Goal: Task Accomplishment & Management: Complete application form

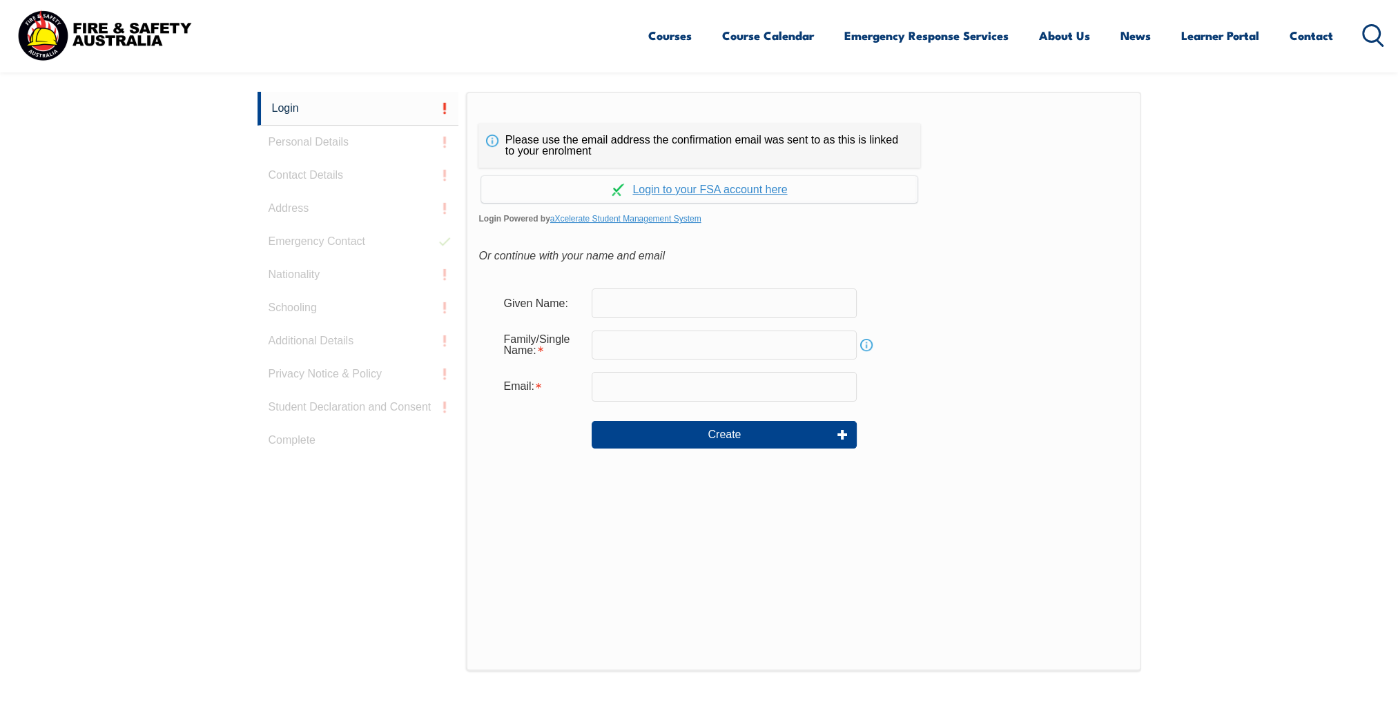
click at [745, 313] on input "text" at bounding box center [724, 303] width 265 height 29
type input "charlee"
click at [734, 345] on input "text" at bounding box center [724, 345] width 265 height 29
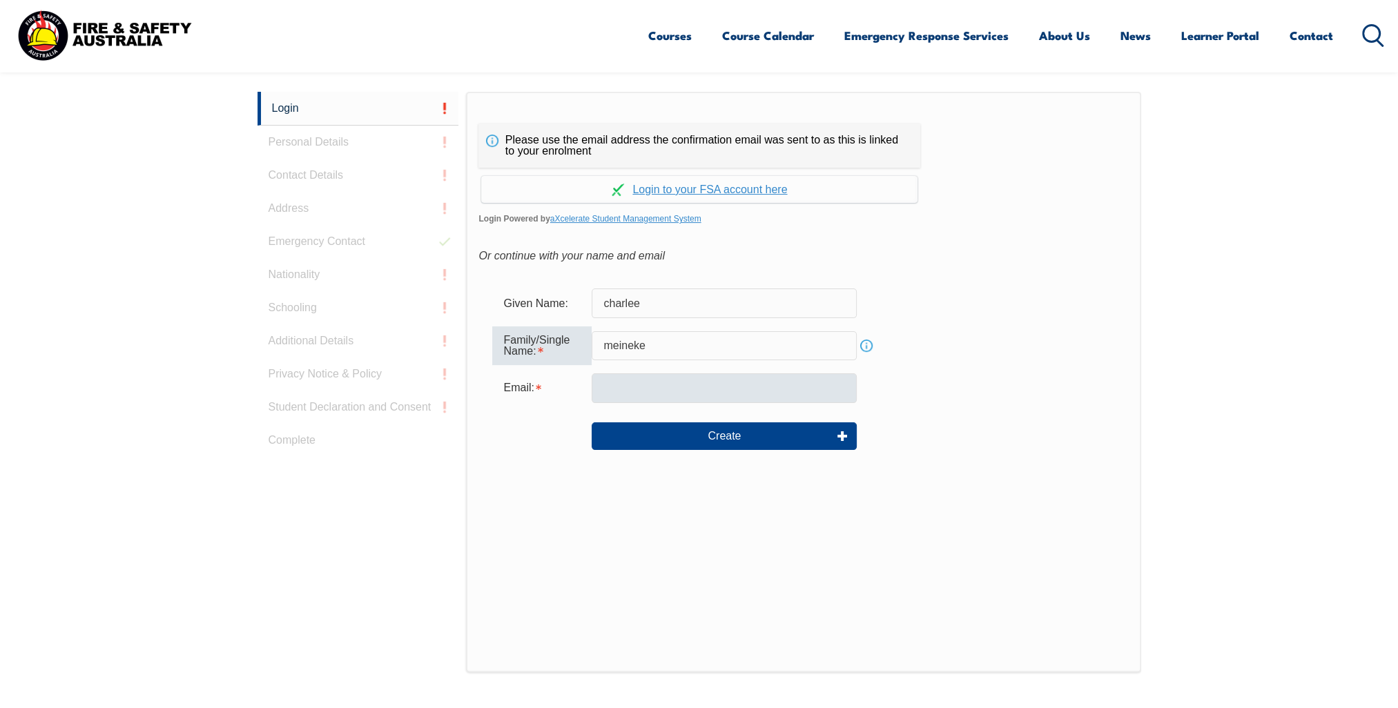
type input "meineke"
click at [677, 388] on input "email" at bounding box center [724, 387] width 265 height 29
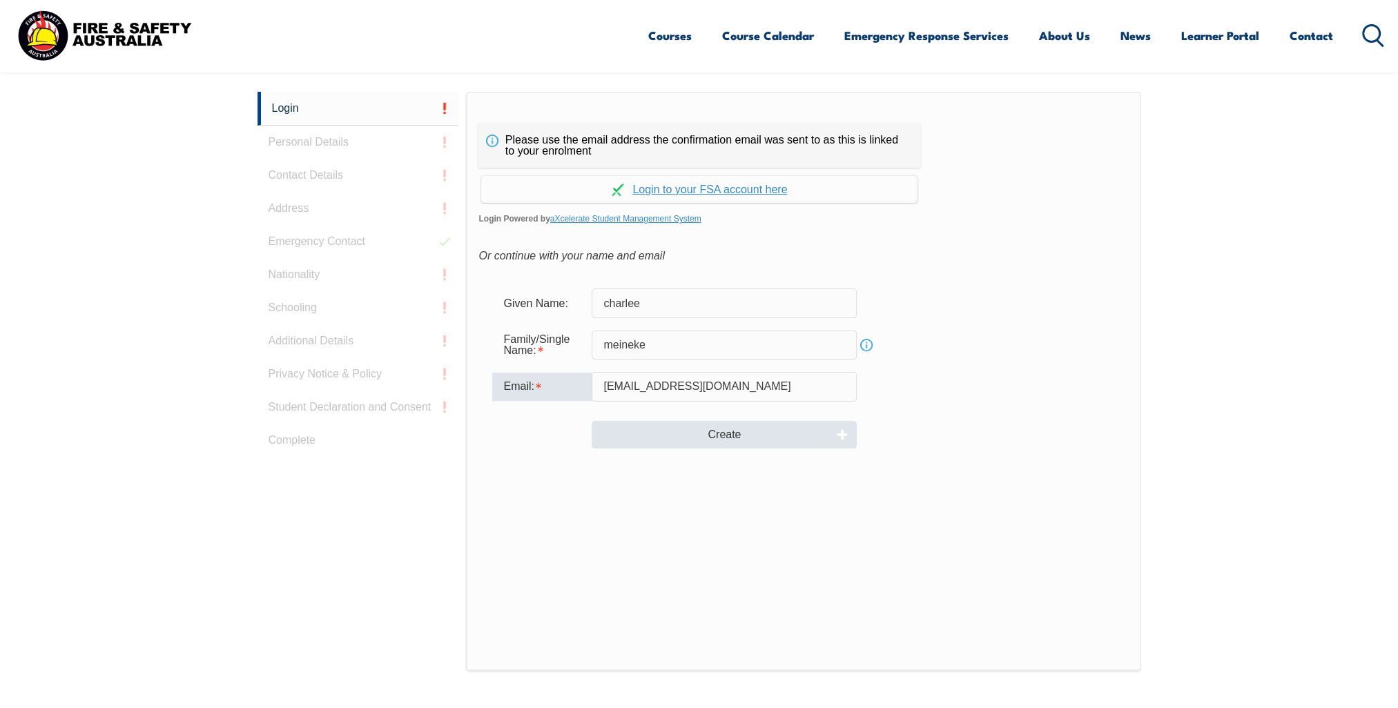
type input "[EMAIL_ADDRESS][DOMAIN_NAME]"
click at [685, 430] on button "Create" at bounding box center [724, 435] width 265 height 28
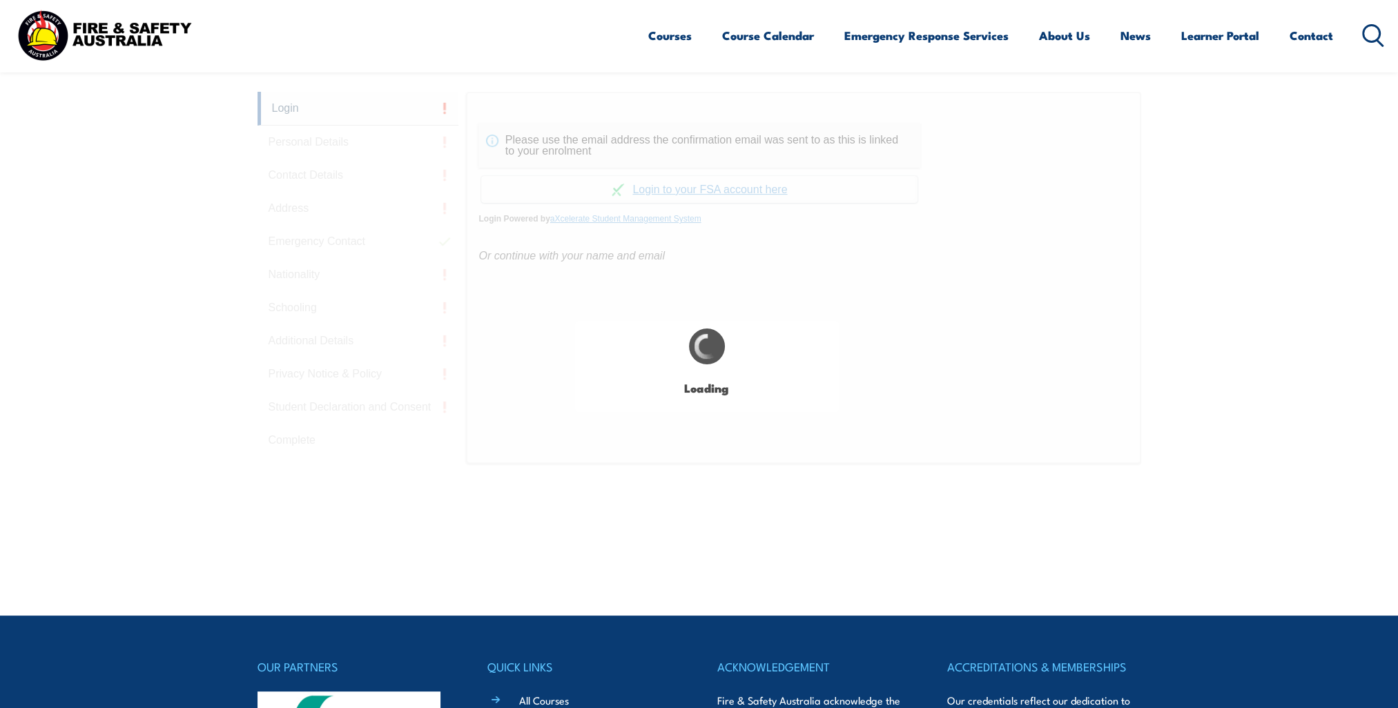
type input "charlee"
type input "meineke"
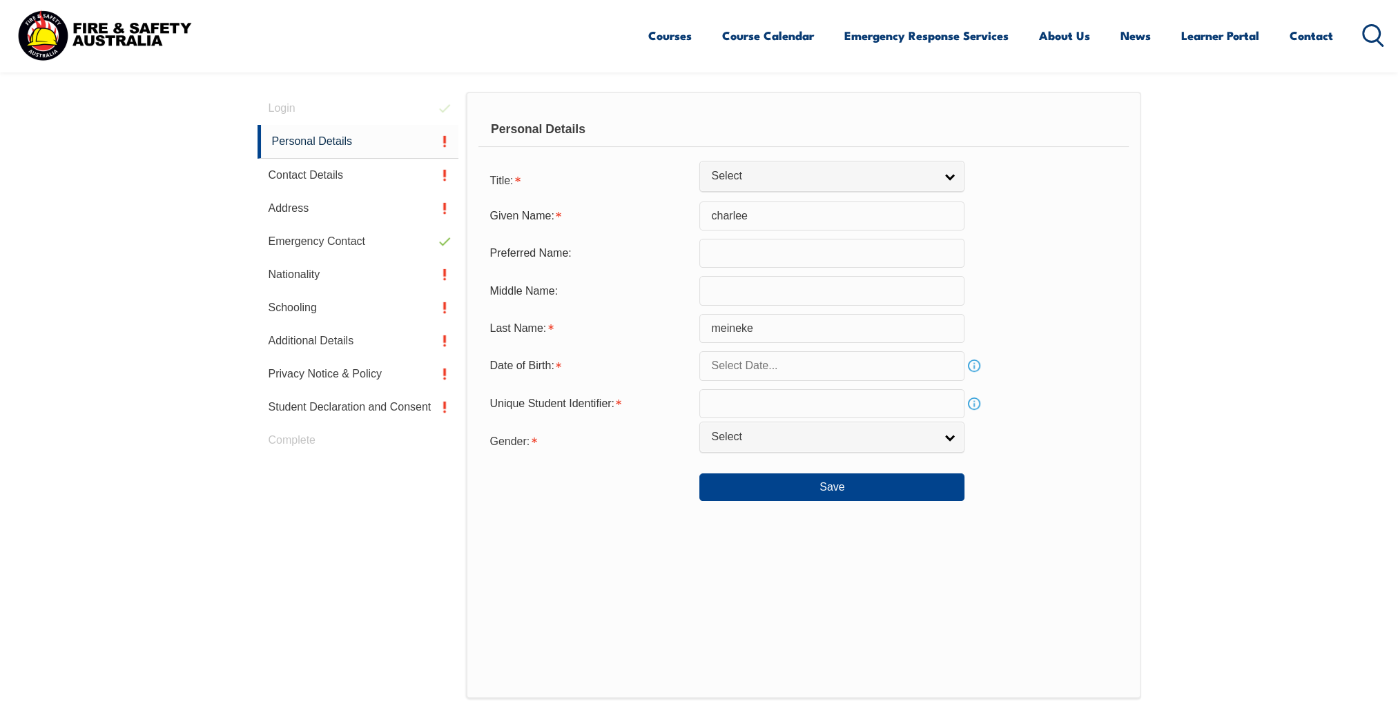
scroll to position [389, 0]
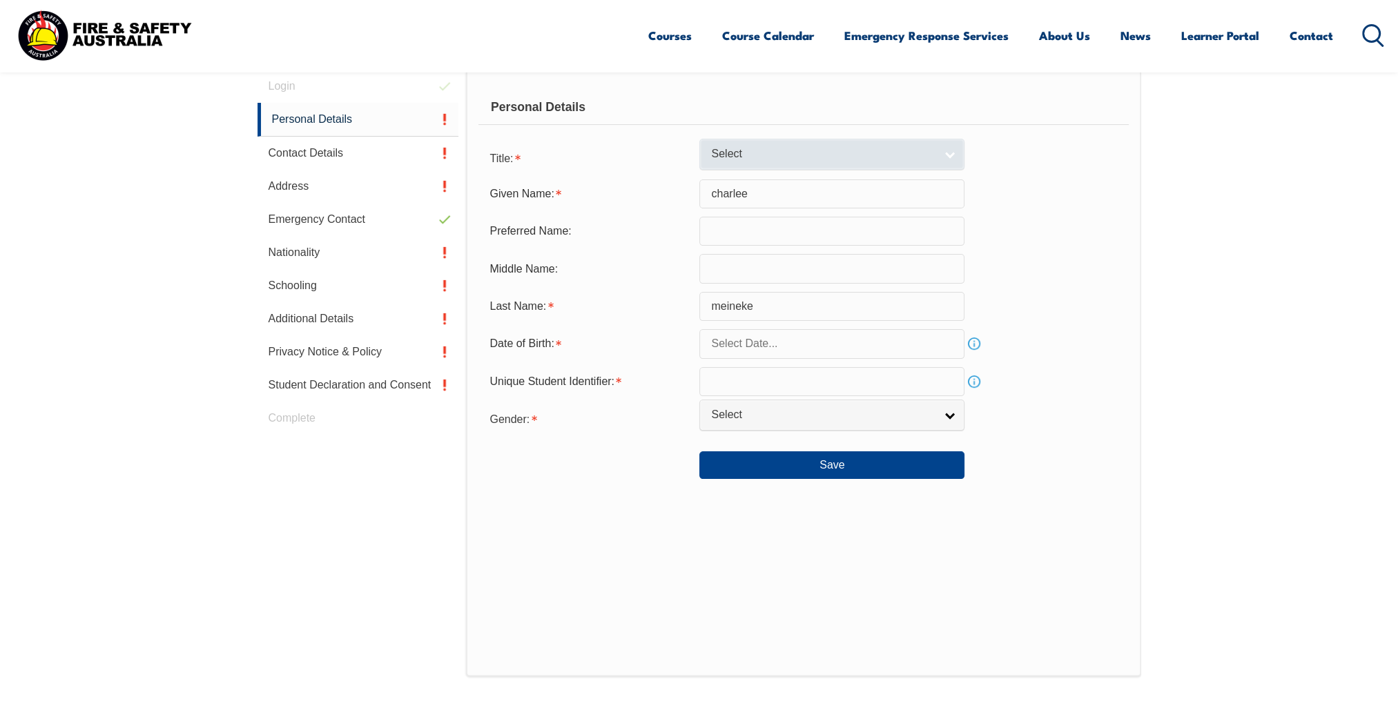
click at [802, 156] on span "Select" at bounding box center [823, 154] width 224 height 14
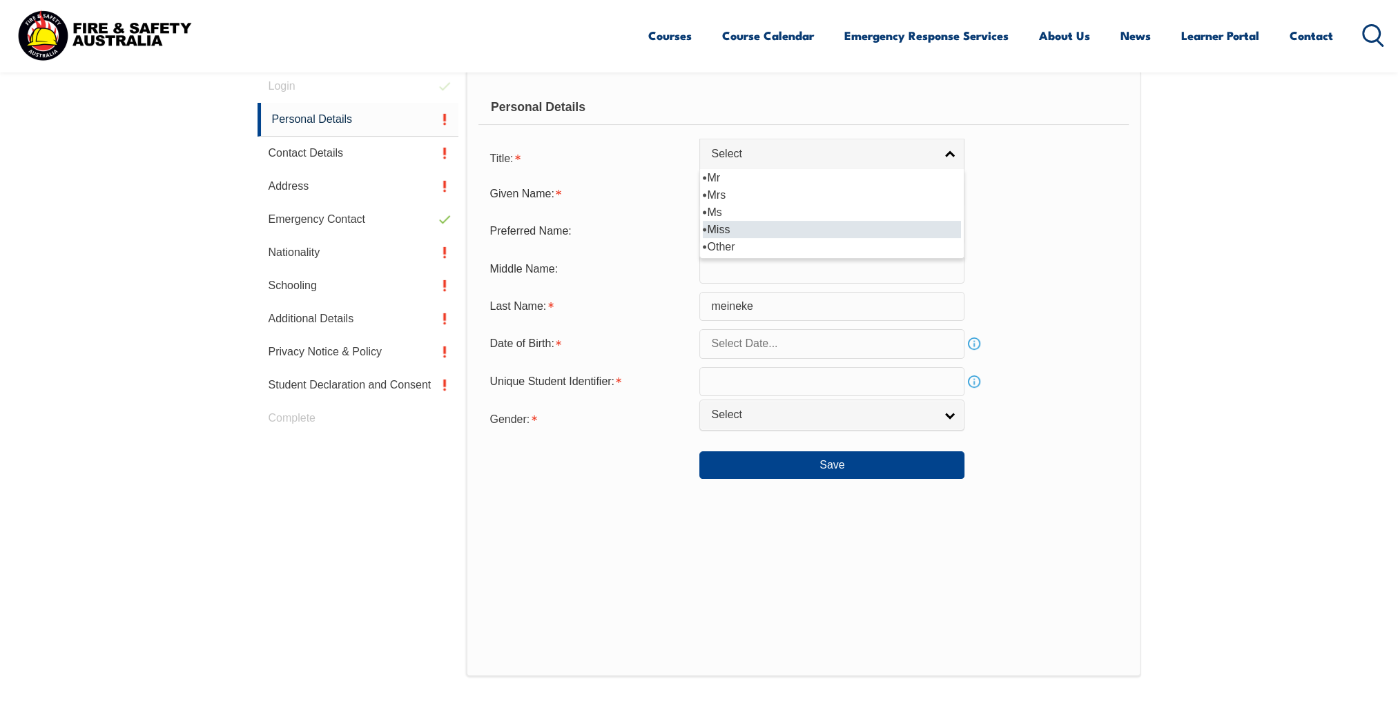
click at [764, 226] on li "Miss" at bounding box center [832, 229] width 258 height 17
select select "Miss"
click at [758, 241] on input "text" at bounding box center [831, 231] width 265 height 29
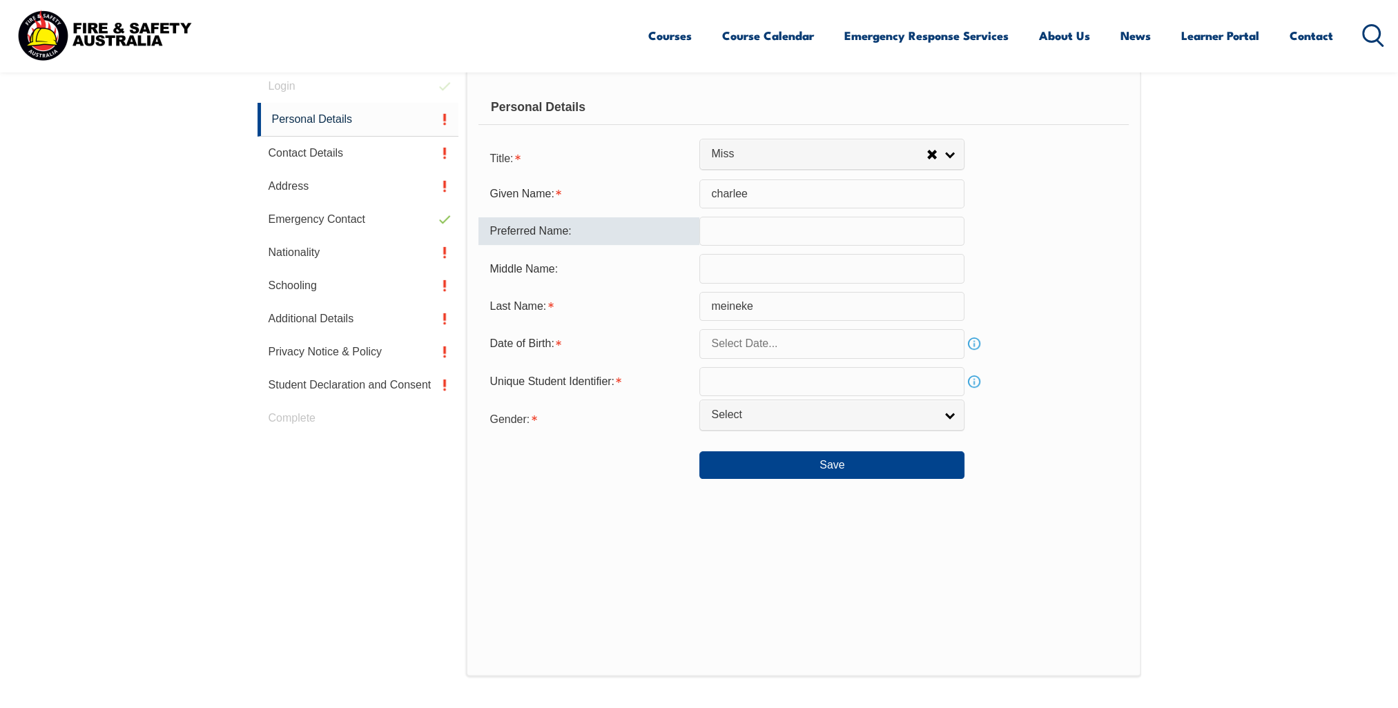
click at [758, 262] on input "text" at bounding box center [831, 268] width 265 height 29
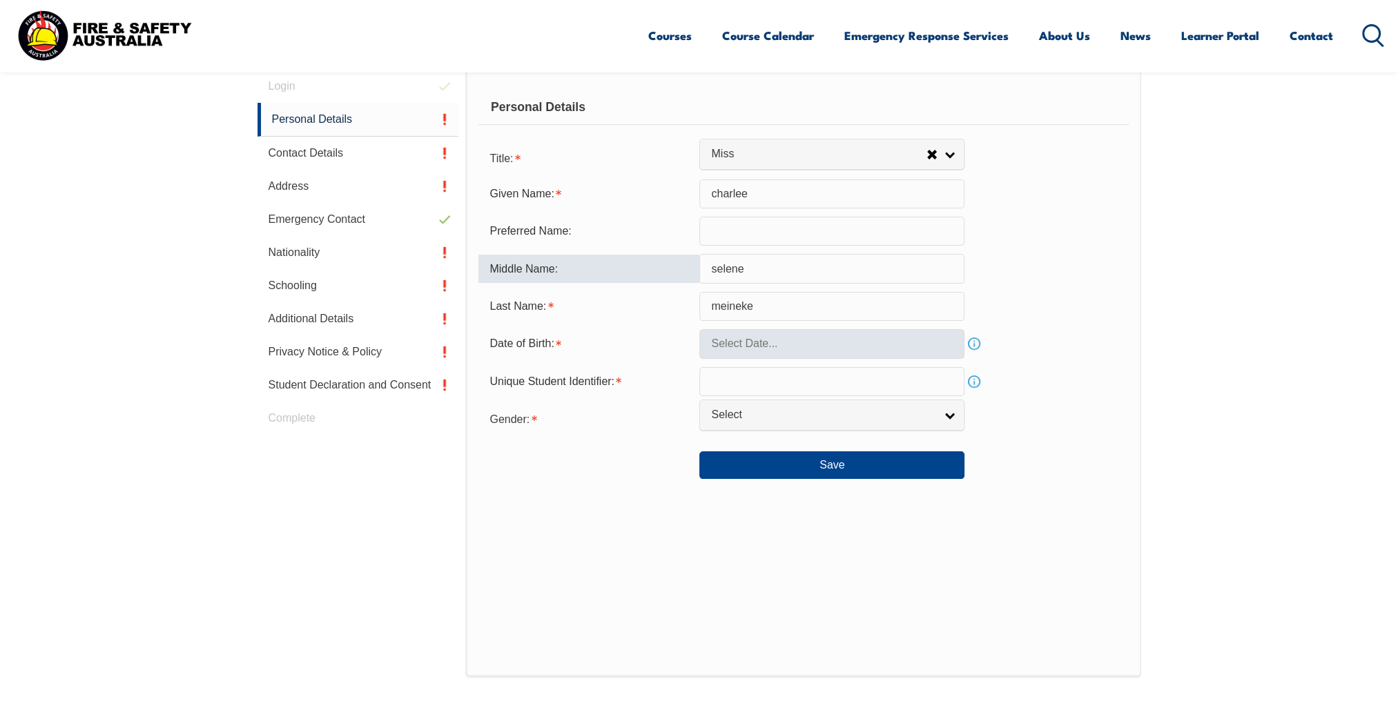
type input "selene"
click at [781, 329] on input "text" at bounding box center [831, 343] width 265 height 29
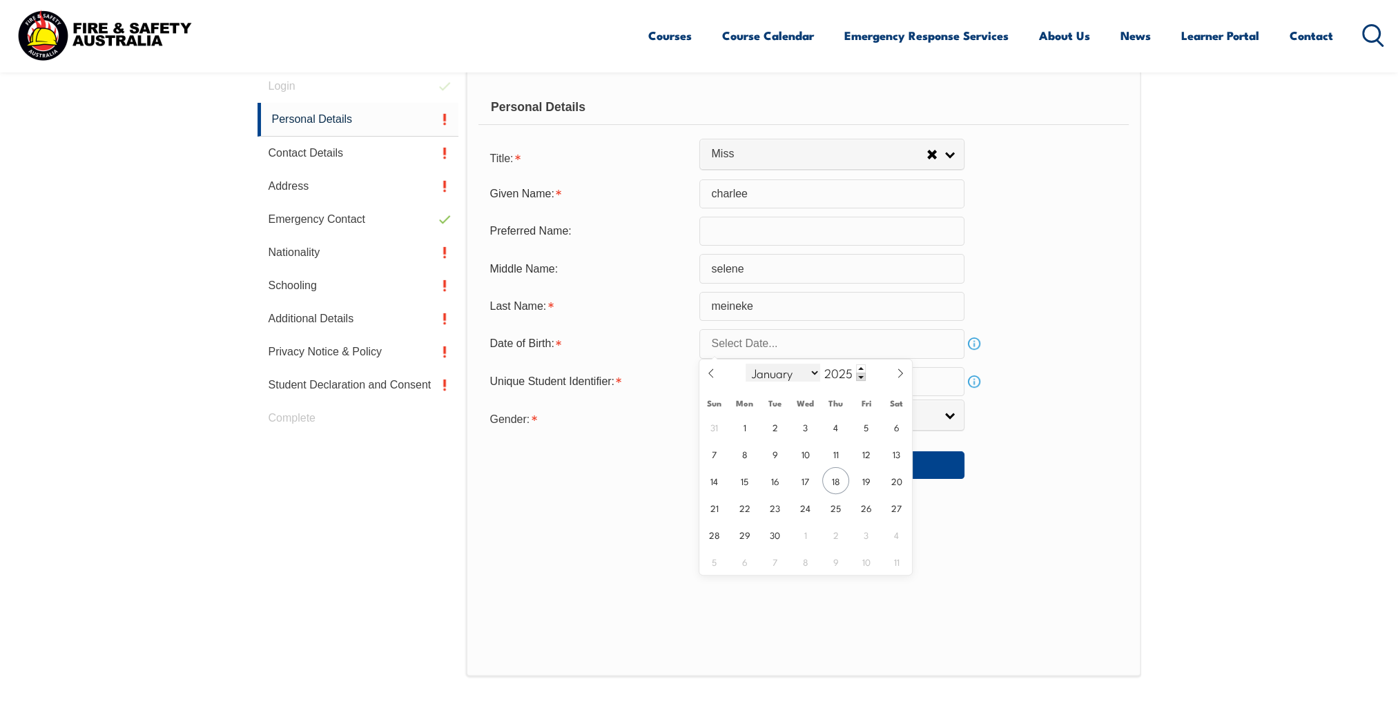
drag, startPoint x: 795, startPoint y: 373, endPoint x: 792, endPoint y: 380, distance: 7.4
click at [795, 373] on select "January February March April May June July August September October November De…" at bounding box center [782, 373] width 75 height 18
select select "10"
click at [745, 364] on select "January February March April May June July August September October November De…" at bounding box center [782, 373] width 75 height 18
click at [897, 451] on span "8" at bounding box center [896, 453] width 27 height 27
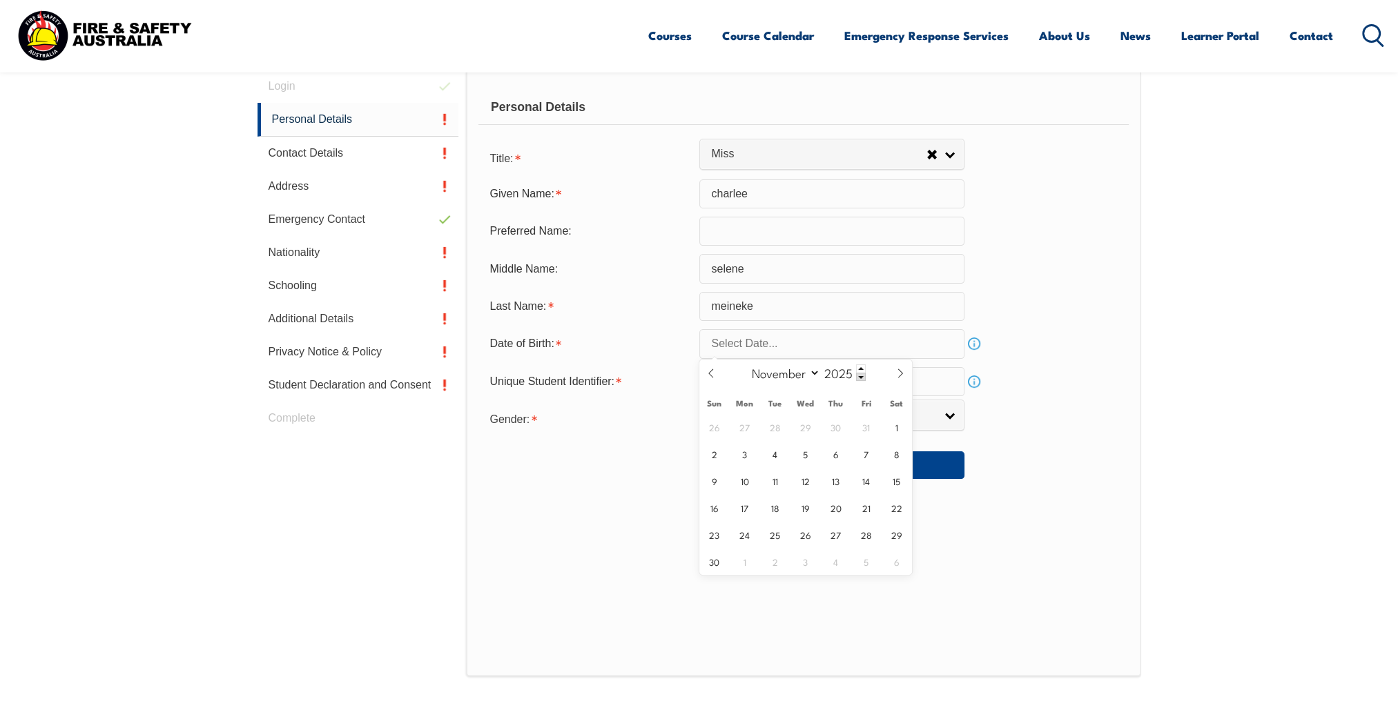
type input "[DATE]"
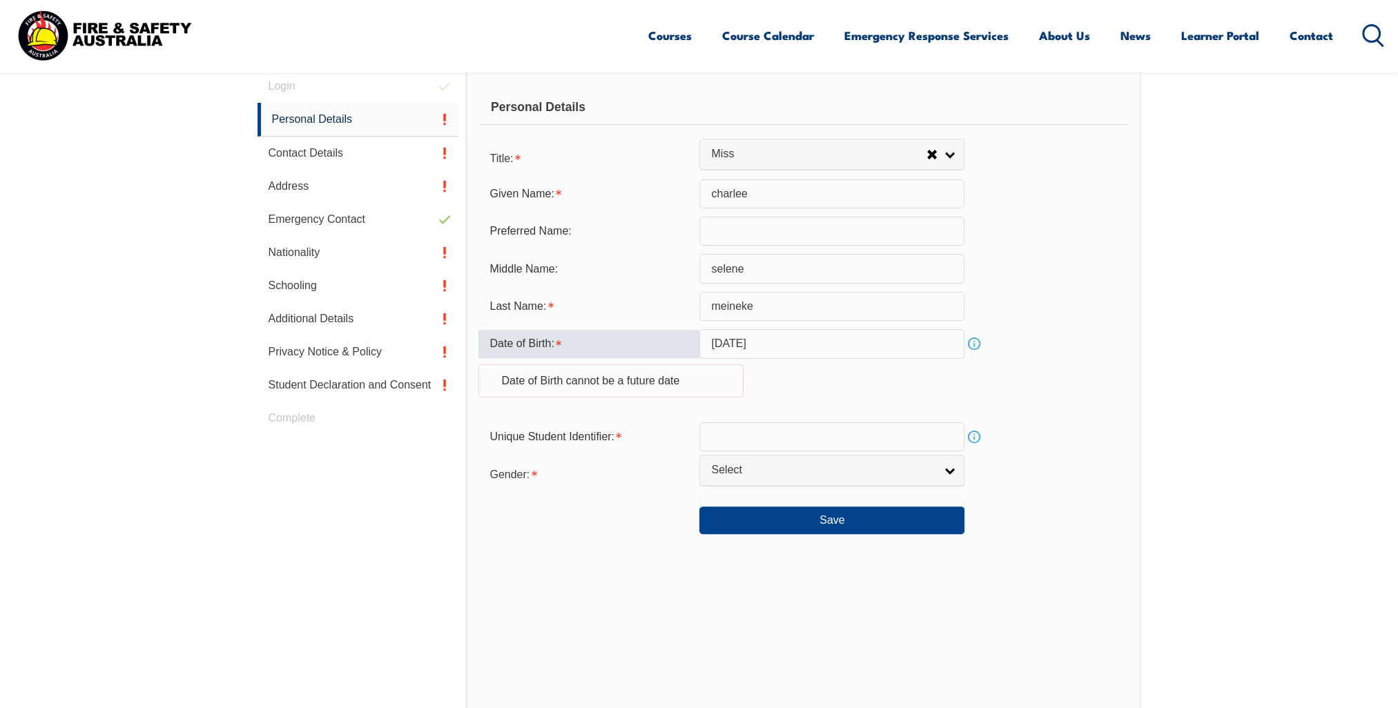
click at [799, 342] on input "[DATE]" at bounding box center [831, 343] width 265 height 29
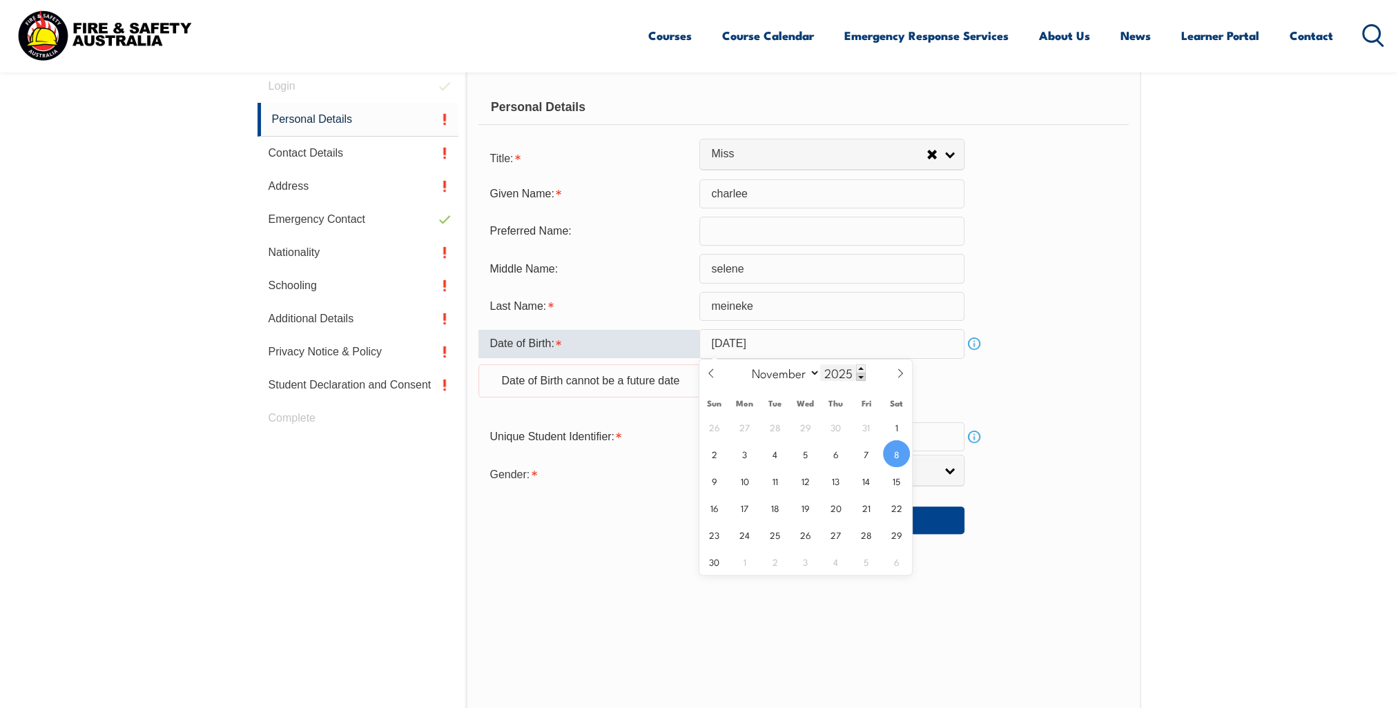
click at [858, 377] on span at bounding box center [861, 377] width 10 height 8
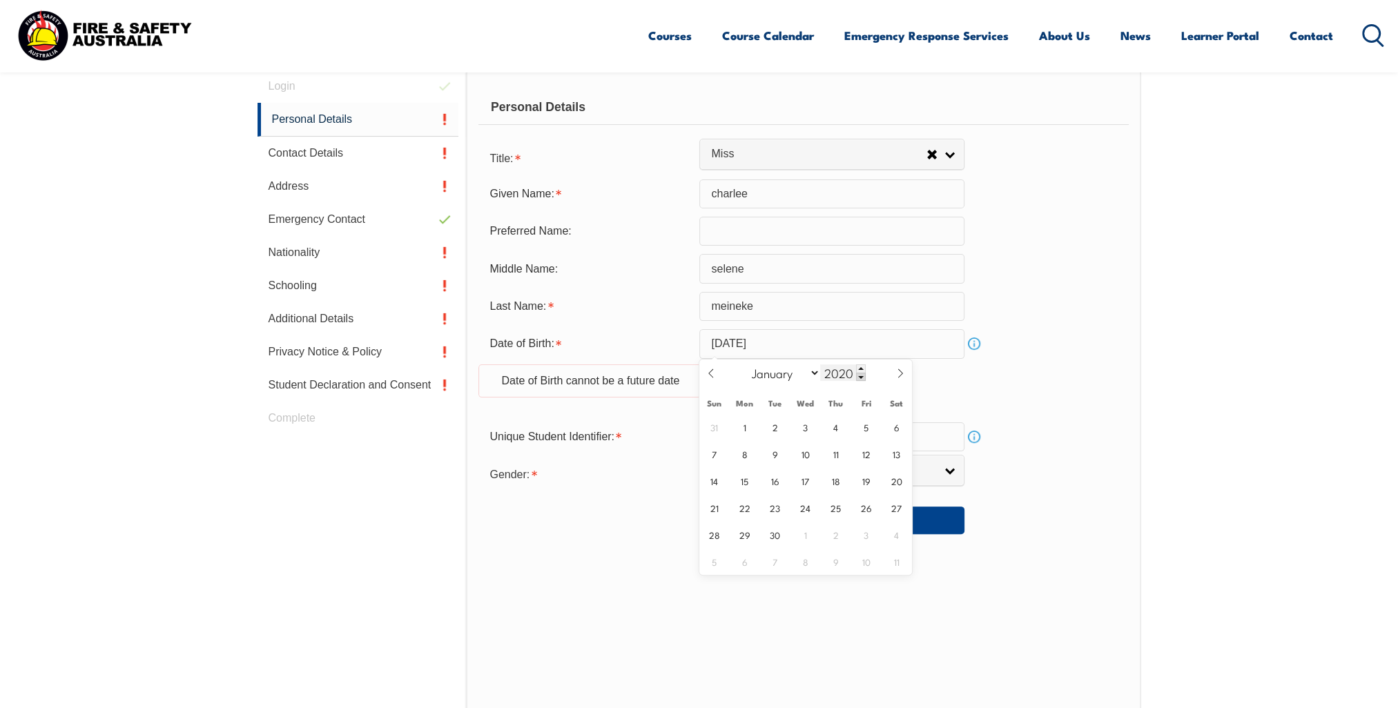
click at [858, 377] on span at bounding box center [861, 377] width 10 height 8
click at [856, 377] on span at bounding box center [861, 377] width 10 height 8
click at [854, 376] on input "2016" at bounding box center [843, 372] width 46 height 17
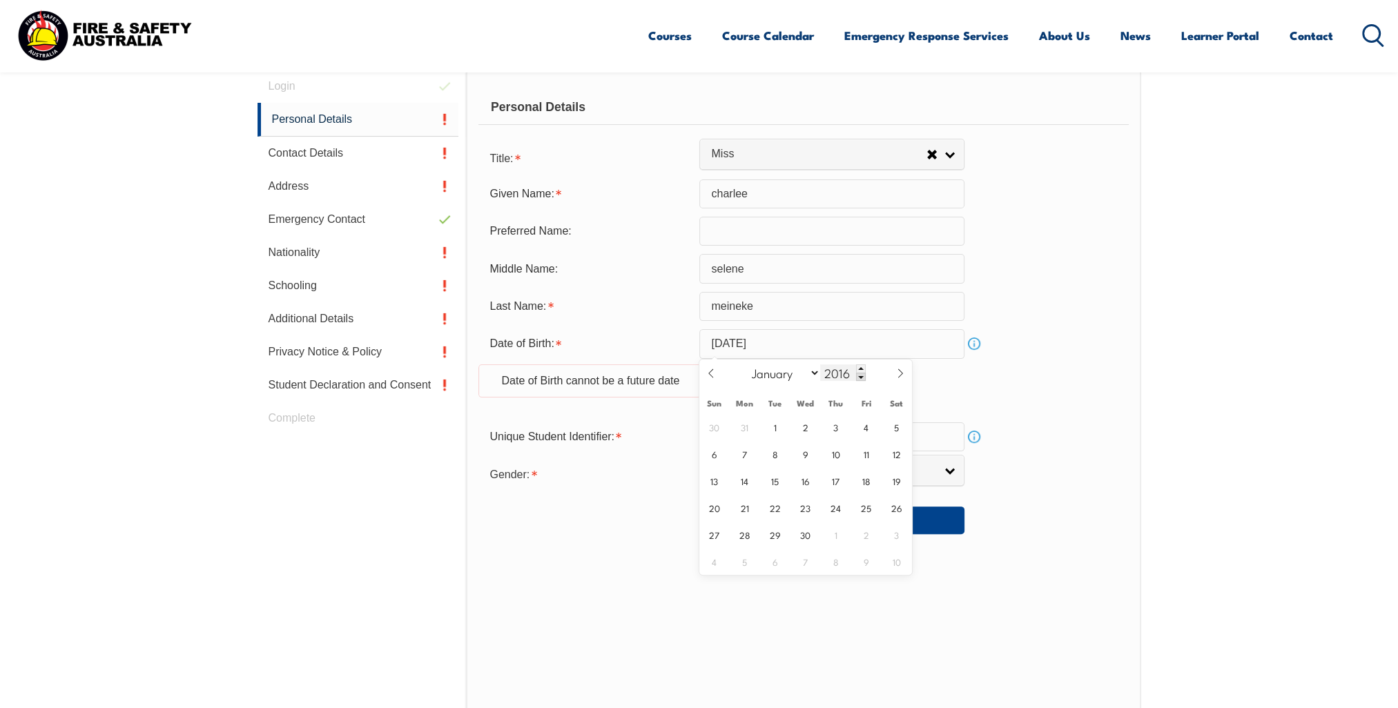
click at [854, 376] on input "2016" at bounding box center [843, 372] width 46 height 17
click at [858, 376] on span at bounding box center [861, 377] width 10 height 8
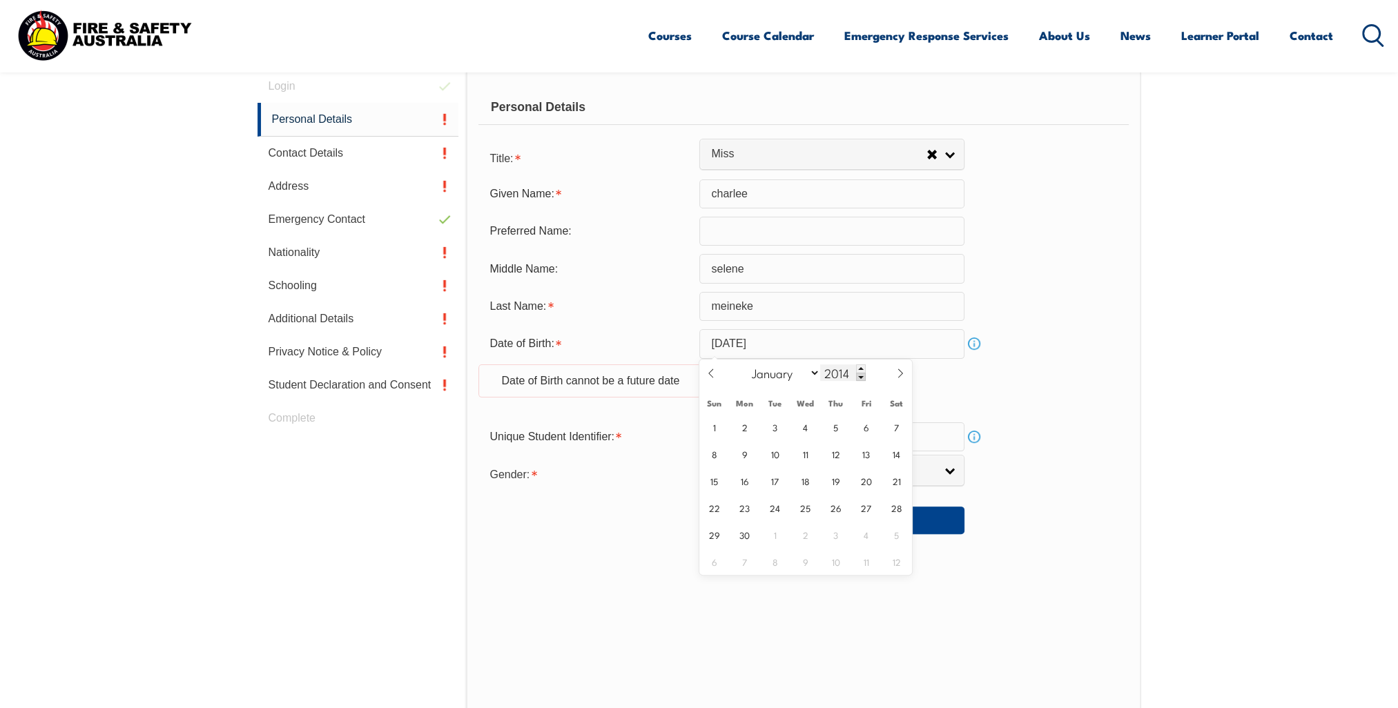
click at [858, 376] on span at bounding box center [861, 377] width 10 height 8
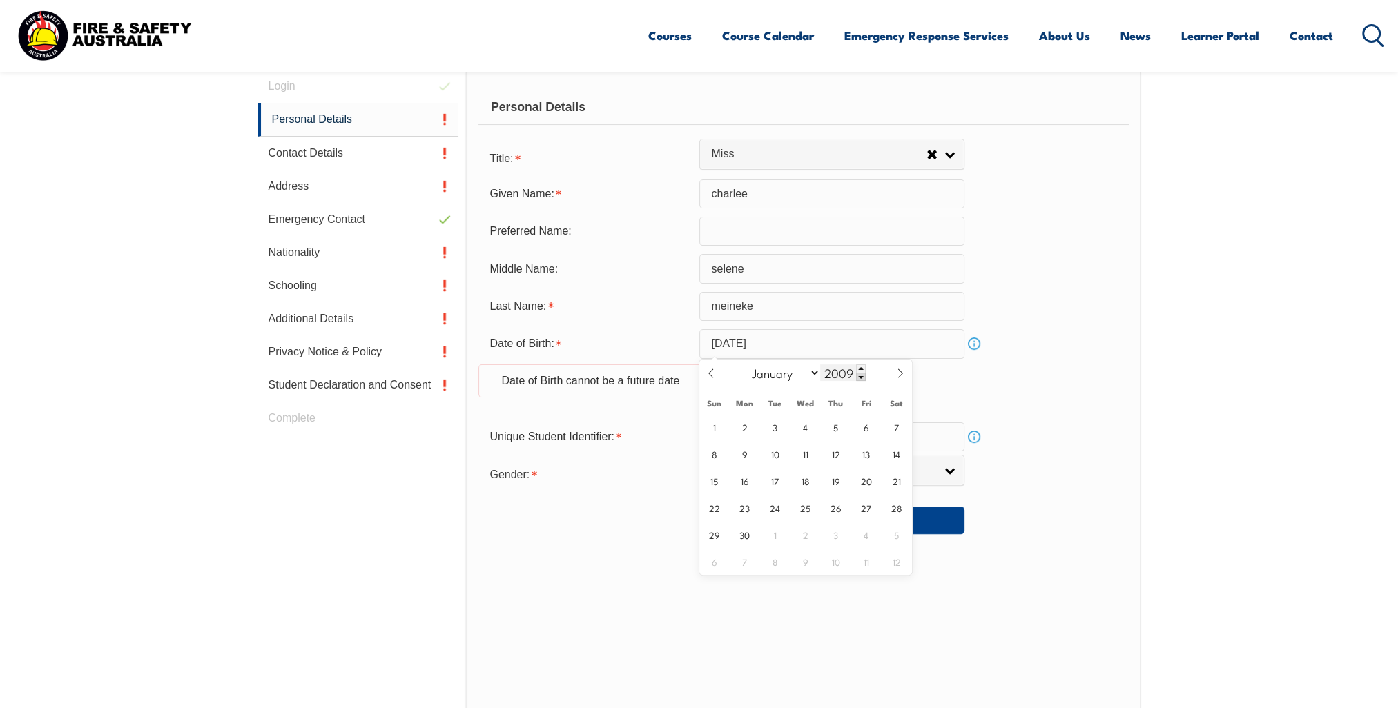
click at [858, 376] on span at bounding box center [861, 377] width 10 height 8
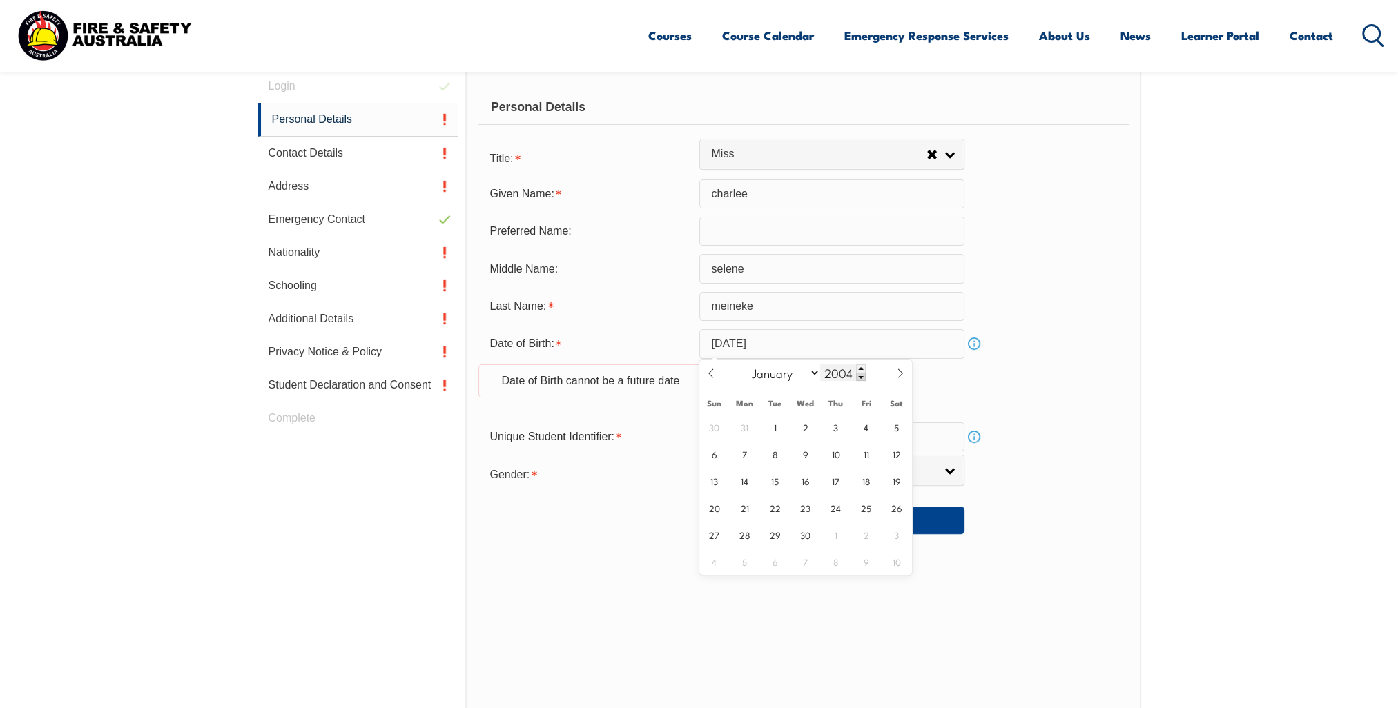
click at [858, 376] on span at bounding box center [861, 377] width 10 height 8
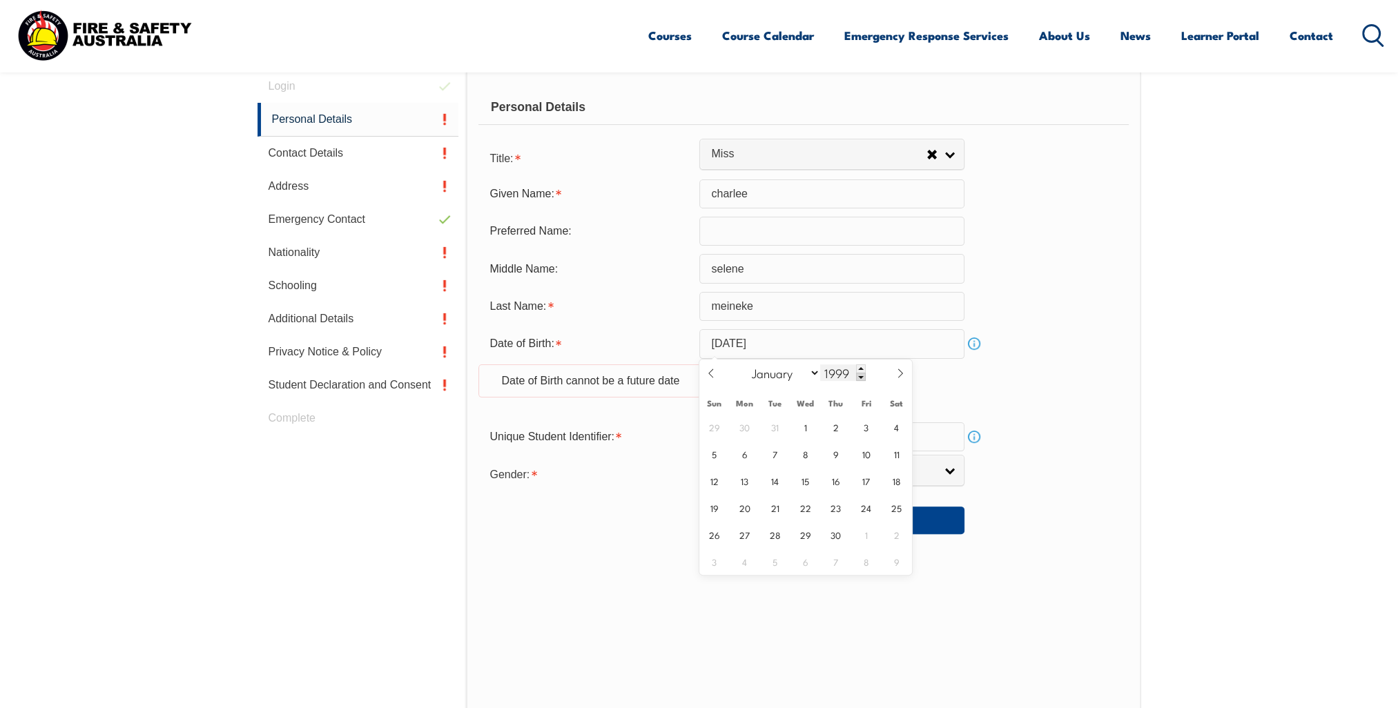
click at [858, 376] on span at bounding box center [861, 377] width 10 height 8
click at [858, 365] on span at bounding box center [861, 368] width 10 height 8
type input "1997"
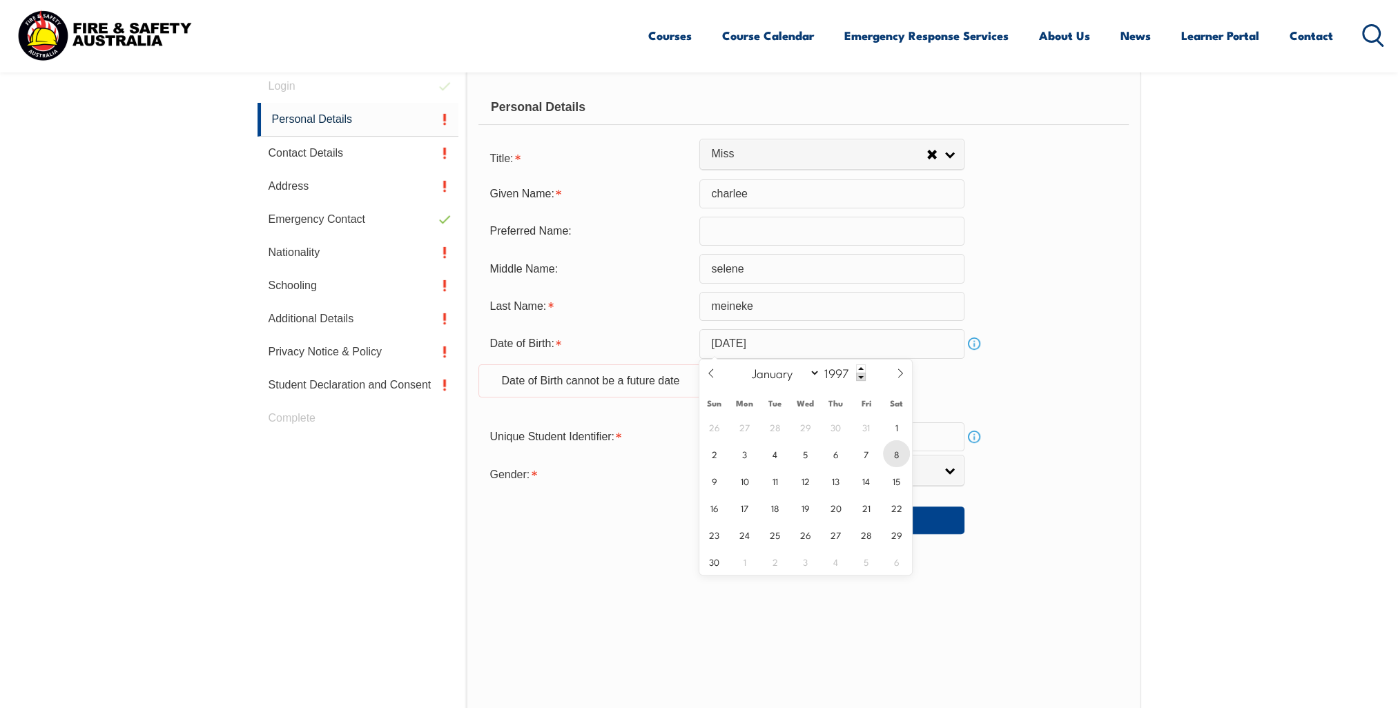
click at [897, 451] on span "8" at bounding box center [896, 453] width 27 height 27
type input "[DATE]"
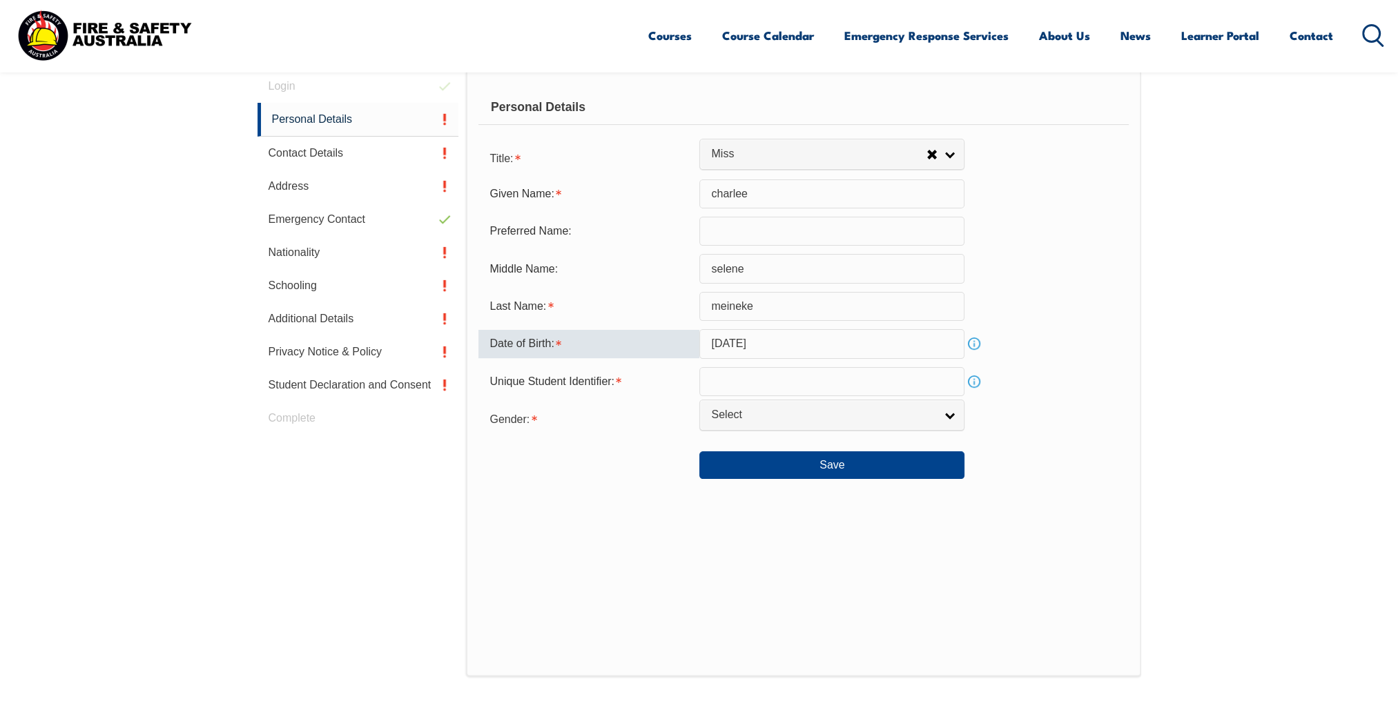
click at [809, 398] on form "Title: Mr Mrs Ms Miss Other Miss Mr Mrs Ms Miss [PERSON_NAME] Given Name: [PERS…" at bounding box center [802, 312] width 649 height 336
click at [803, 440] on div "Save" at bounding box center [802, 459] width 649 height 39
click at [812, 426] on link "Select" at bounding box center [831, 415] width 265 height 31
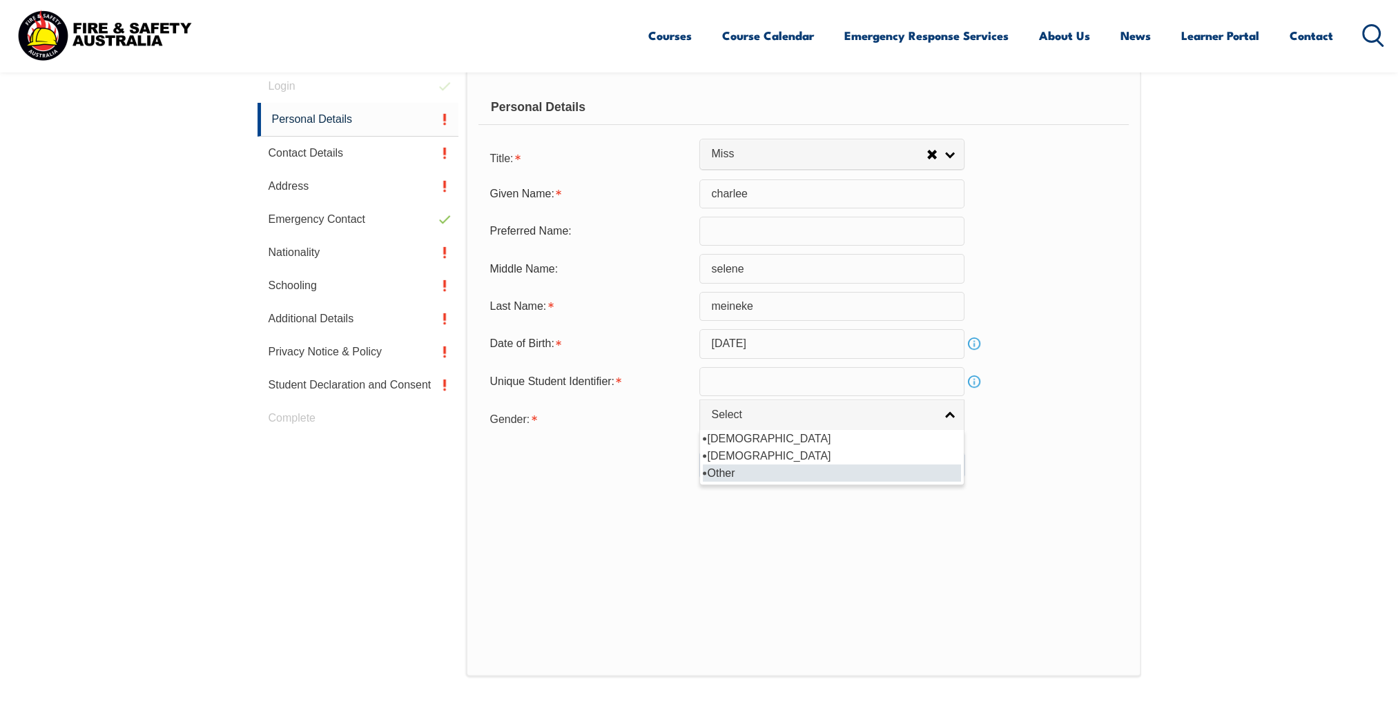
click at [789, 465] on li "Other" at bounding box center [832, 473] width 258 height 17
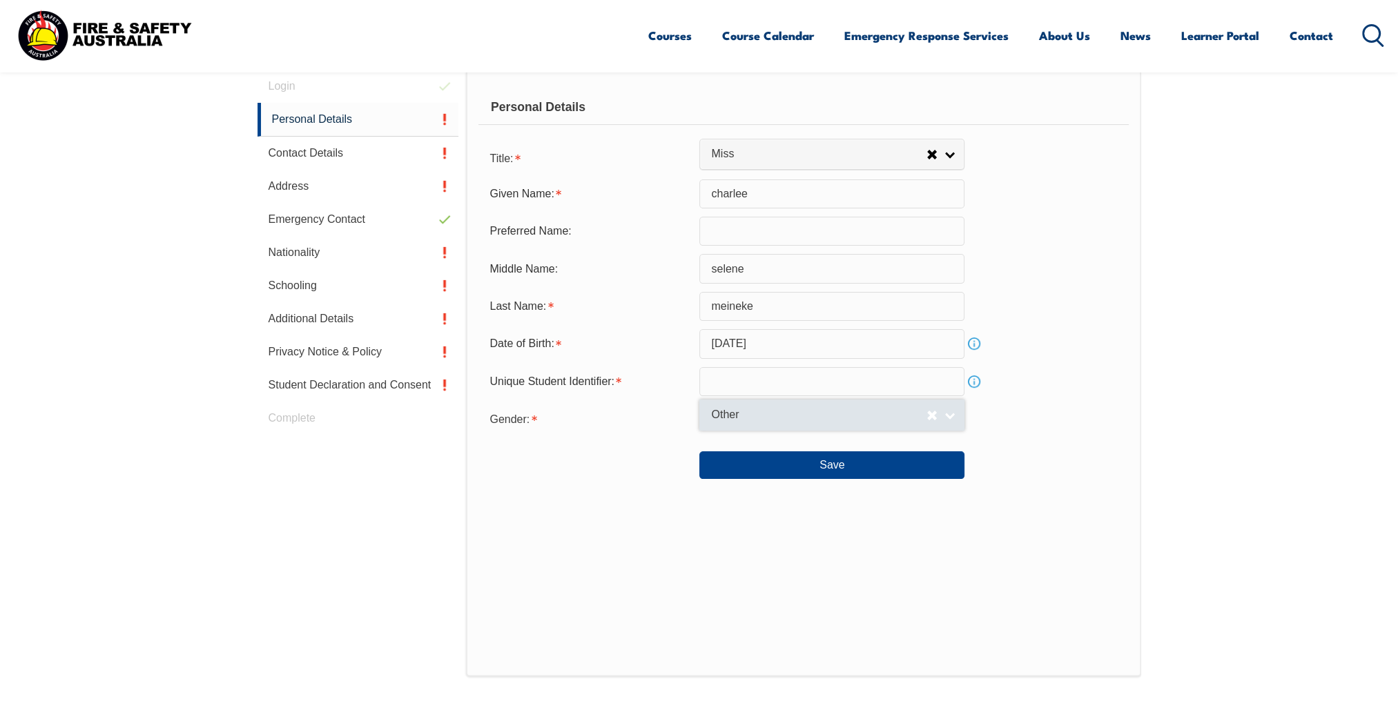
click at [794, 422] on link "Other" at bounding box center [831, 415] width 265 height 31
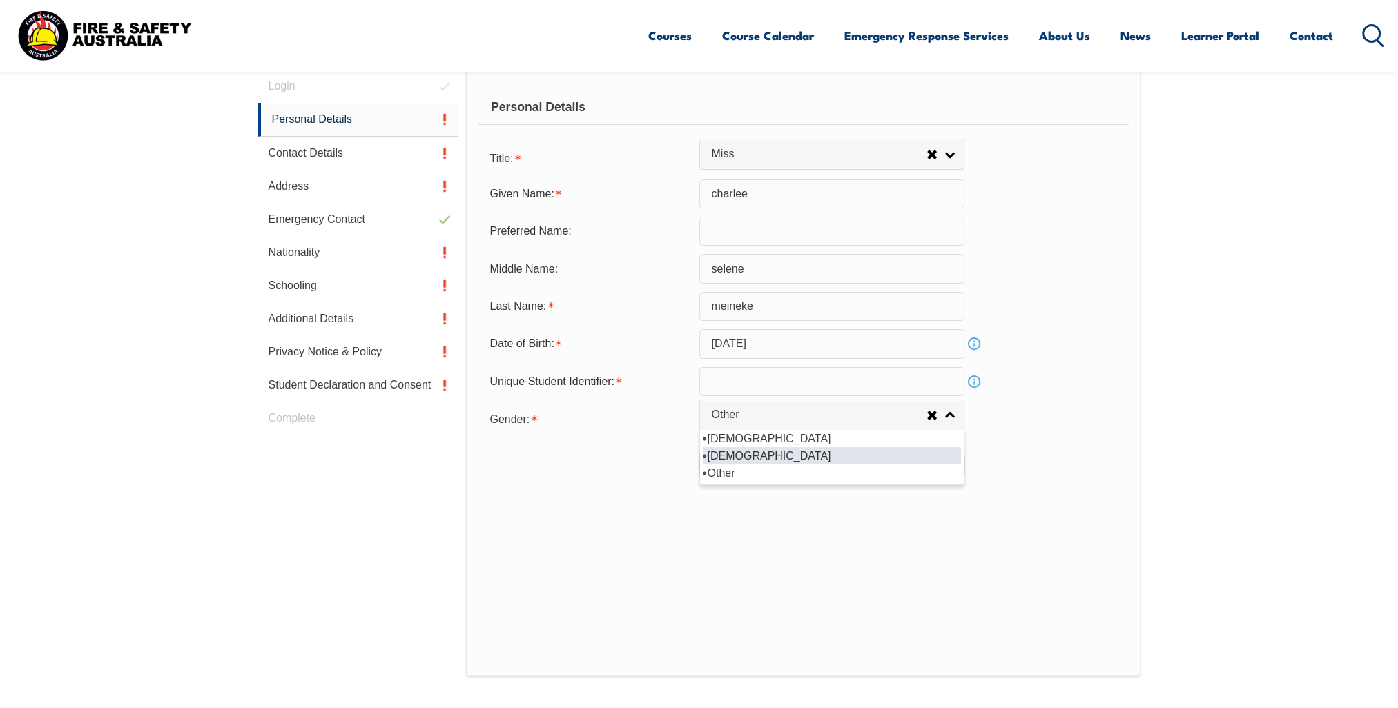
click at [790, 452] on li "[DEMOGRAPHIC_DATA]" at bounding box center [832, 455] width 258 height 17
select select "F"
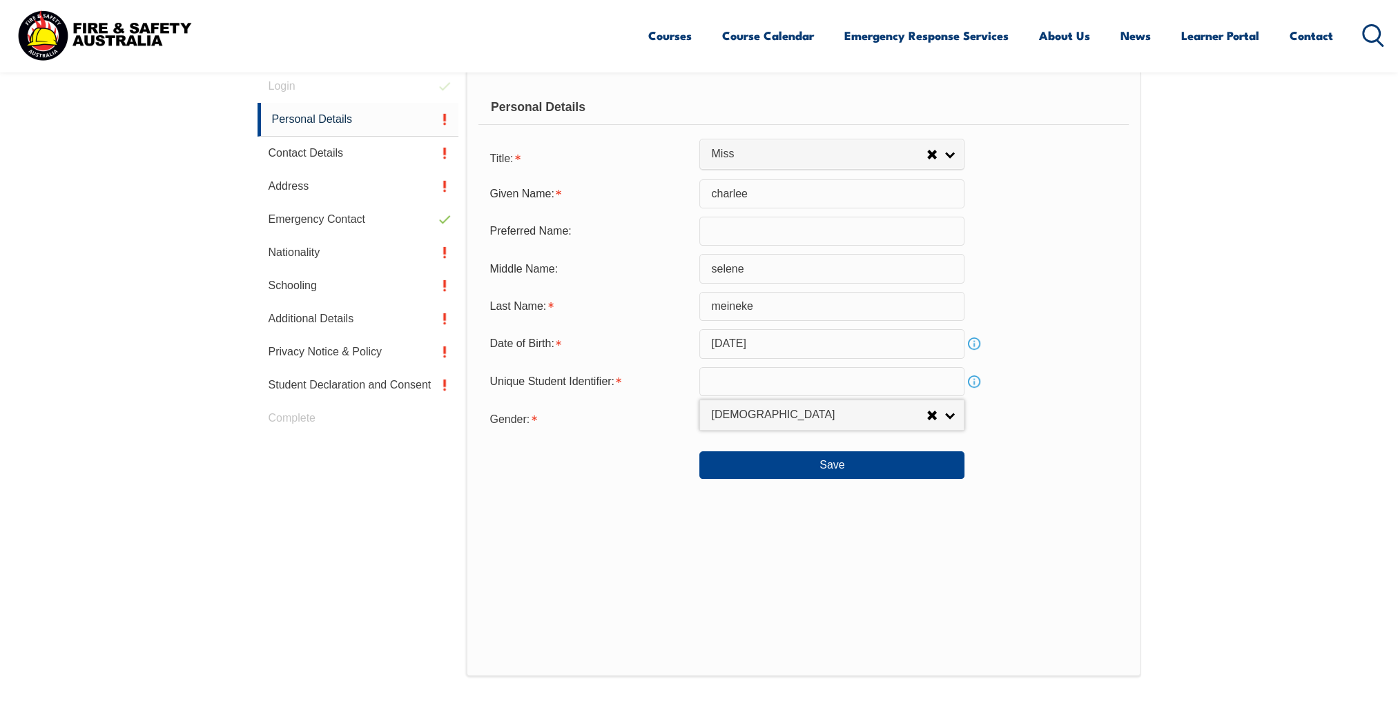
click at [788, 396] on form "Title: Mr Mrs Ms Miss Other Miss Mr Mrs Ms [PERSON_NAME] [PERSON_NAME] Given Na…" at bounding box center [802, 312] width 649 height 336
click at [797, 388] on input "text" at bounding box center [831, 381] width 265 height 29
type input "MNQC6V3UDT"
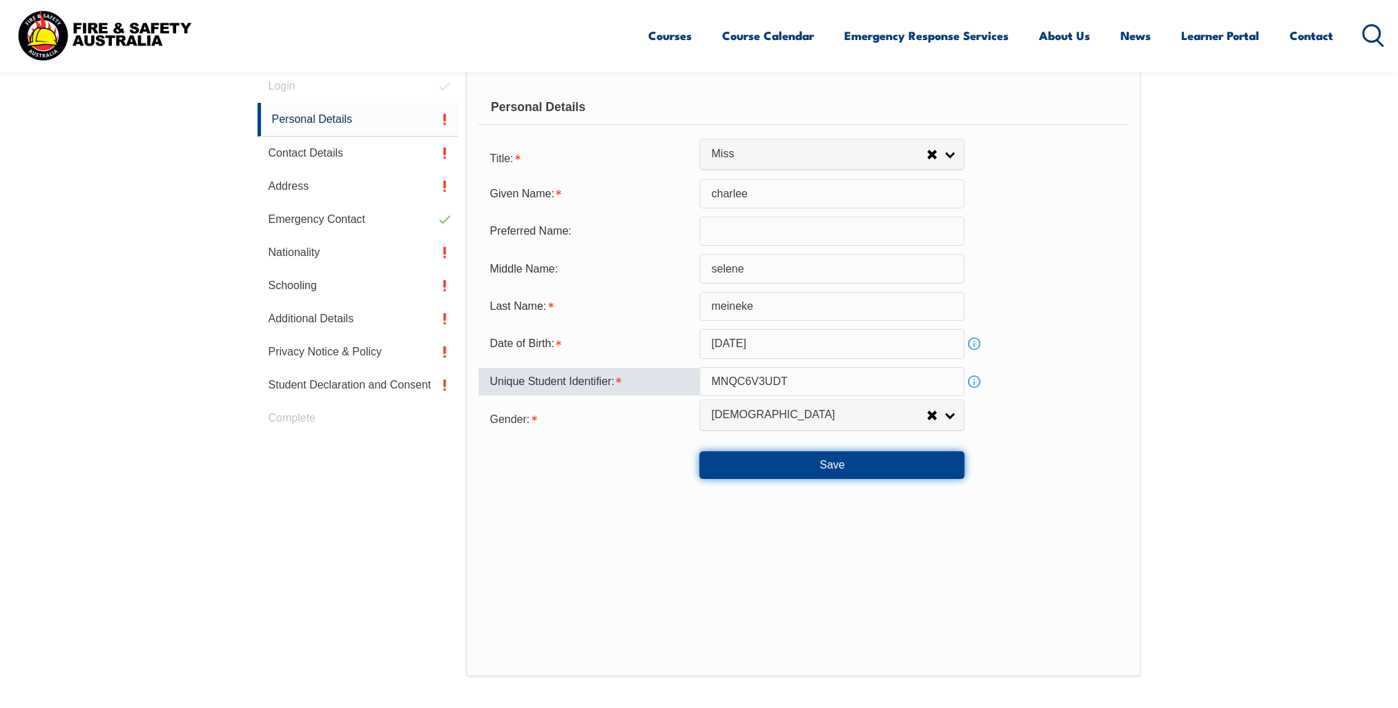
click at [865, 472] on button "Save" at bounding box center [831, 465] width 265 height 28
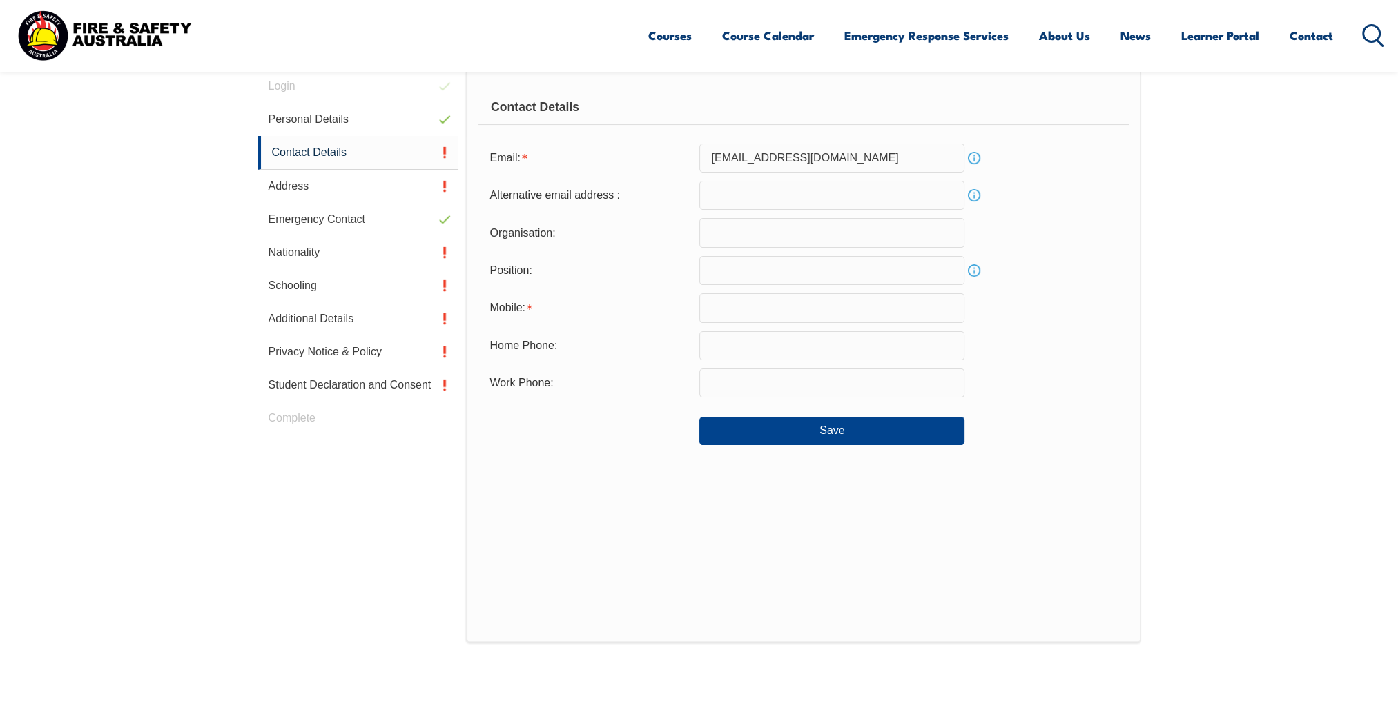
click at [771, 203] on input "email" at bounding box center [831, 195] width 265 height 29
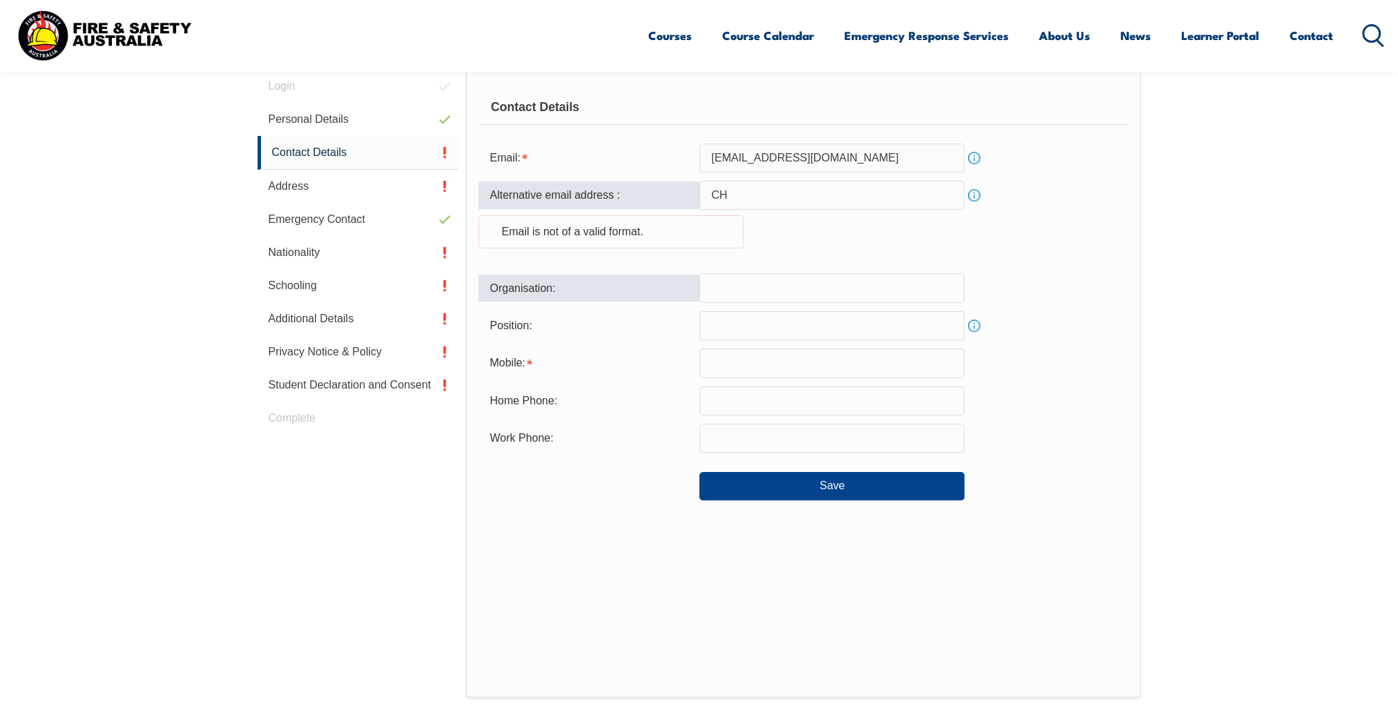
type input "C"
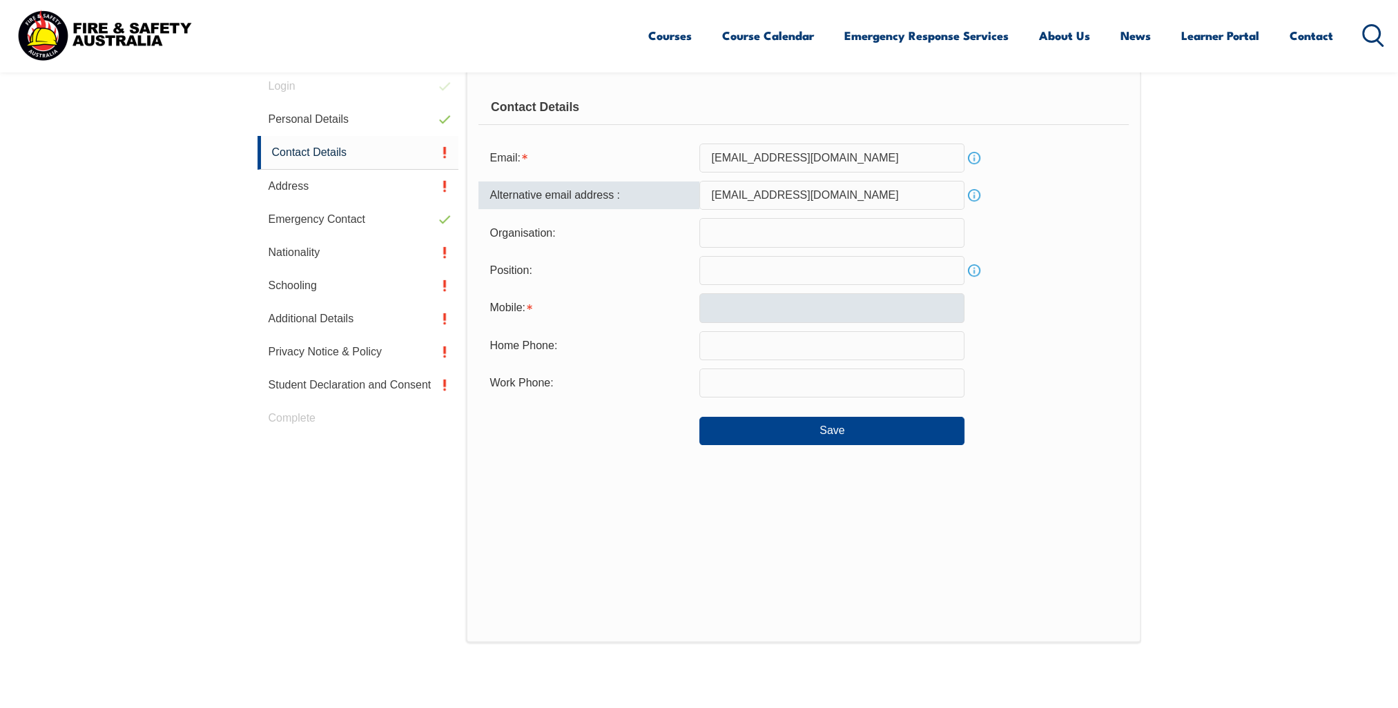
type input "[EMAIL_ADDRESS][DOMAIN_NAME]"
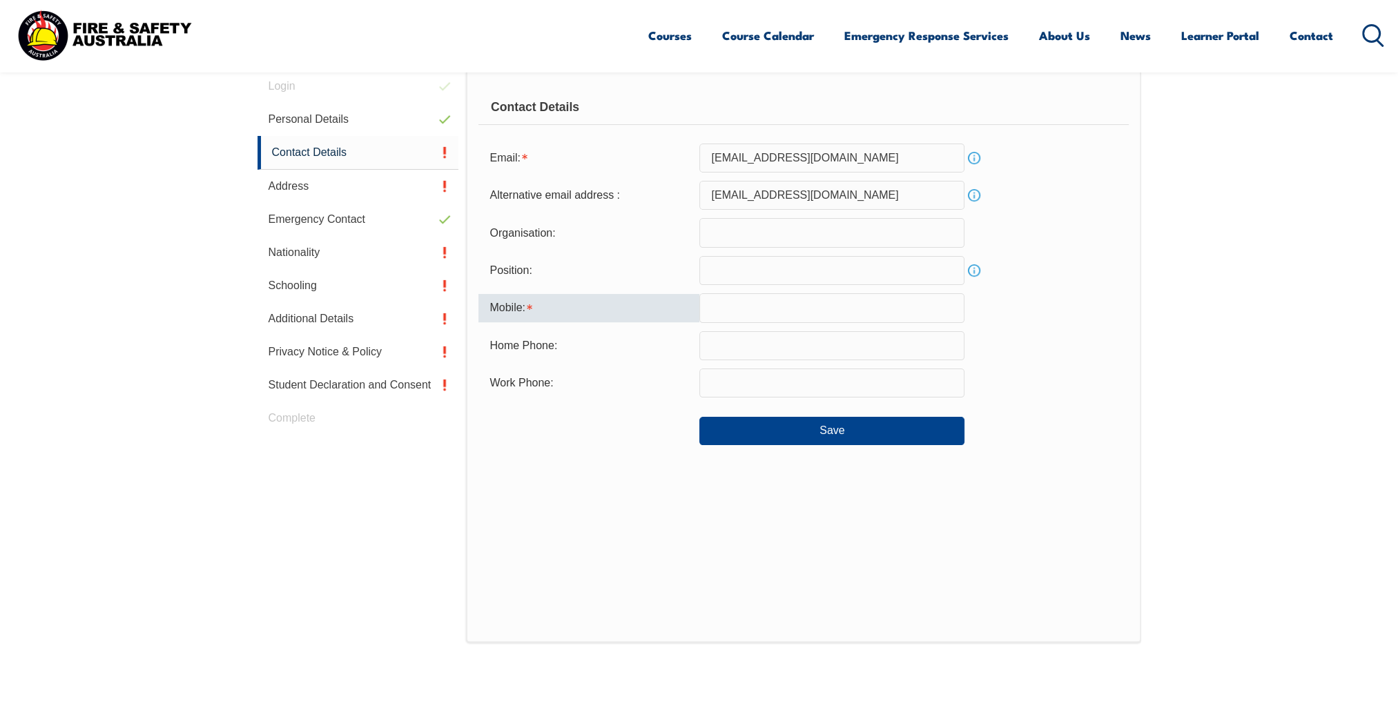
click at [776, 307] on input "text" at bounding box center [831, 307] width 265 height 29
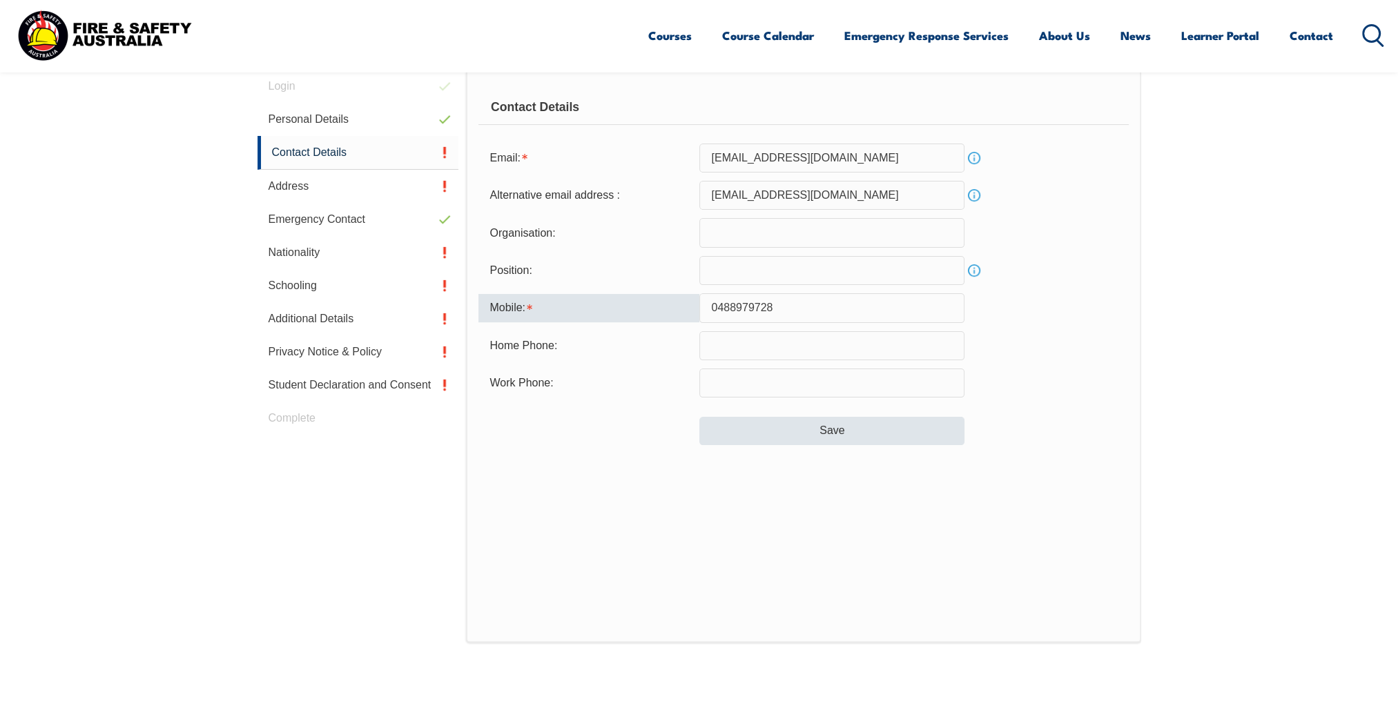
type input "0488979728"
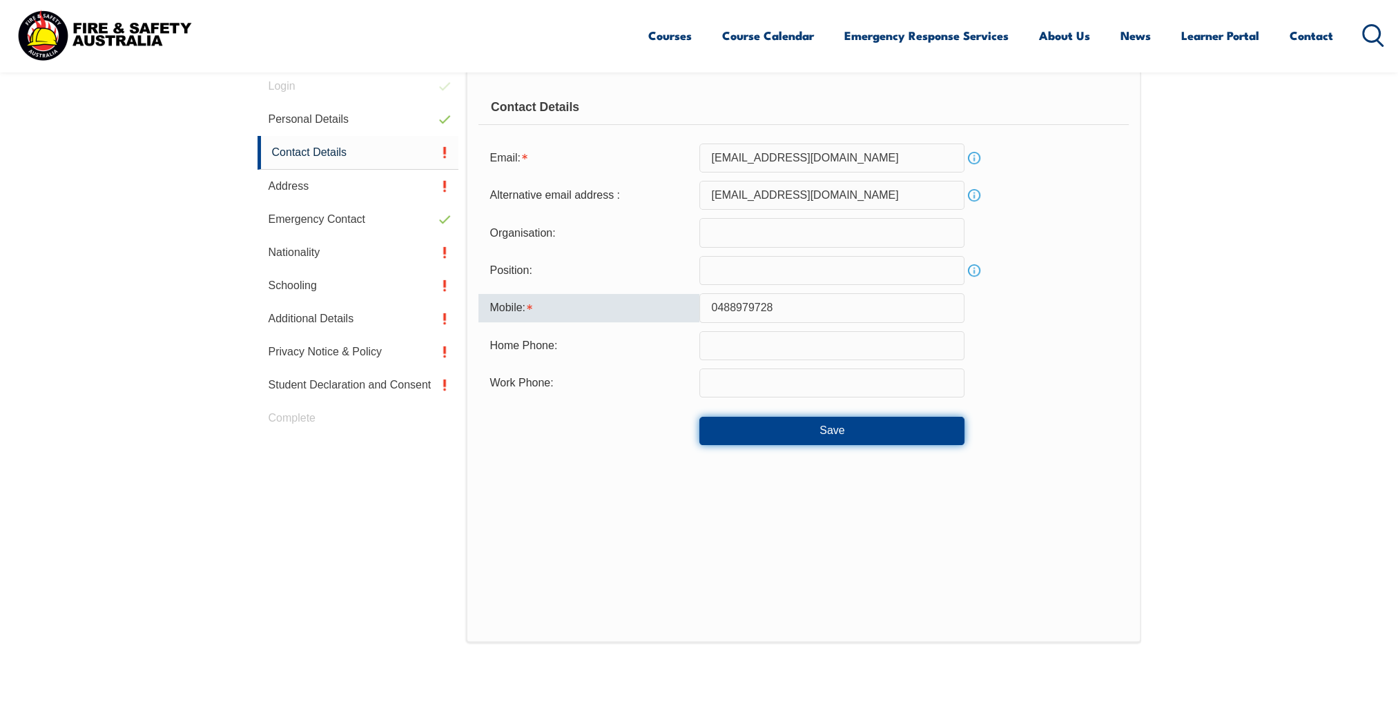
click at [799, 427] on button "Save" at bounding box center [831, 431] width 265 height 28
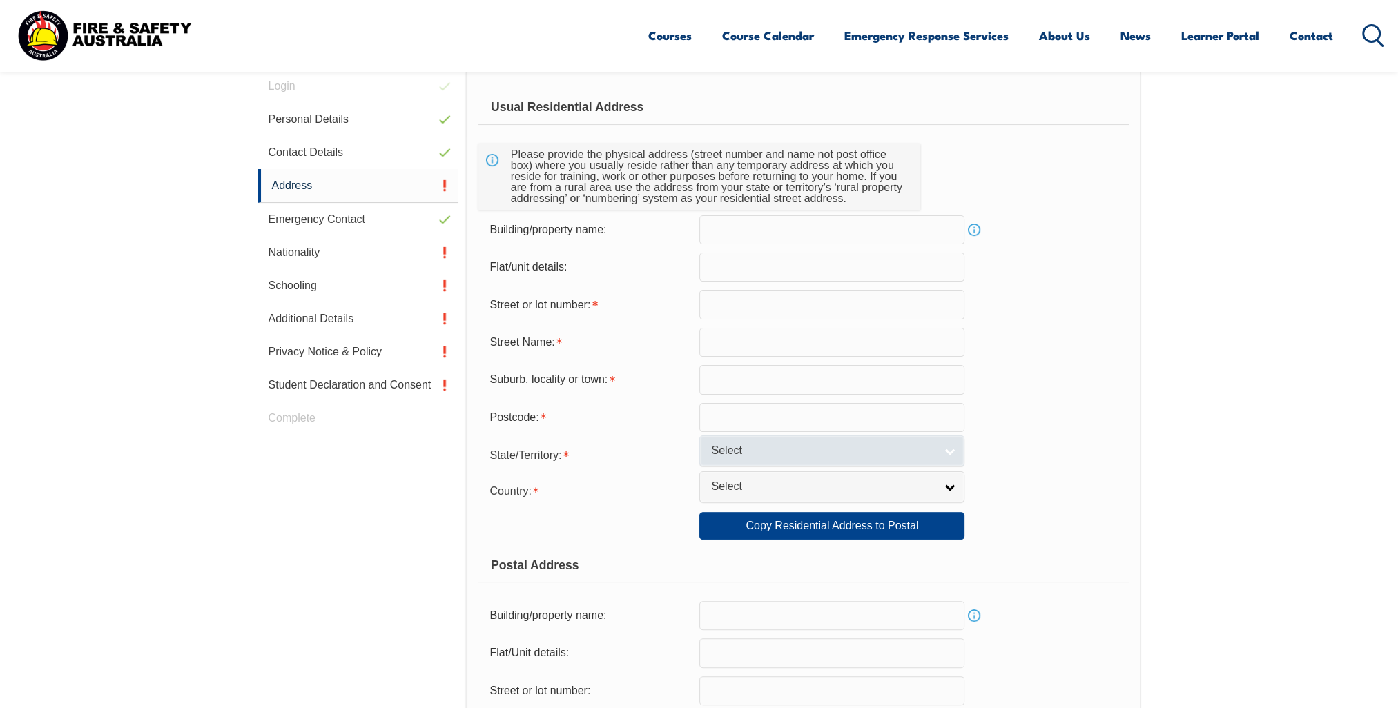
click at [809, 453] on span "Select" at bounding box center [823, 451] width 224 height 14
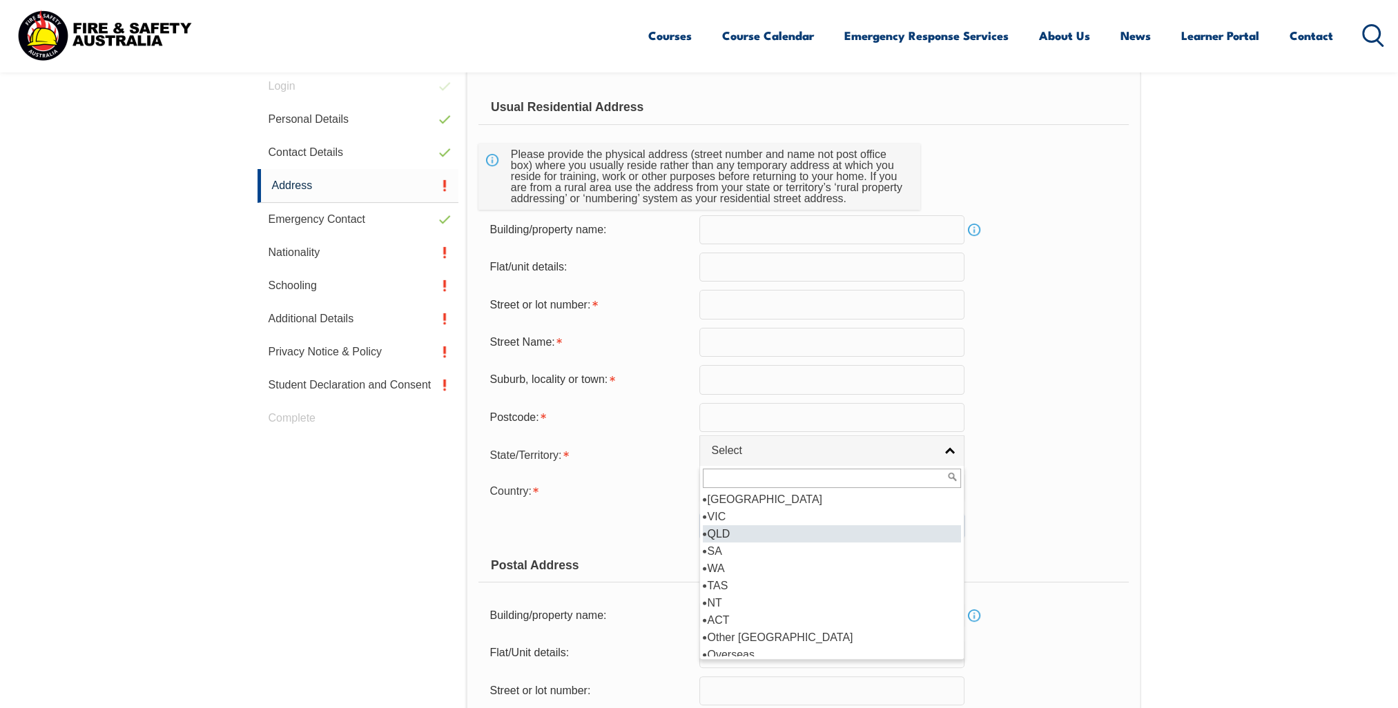
click at [776, 535] on li "QLD" at bounding box center [832, 533] width 258 height 17
select select "QLD"
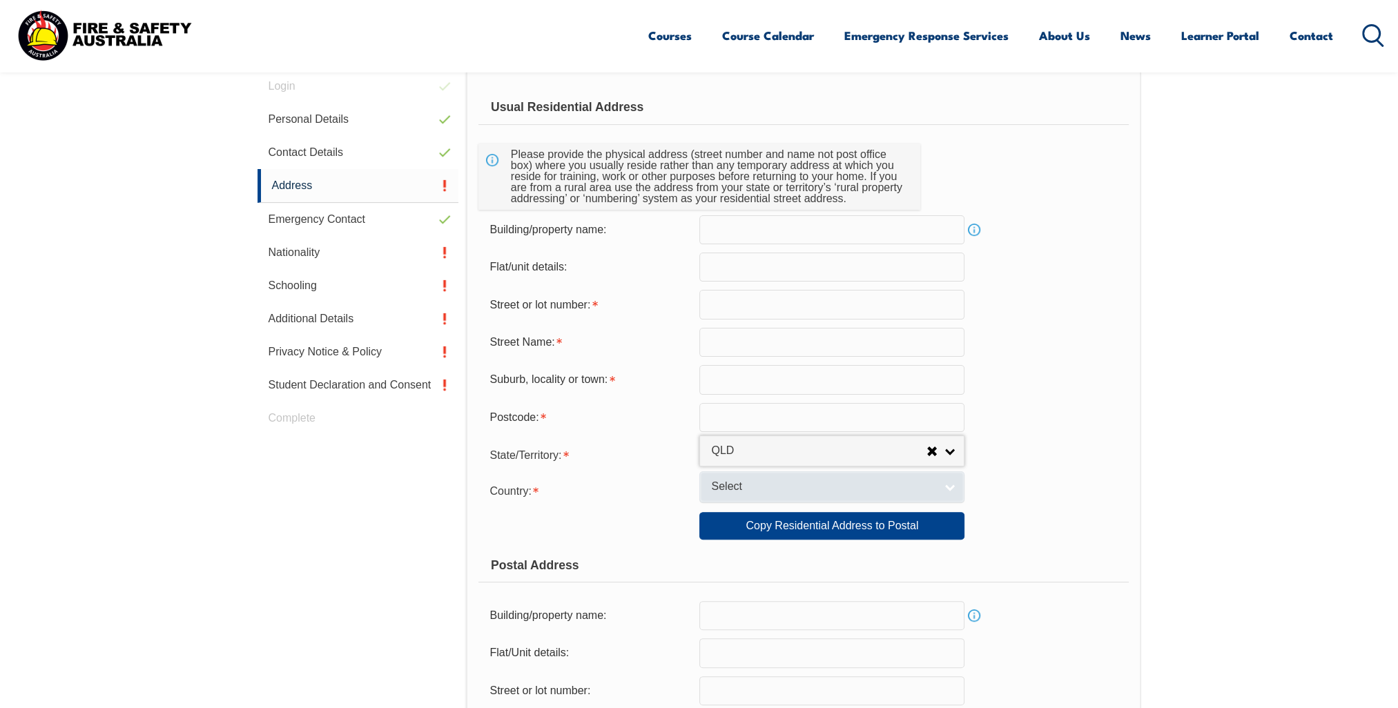
click at [787, 489] on span "Select" at bounding box center [823, 487] width 224 height 14
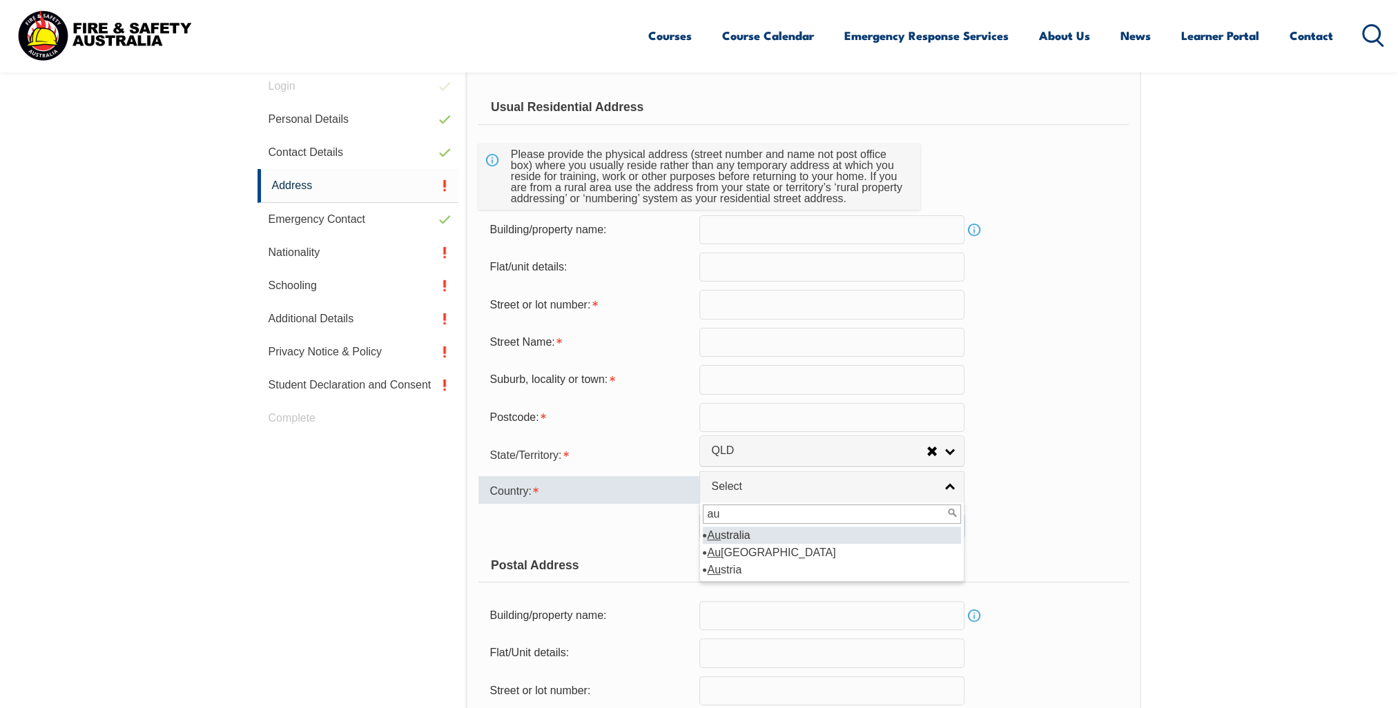
type input "aus"
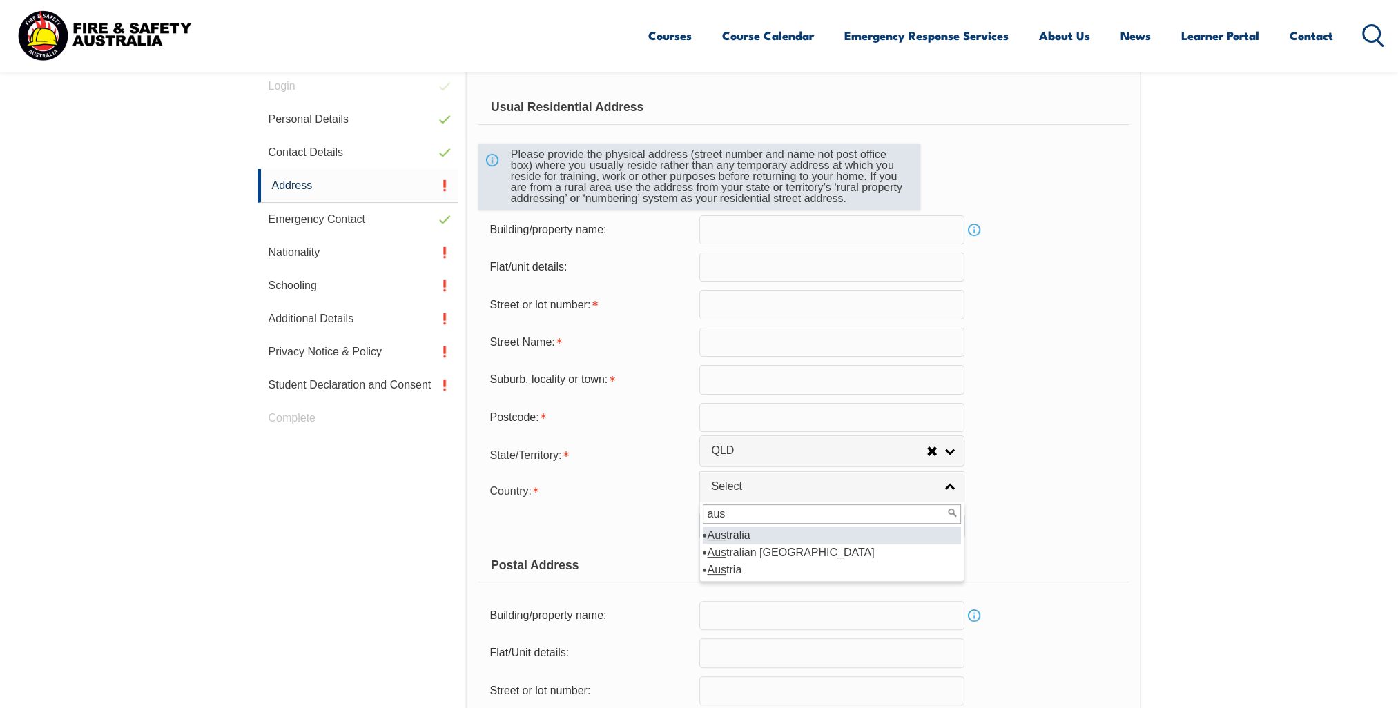
select select "1101"
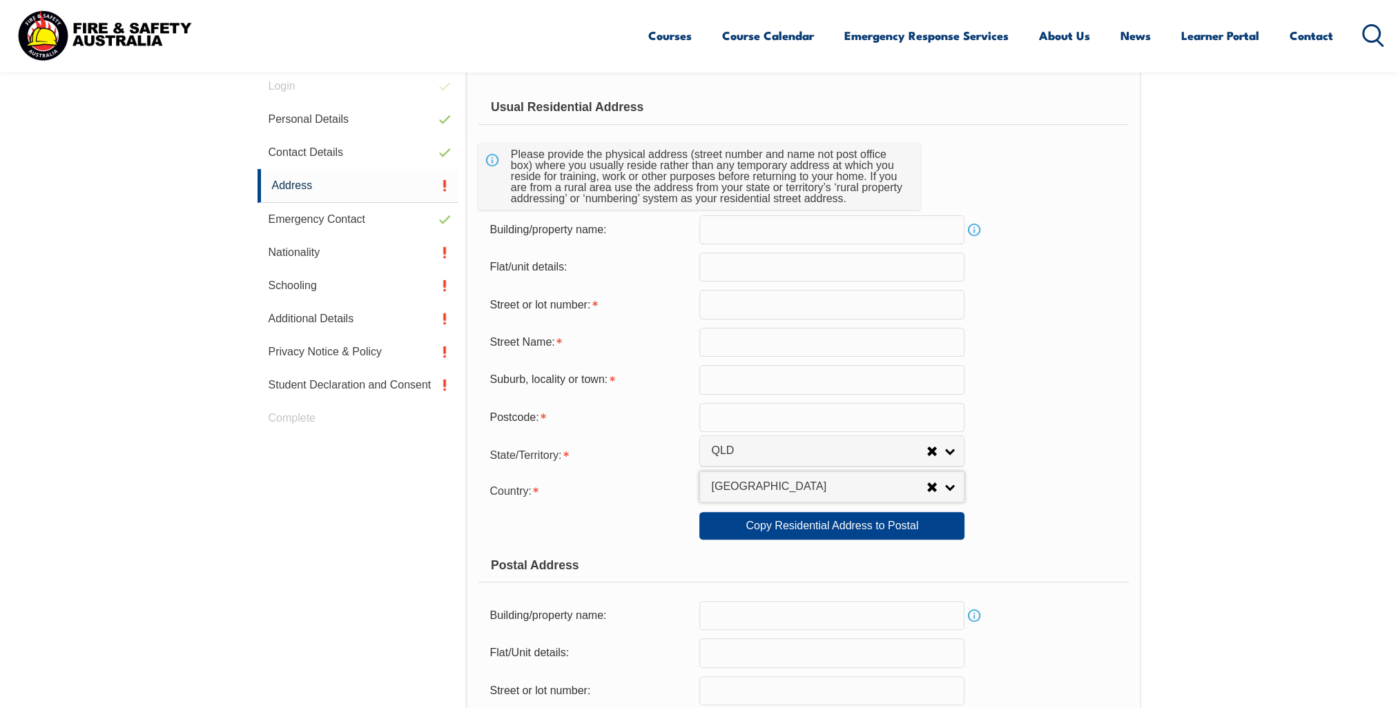
click at [760, 345] on input "text" at bounding box center [831, 342] width 265 height 29
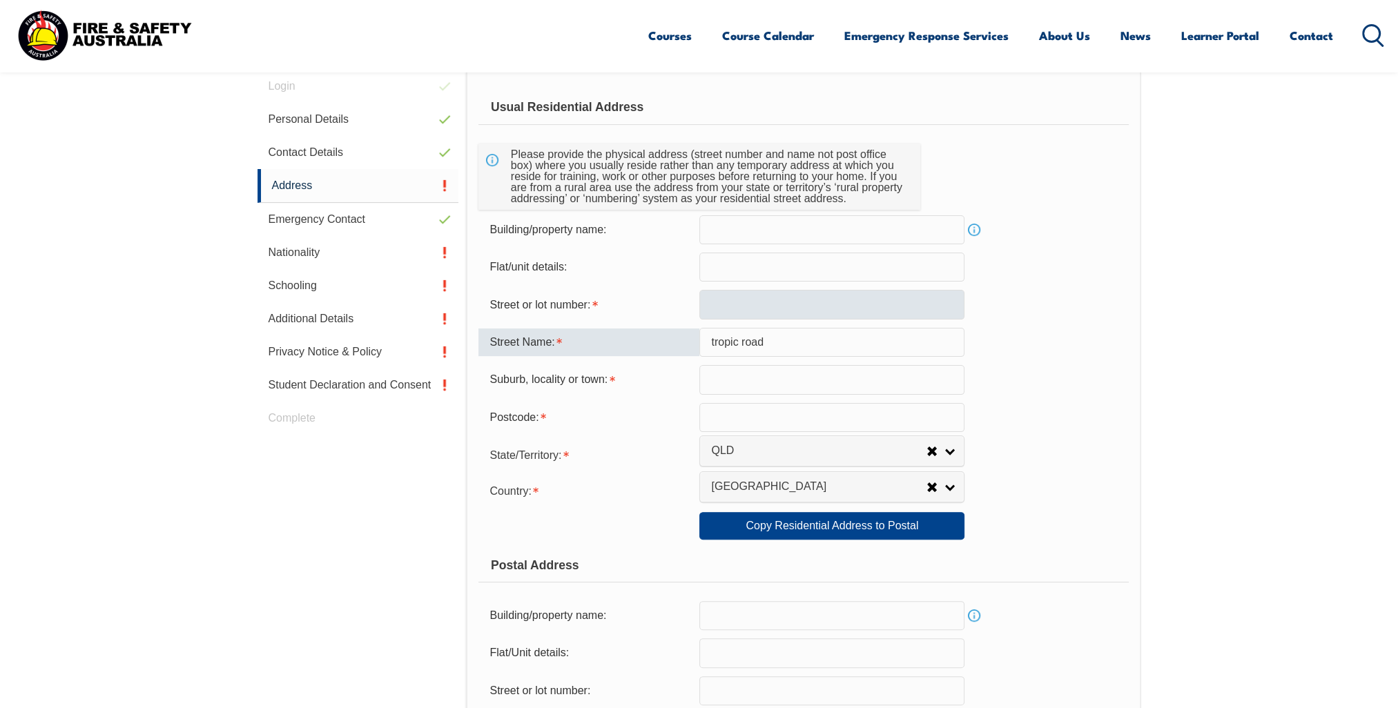
type input "tropic road"
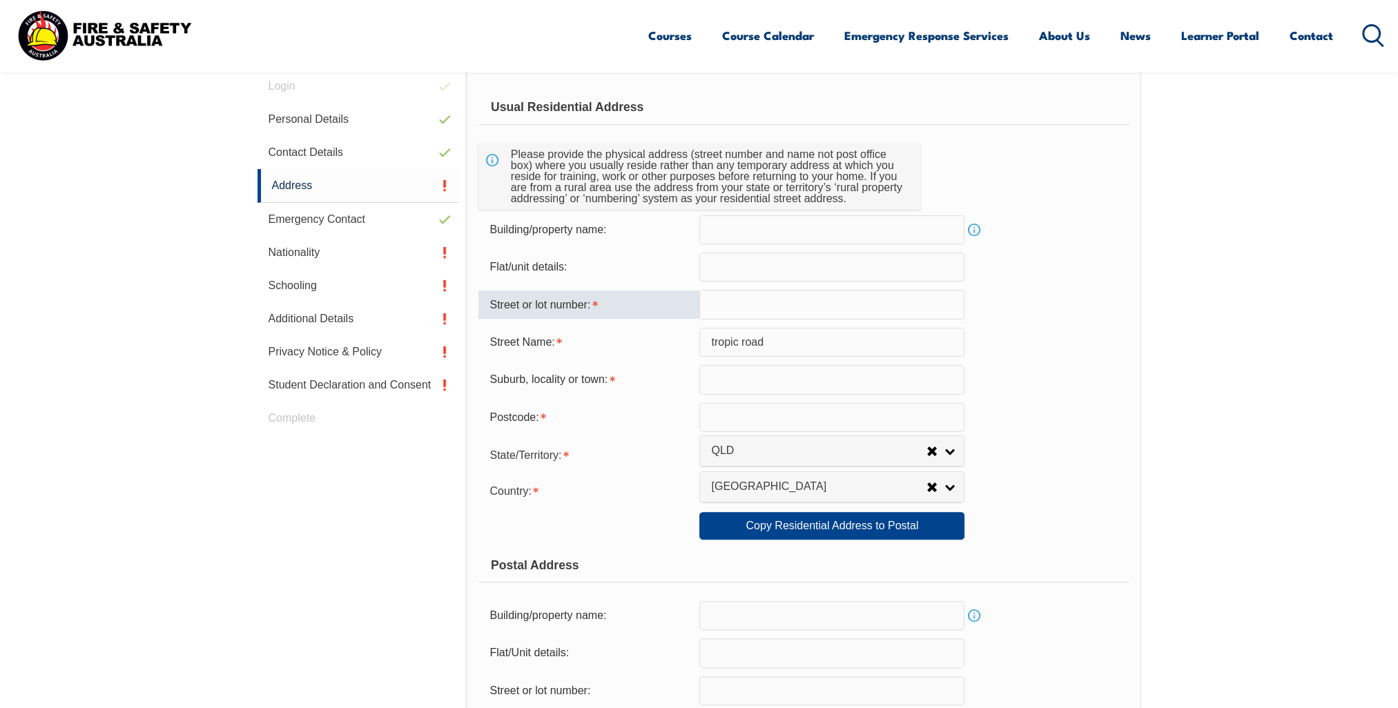
click at [761, 309] on input "text" at bounding box center [831, 304] width 265 height 29
type input "50"
click at [756, 427] on input "text" at bounding box center [831, 417] width 265 height 29
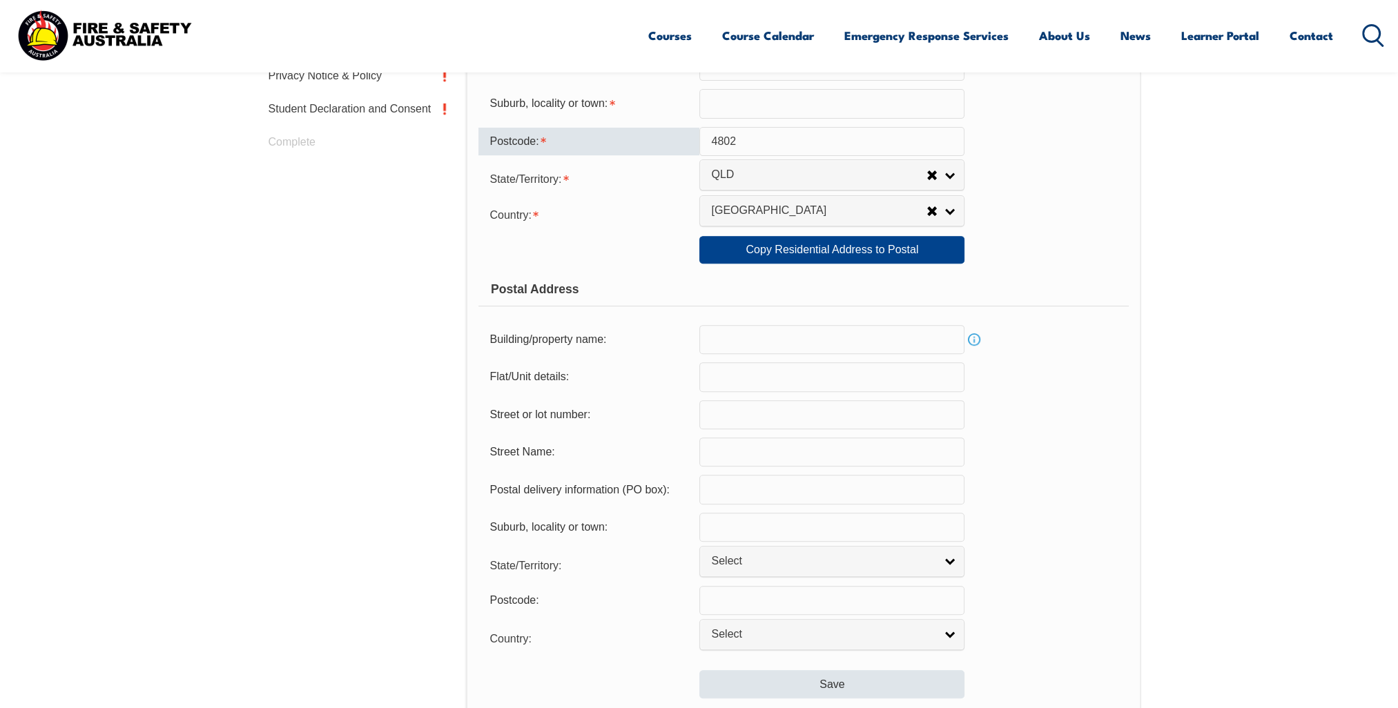
type input "4802"
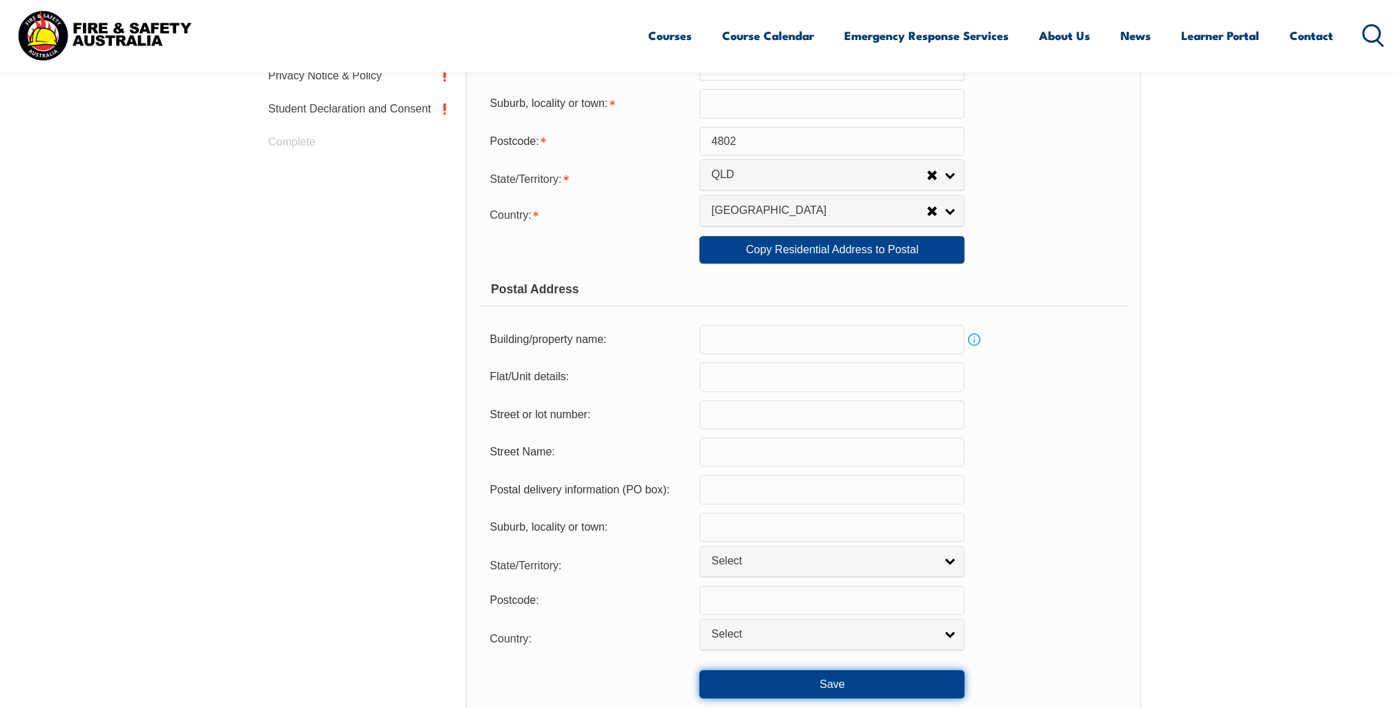
click at [765, 683] on button "Save" at bounding box center [831, 684] width 265 height 28
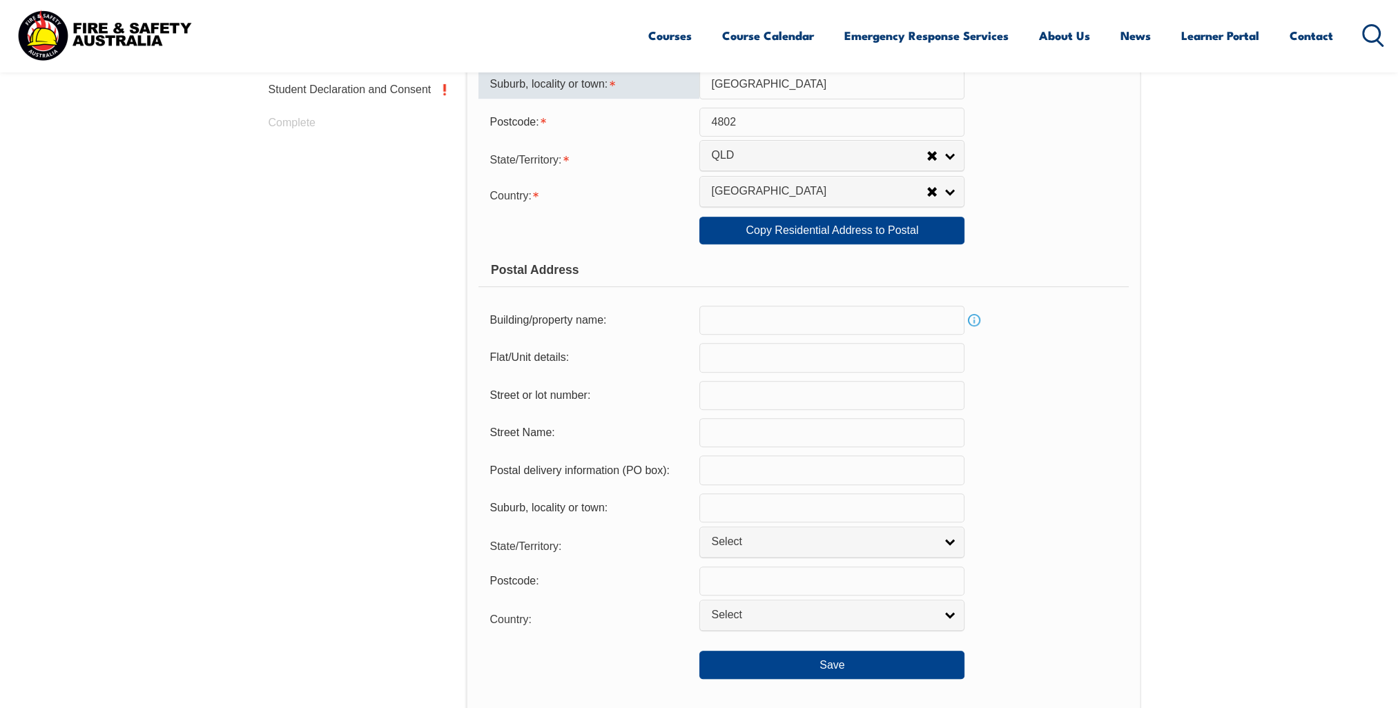
scroll to position [961, 0]
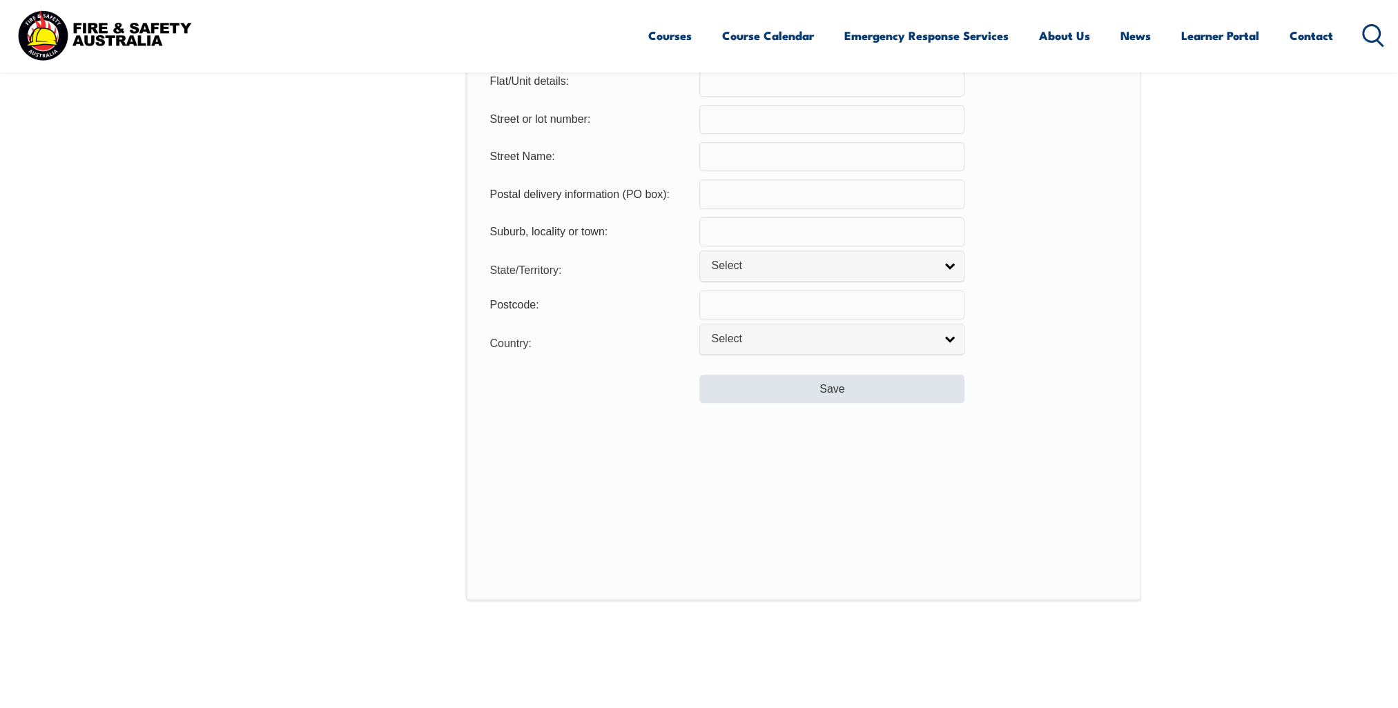
type input "[GEOGRAPHIC_DATA]"
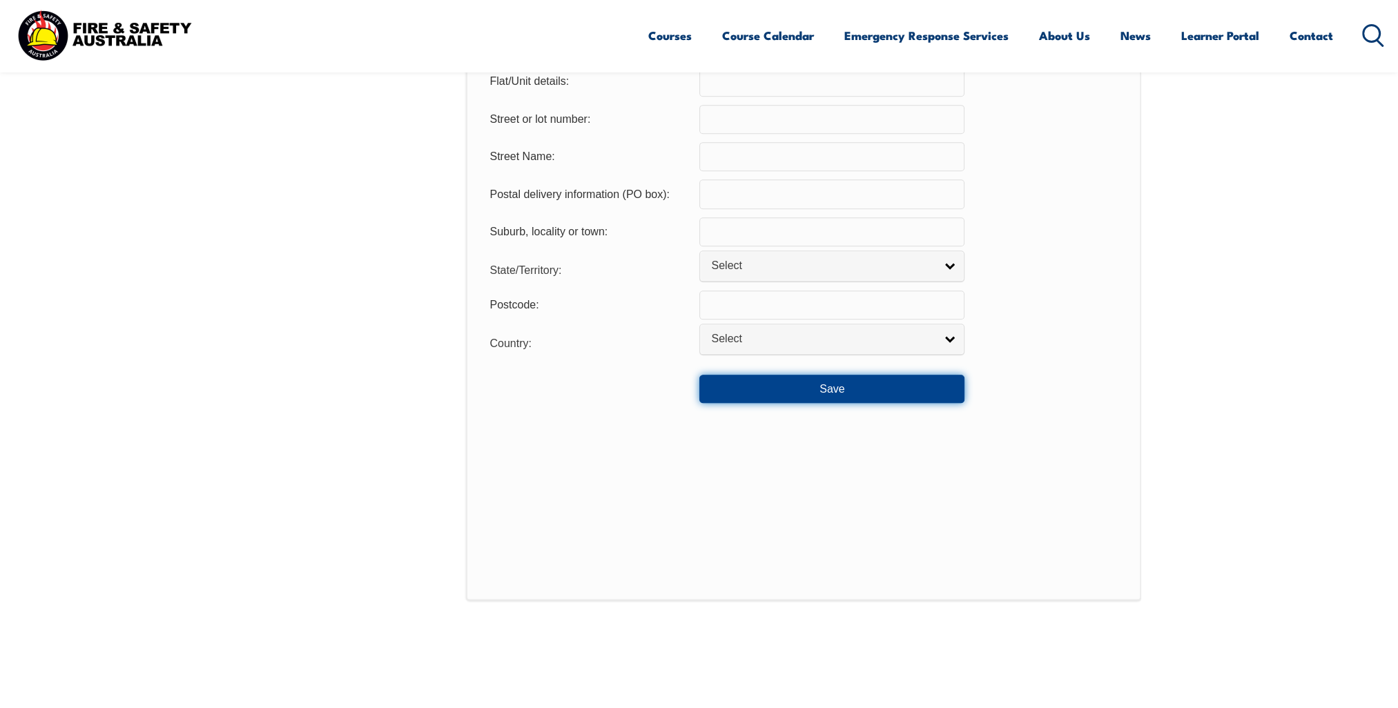
click at [794, 400] on button "Save" at bounding box center [831, 389] width 265 height 28
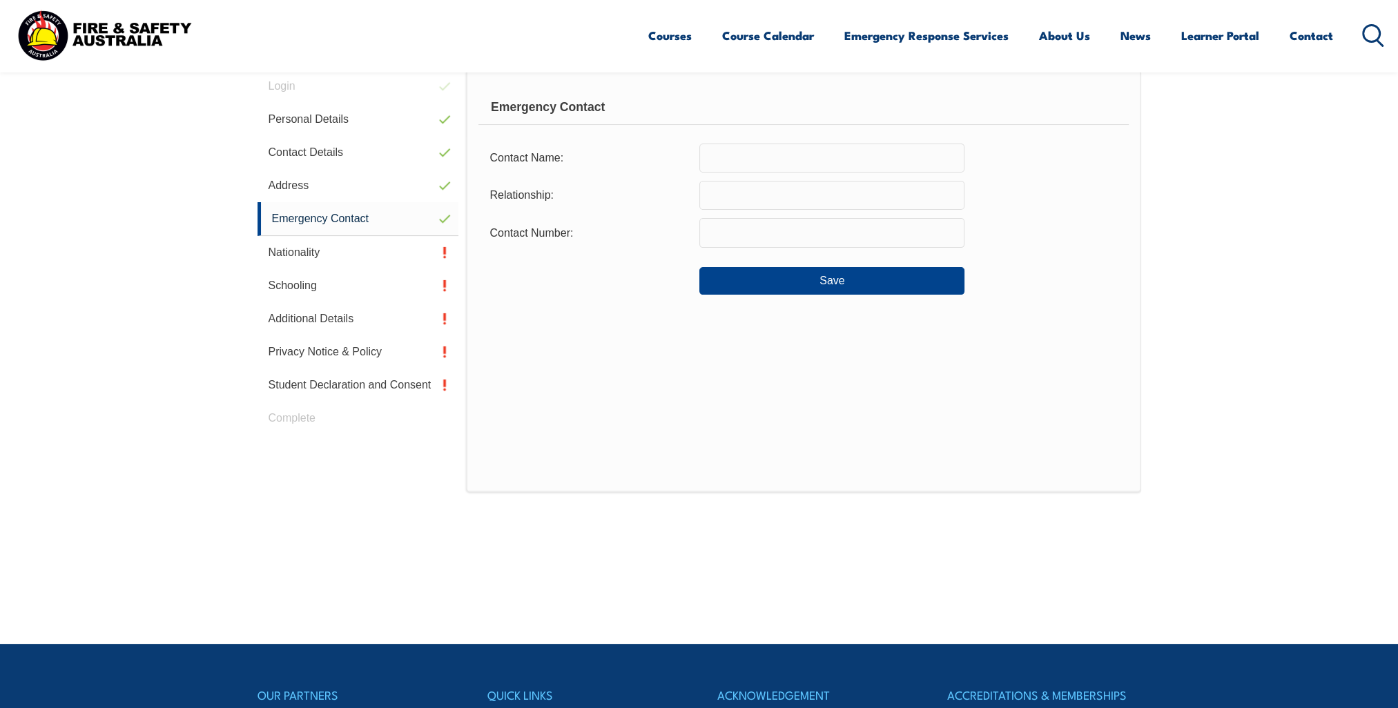
scroll to position [182, 0]
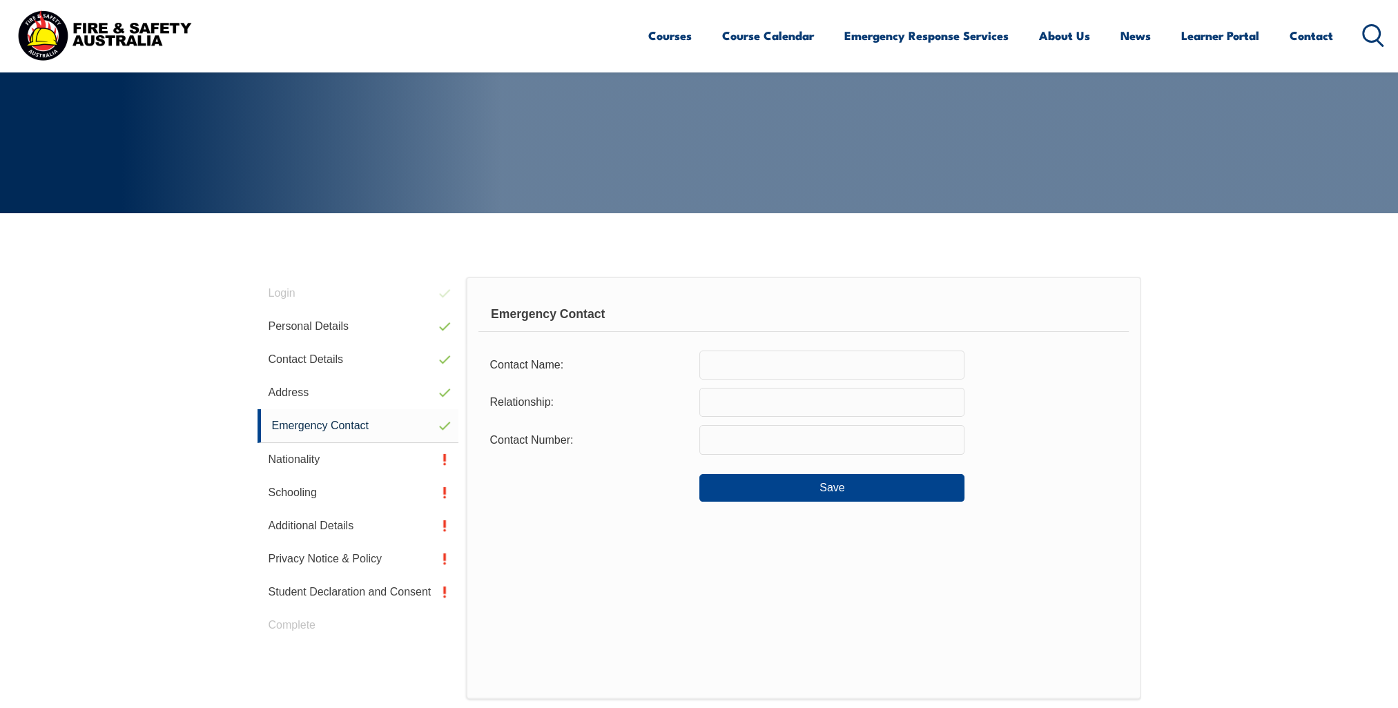
click at [736, 380] on form "Contact Name: Relationship: Contact Number: Save" at bounding box center [802, 427] width 649 height 152
click at [748, 367] on input "text" at bounding box center [831, 365] width 265 height 29
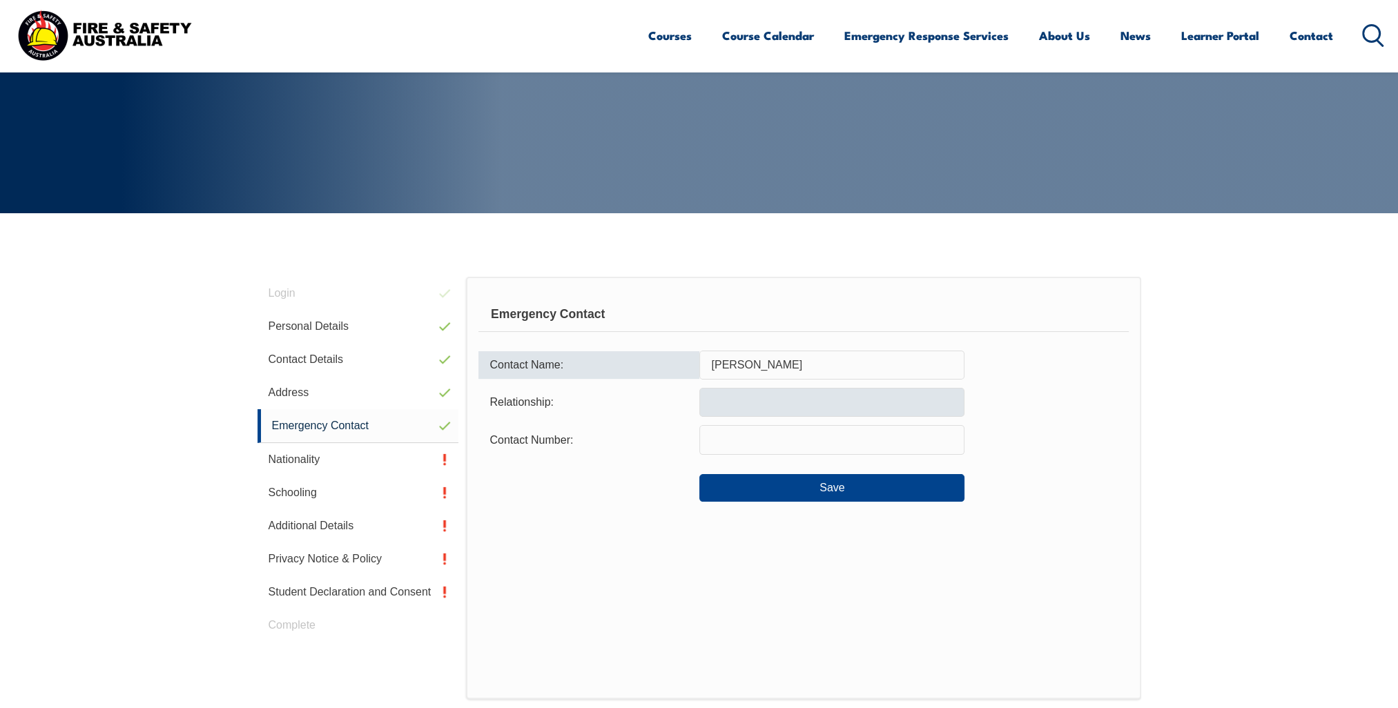
type input "[PERSON_NAME]"
click at [779, 402] on input "text" at bounding box center [831, 402] width 265 height 29
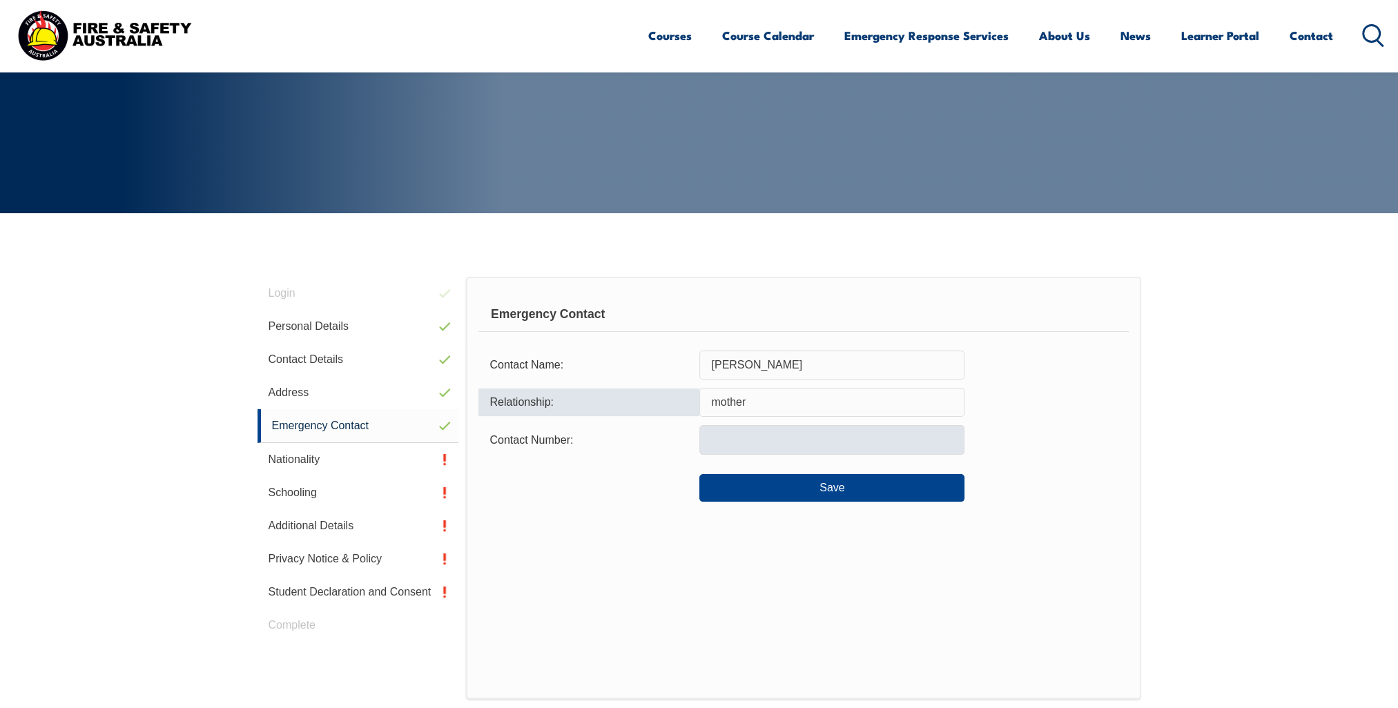
type input "mother"
click at [776, 442] on input "text" at bounding box center [831, 439] width 265 height 29
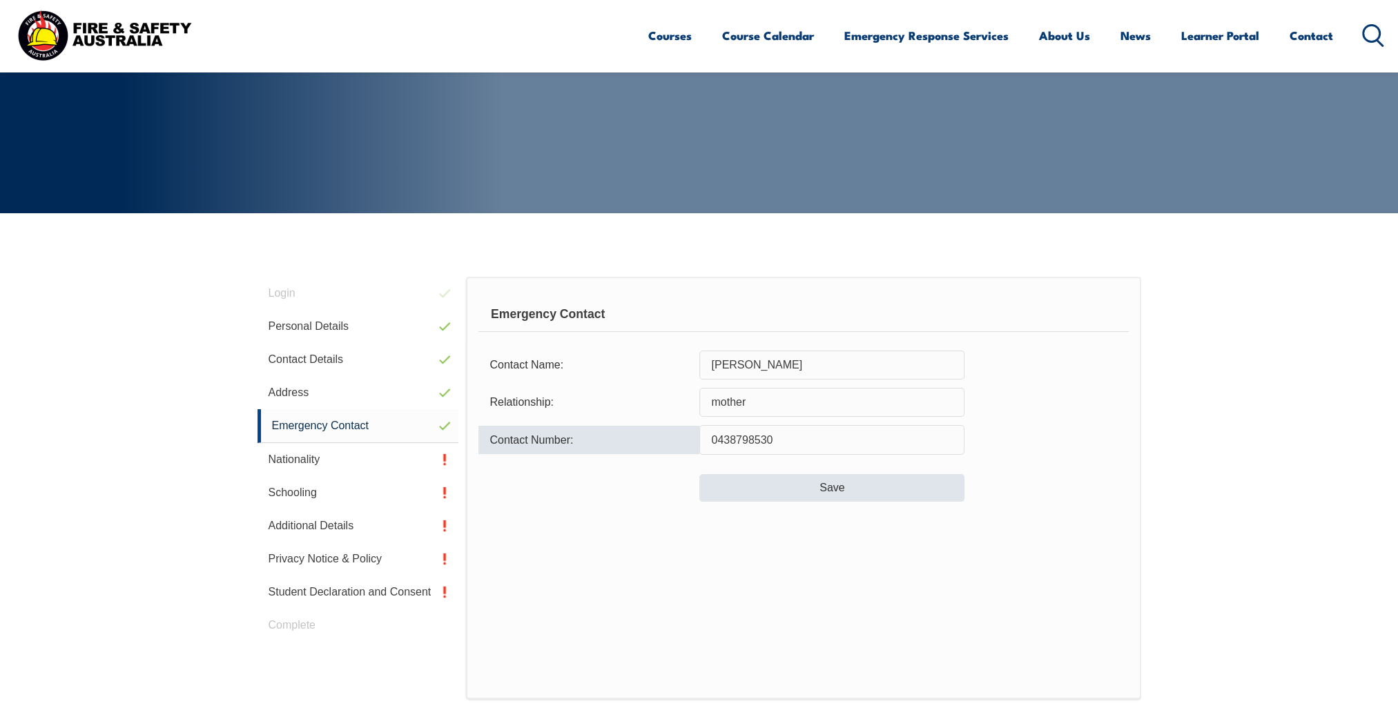
type input "0438798530"
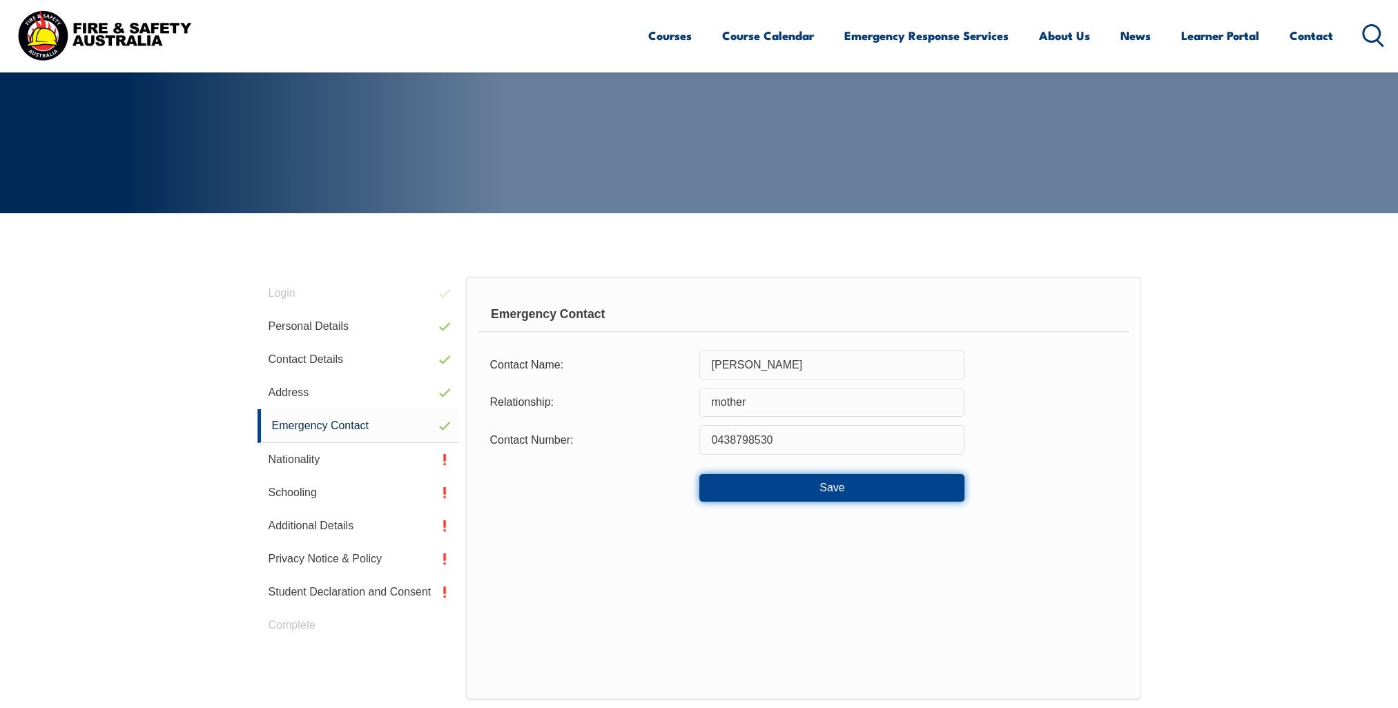
click at [871, 478] on button "Save" at bounding box center [831, 488] width 265 height 28
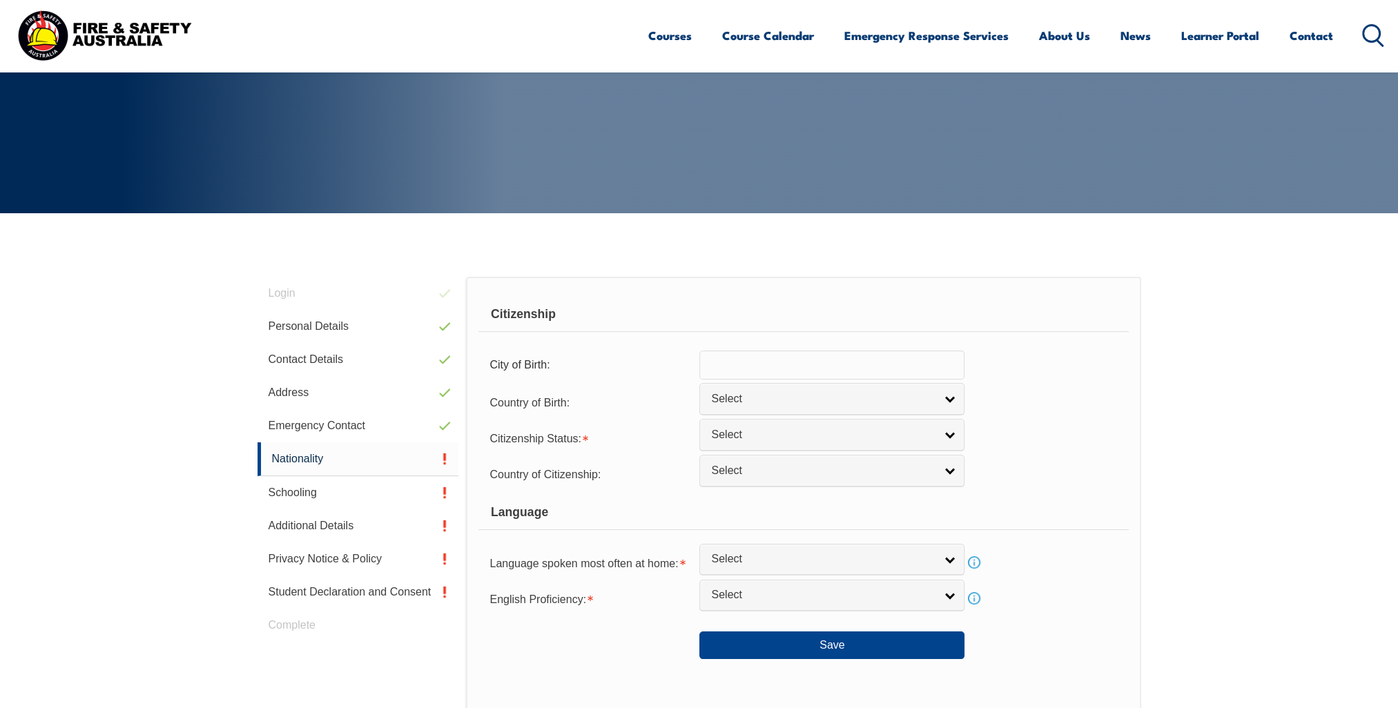
scroll to position [389, 0]
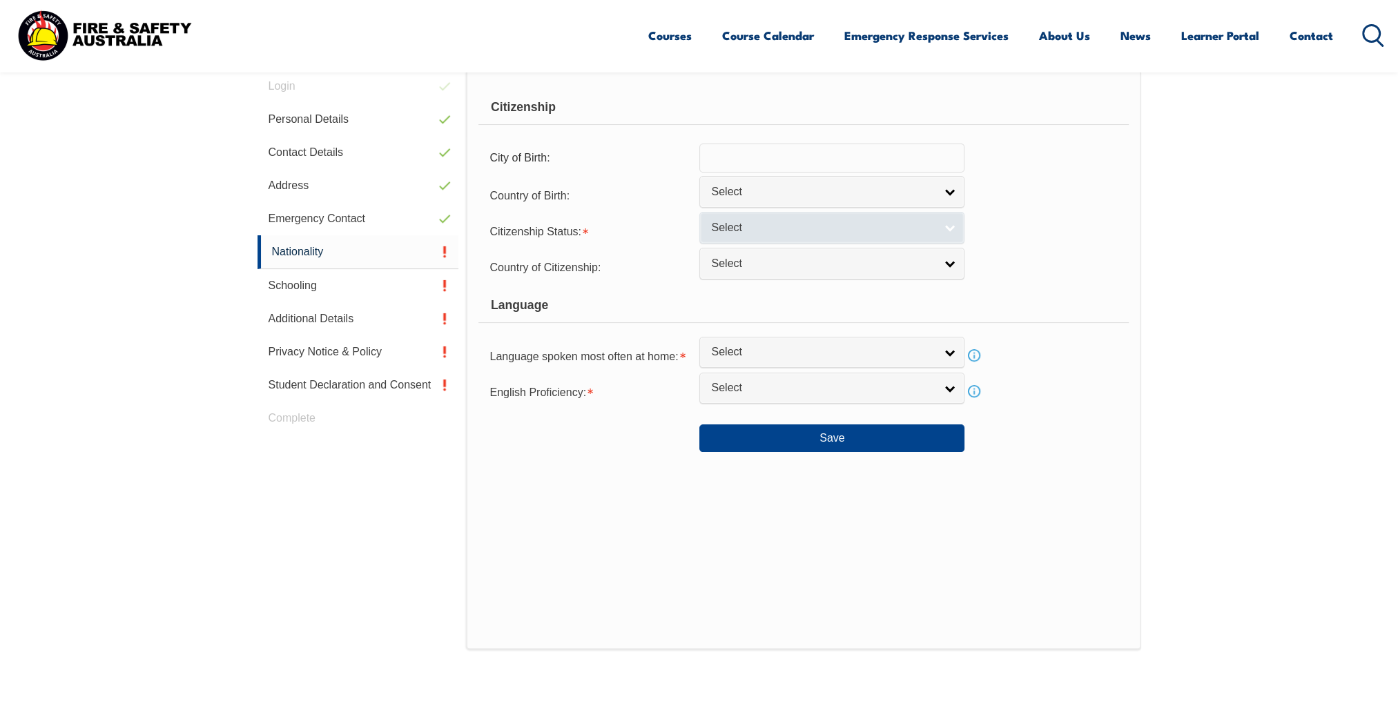
click at [788, 238] on link "Select" at bounding box center [831, 227] width 265 height 31
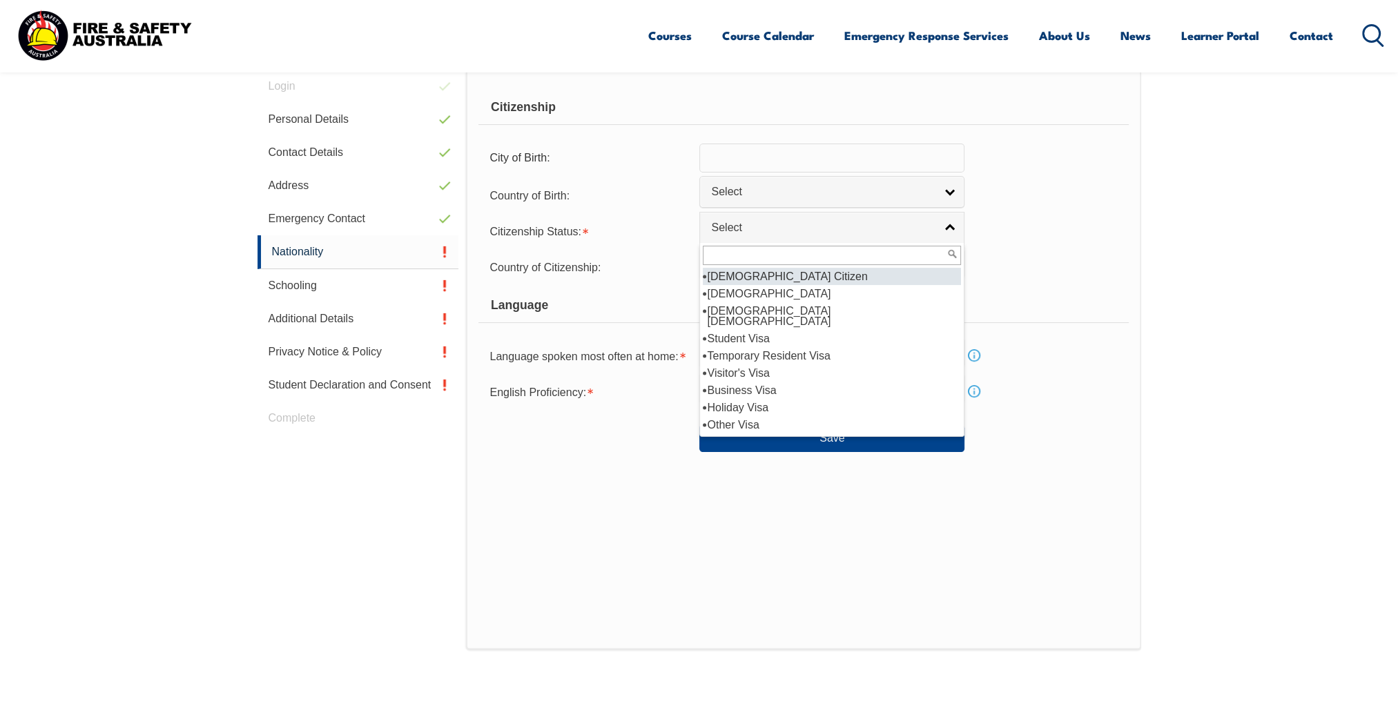
click at [754, 280] on li "[DEMOGRAPHIC_DATA] Citizen" at bounding box center [832, 276] width 258 height 17
select select "1"
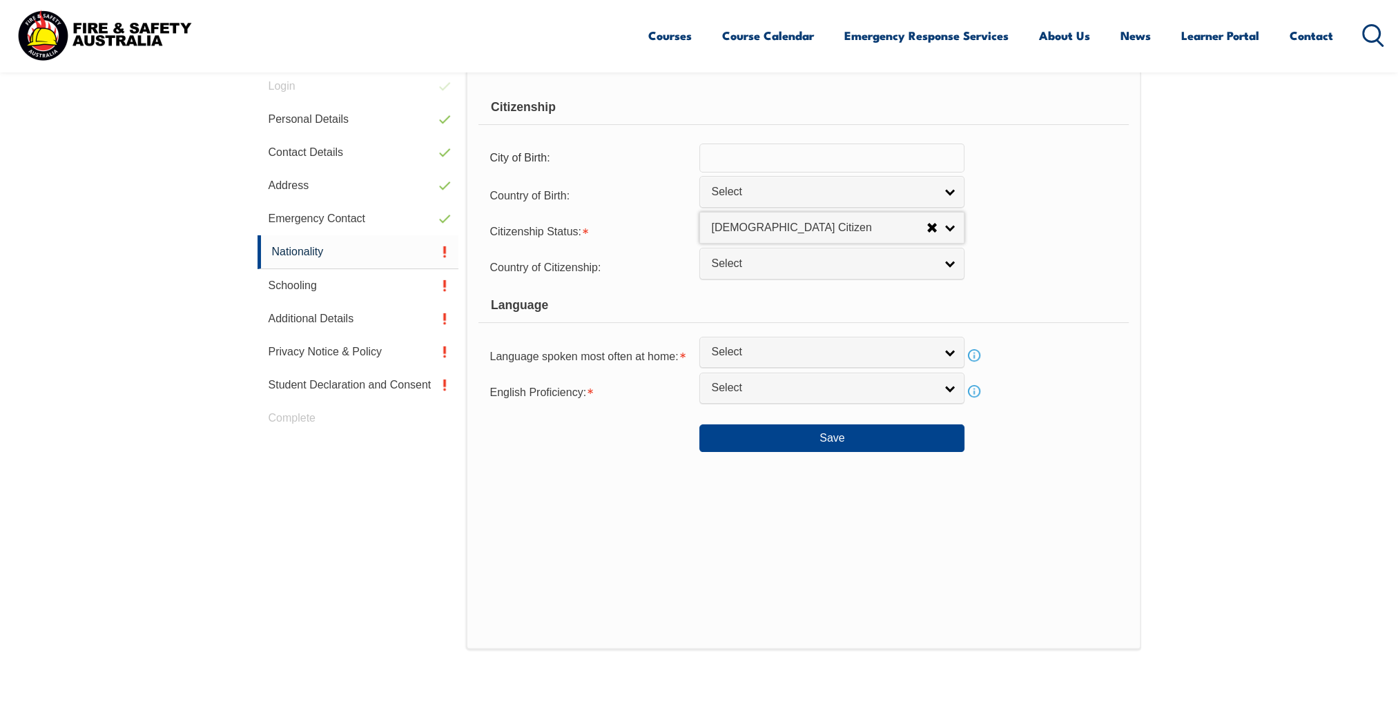
click at [790, 451] on div "Citizenship City of Birth: Country of Birth: [GEOGRAPHIC_DATA] ([DEMOGRAPHIC_DA…" at bounding box center [803, 360] width 674 height 580
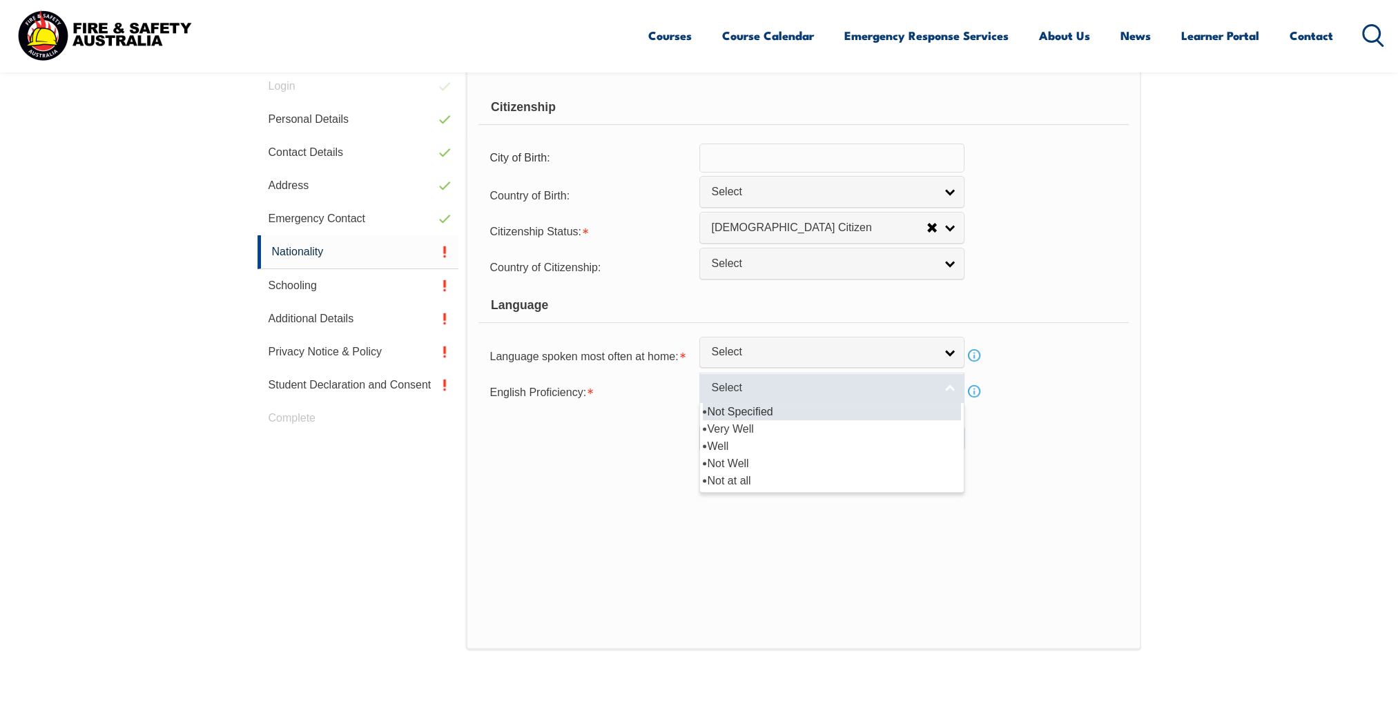
click at [805, 395] on link "Select" at bounding box center [831, 388] width 265 height 31
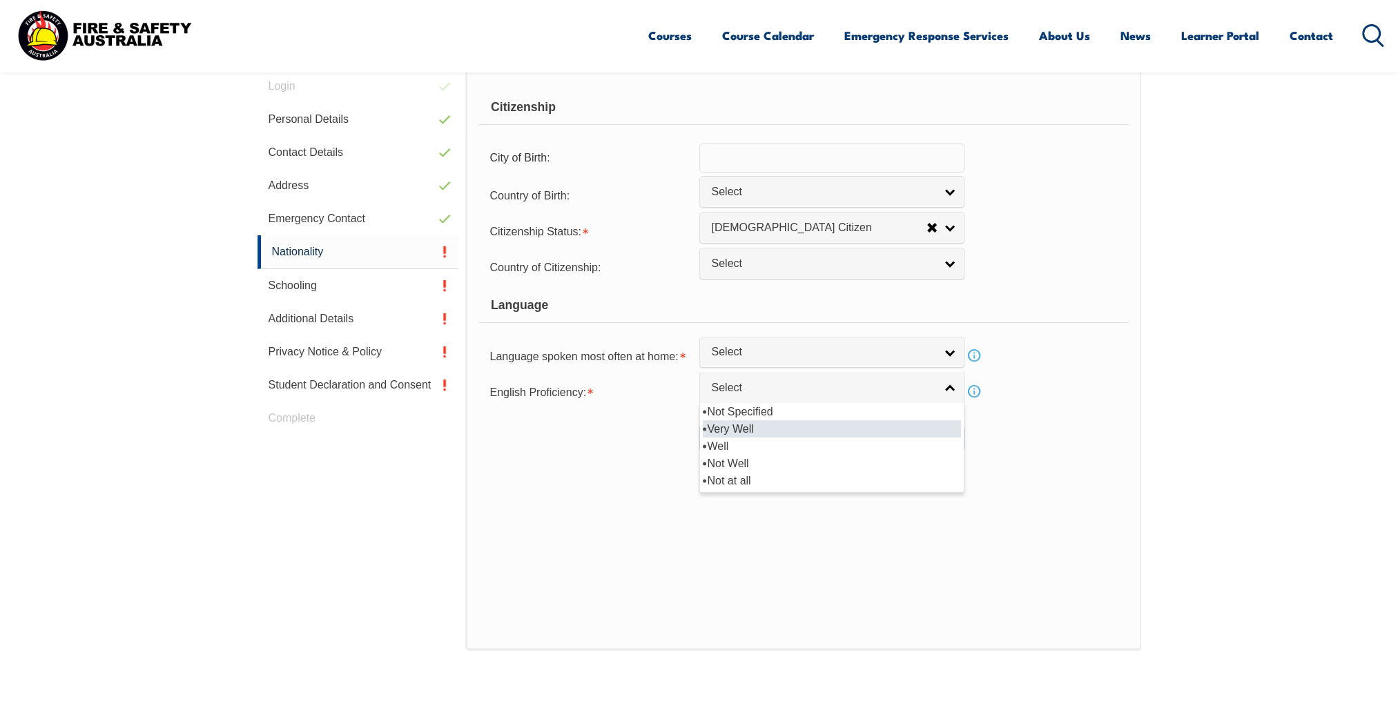
click at [788, 423] on li "Very Well" at bounding box center [832, 428] width 258 height 17
select select "1"
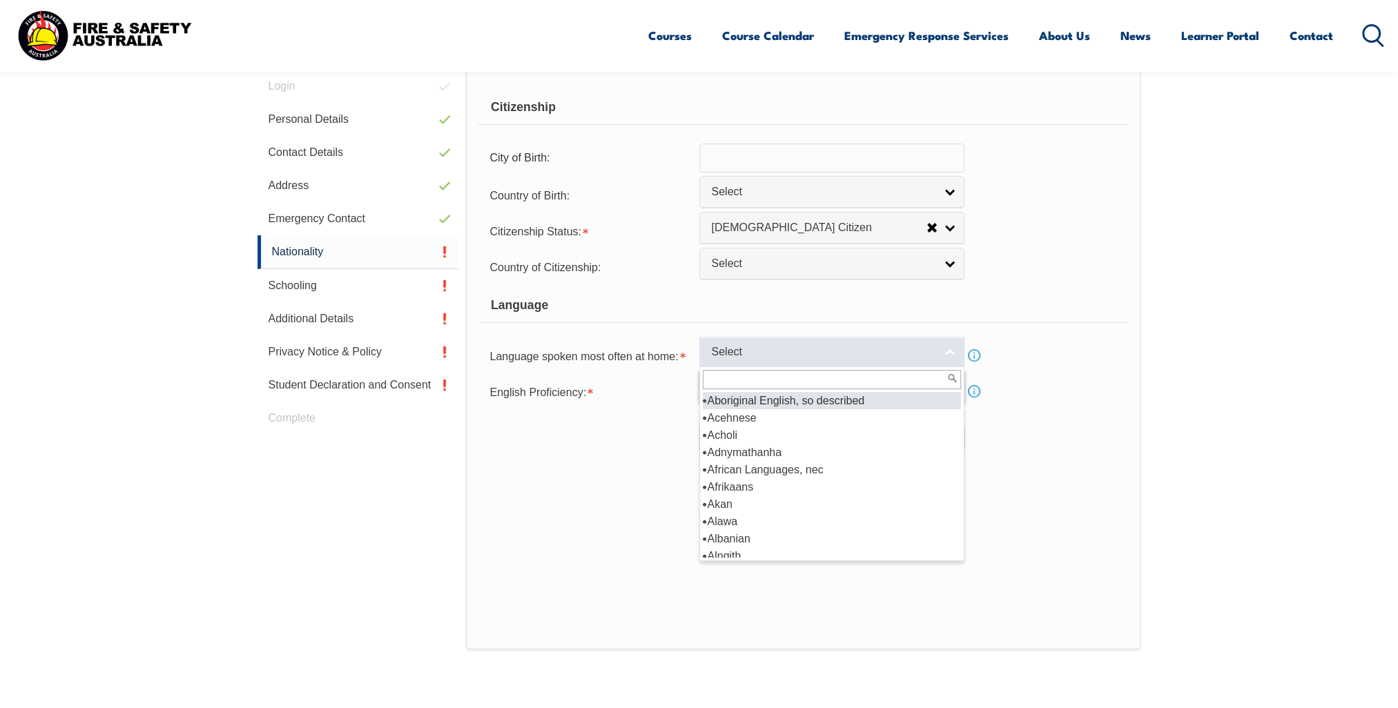
click at [784, 358] on span "Select" at bounding box center [823, 352] width 224 height 14
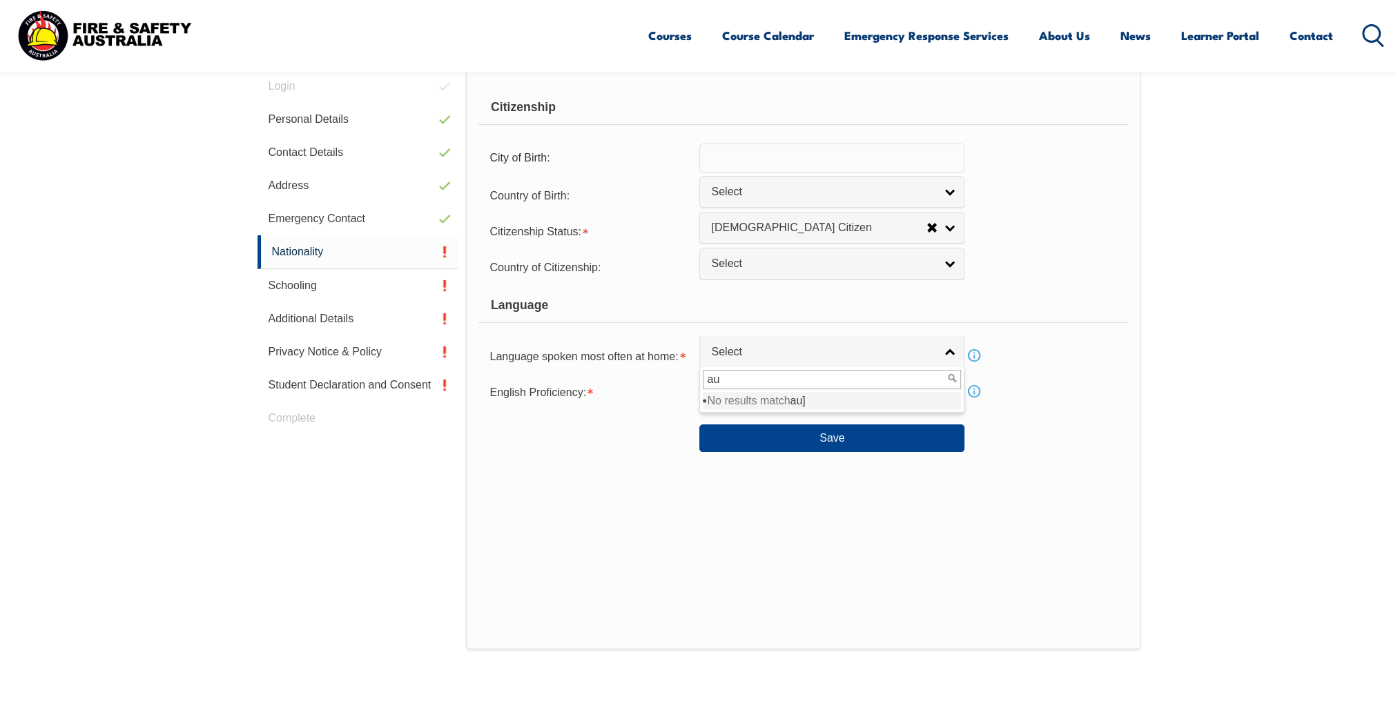
type input "a"
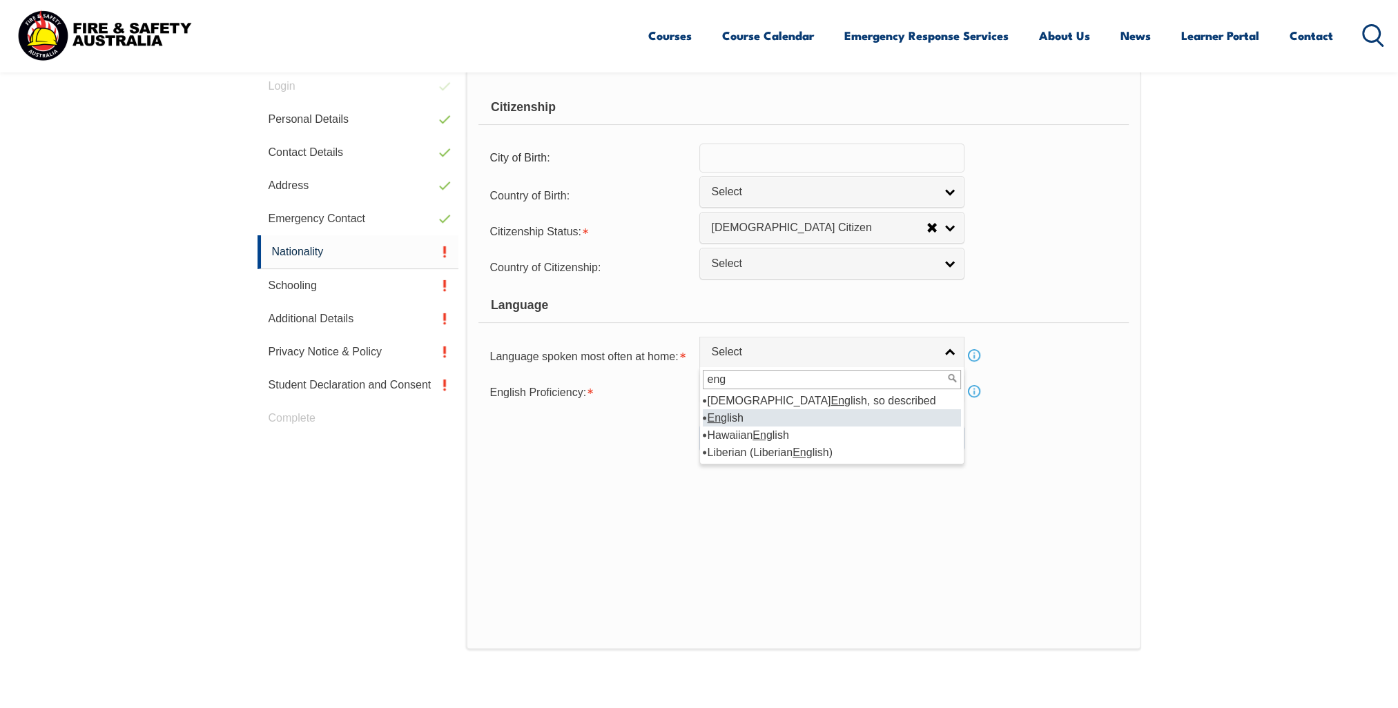
type input "eng"
click at [776, 412] on li "Eng lish" at bounding box center [832, 417] width 258 height 17
select select "1201"
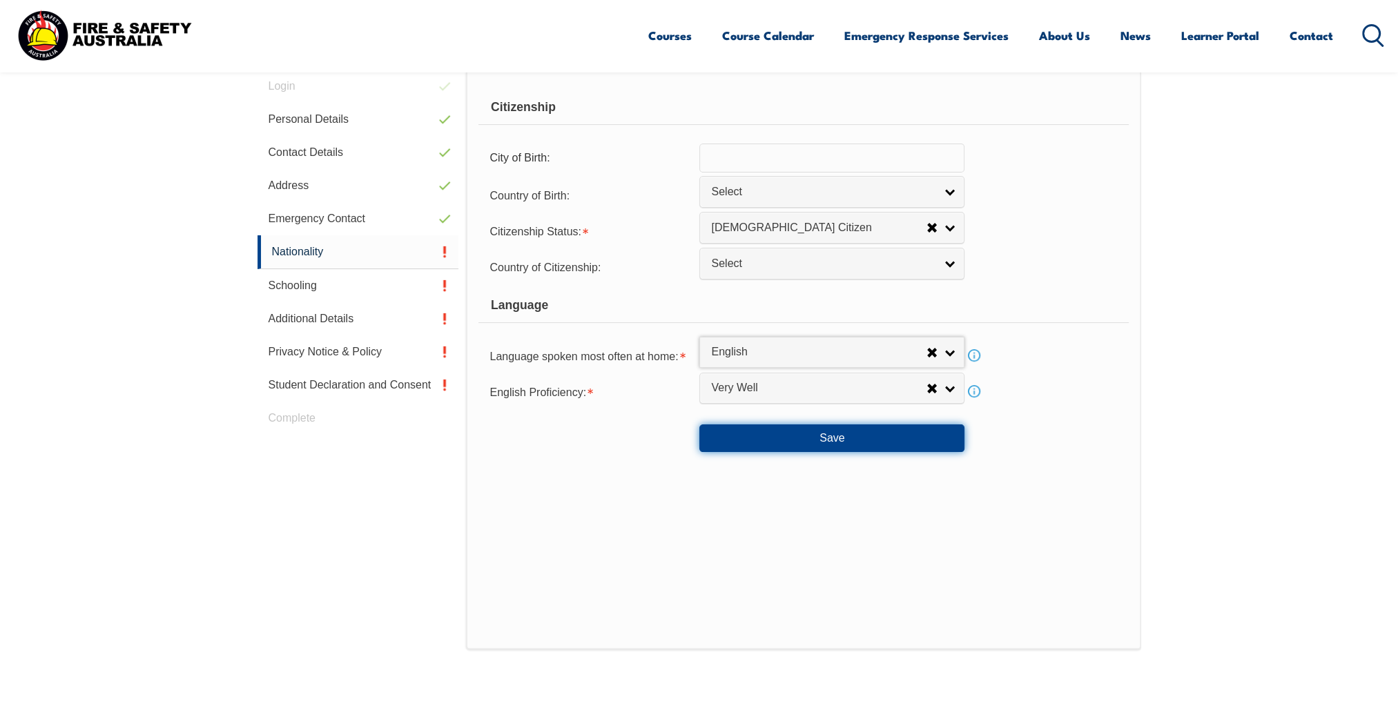
click at [790, 431] on button "Save" at bounding box center [831, 438] width 265 height 28
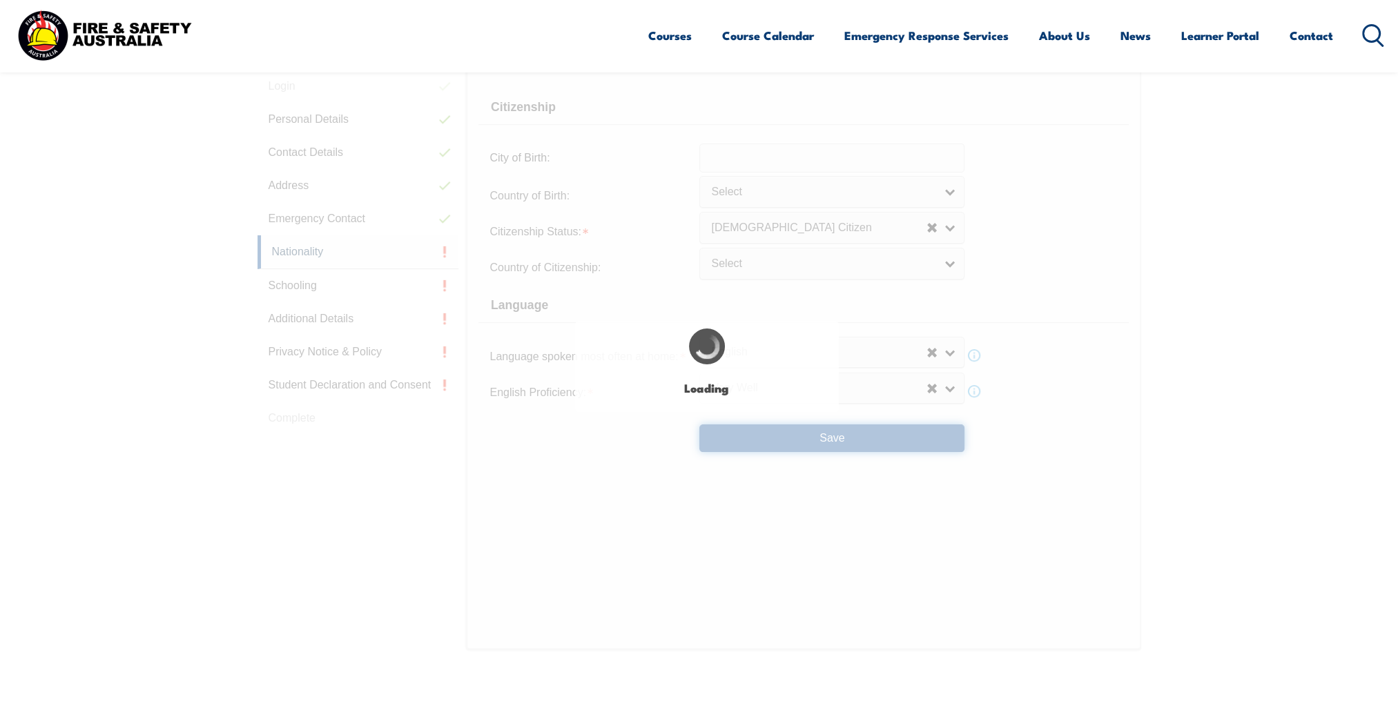
select select "false"
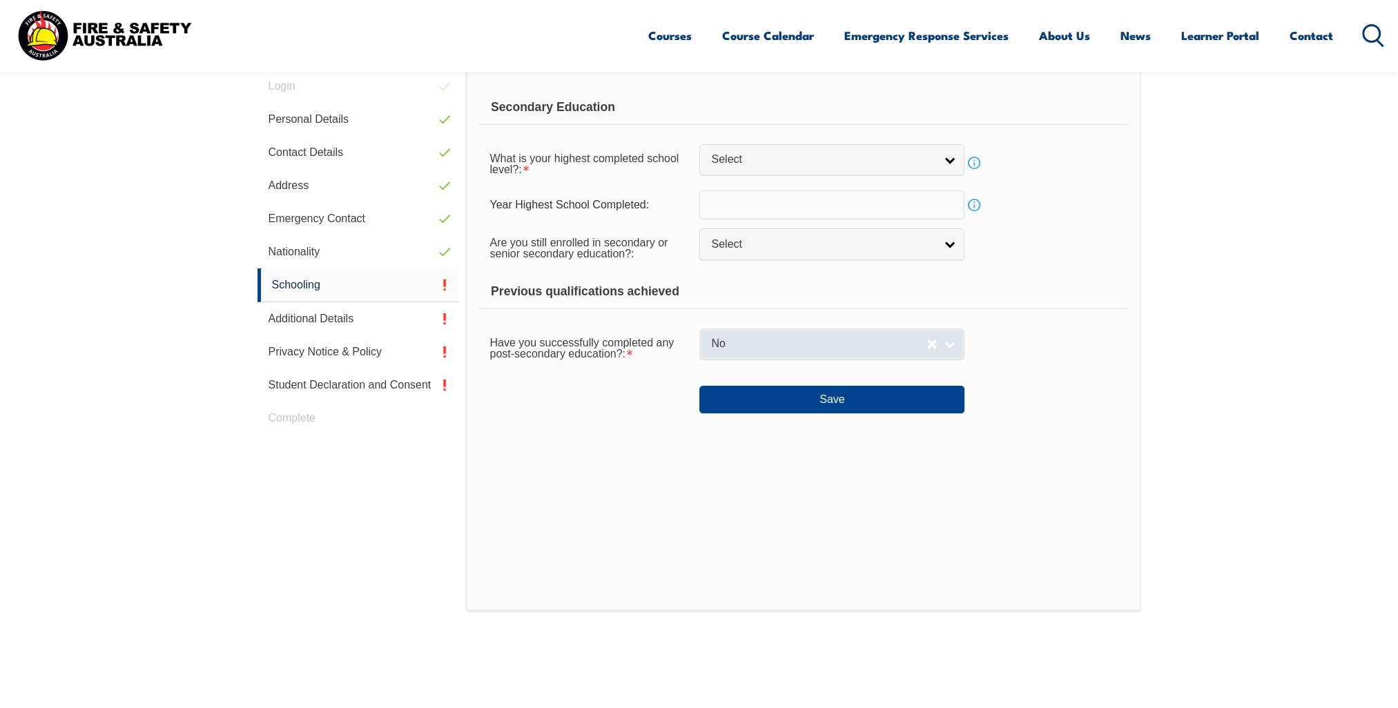
click at [783, 335] on link "No" at bounding box center [831, 344] width 265 height 31
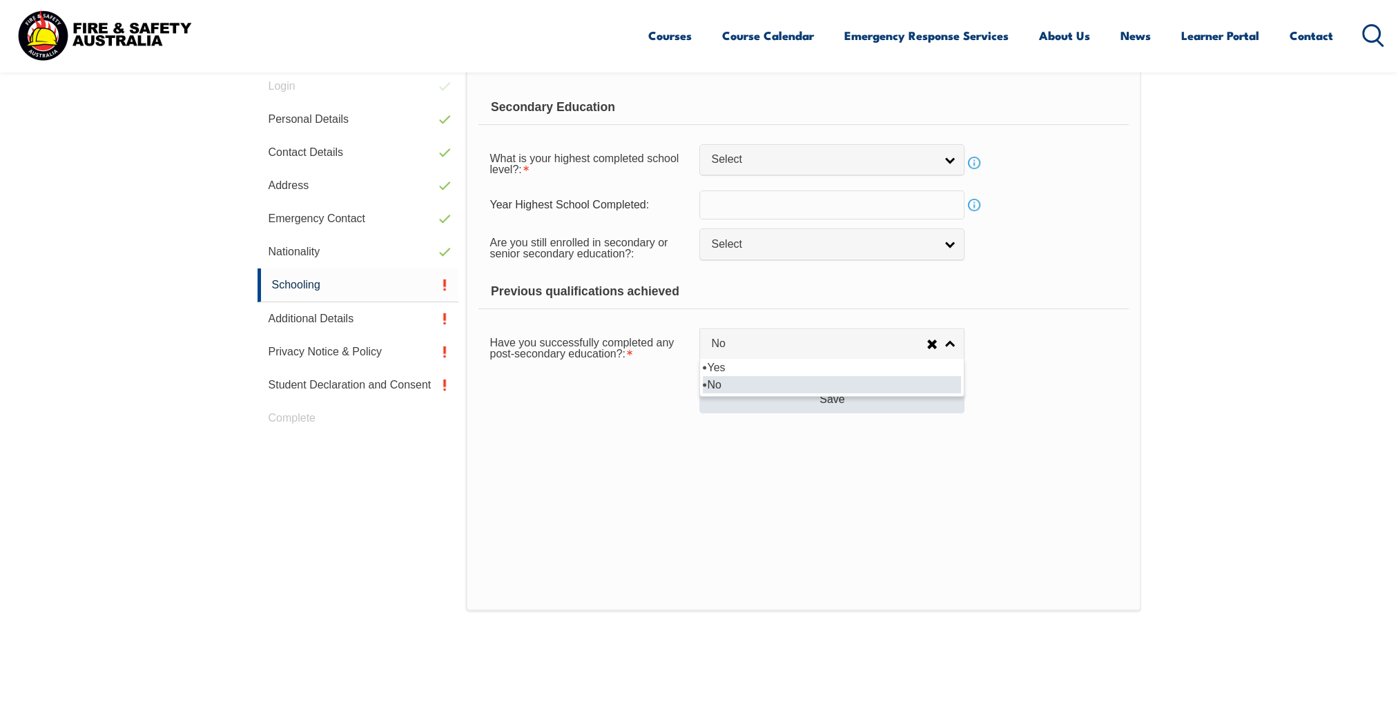
click at [718, 386] on li "No" at bounding box center [832, 384] width 258 height 17
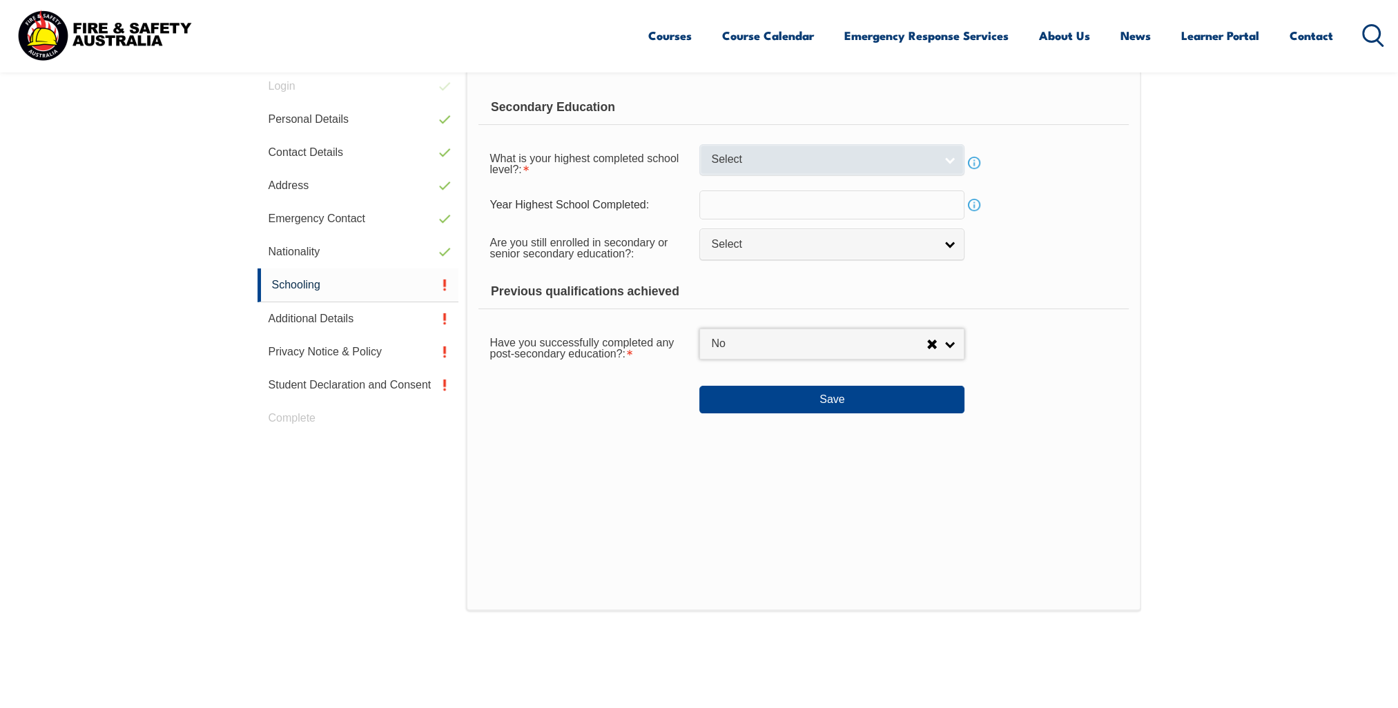
click at [778, 169] on link "Select" at bounding box center [831, 159] width 265 height 31
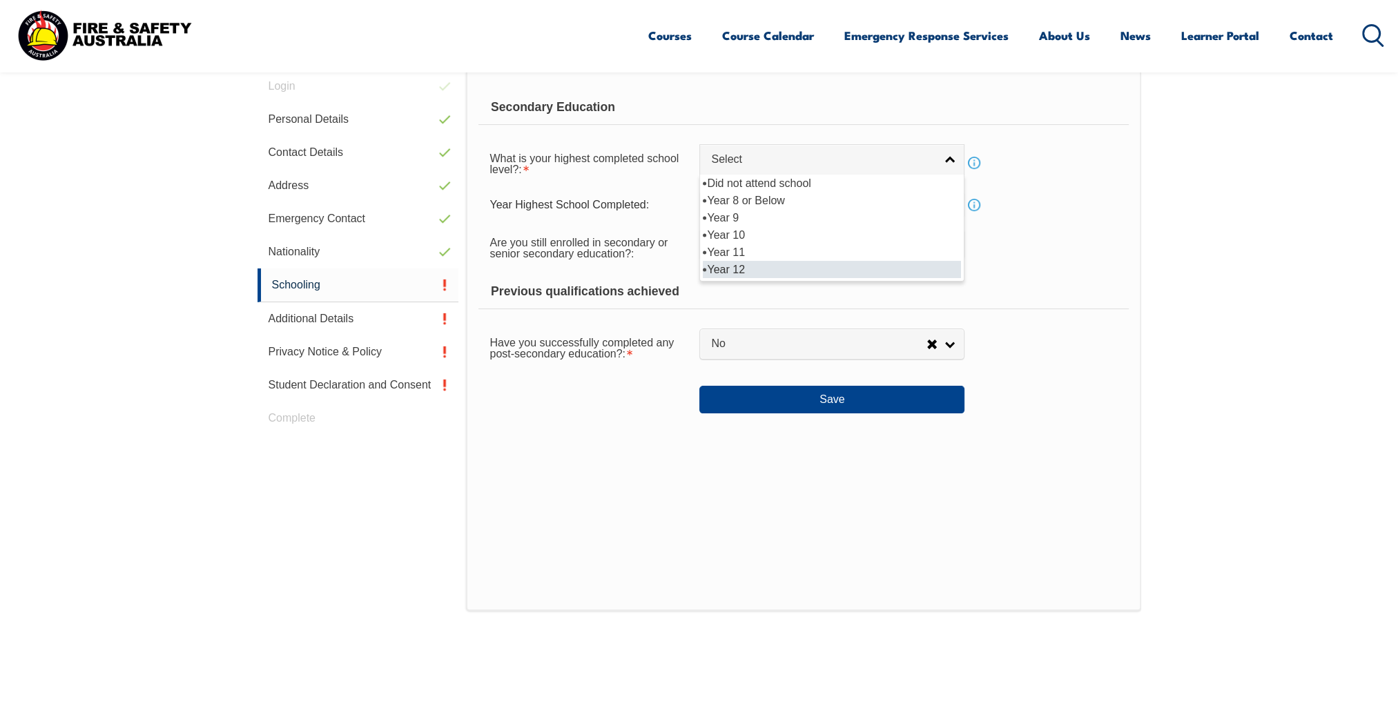
click at [752, 265] on li "Year 12" at bounding box center [832, 269] width 258 height 17
select select "12"
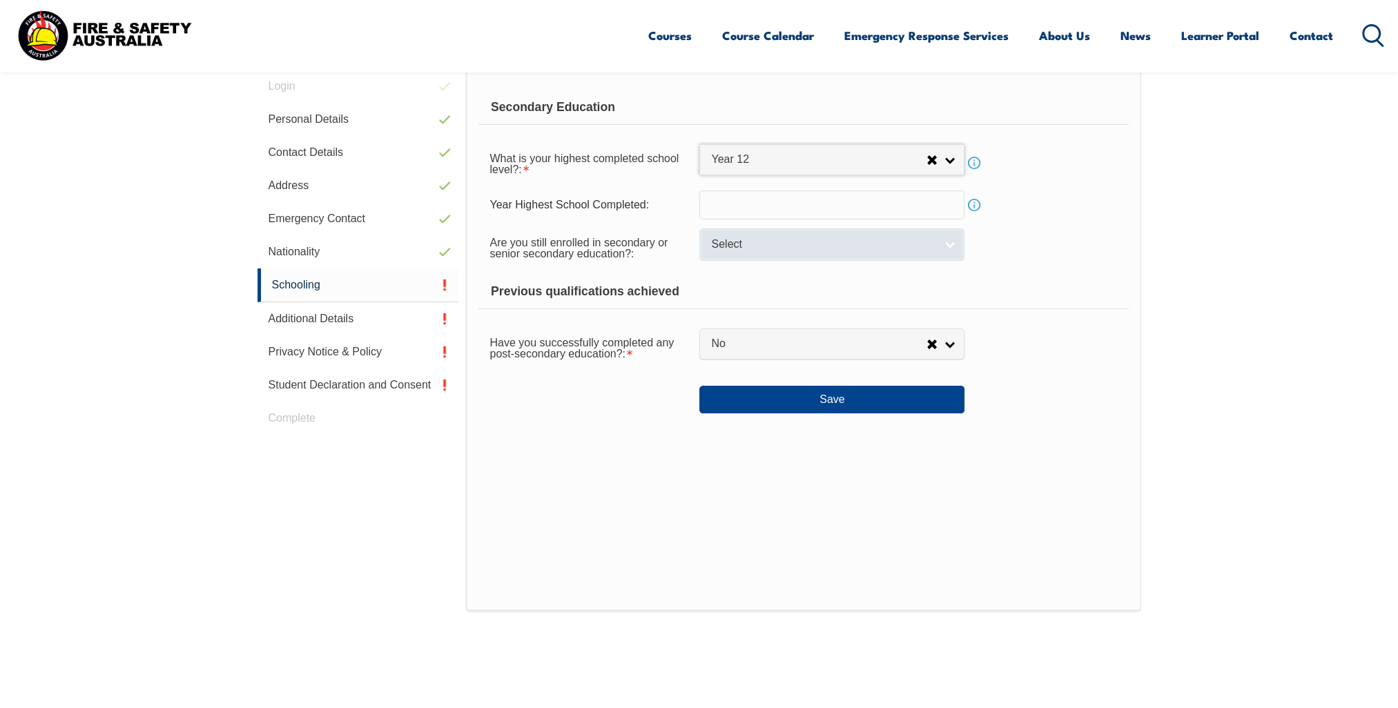
click at [755, 250] on span "Select" at bounding box center [823, 244] width 224 height 14
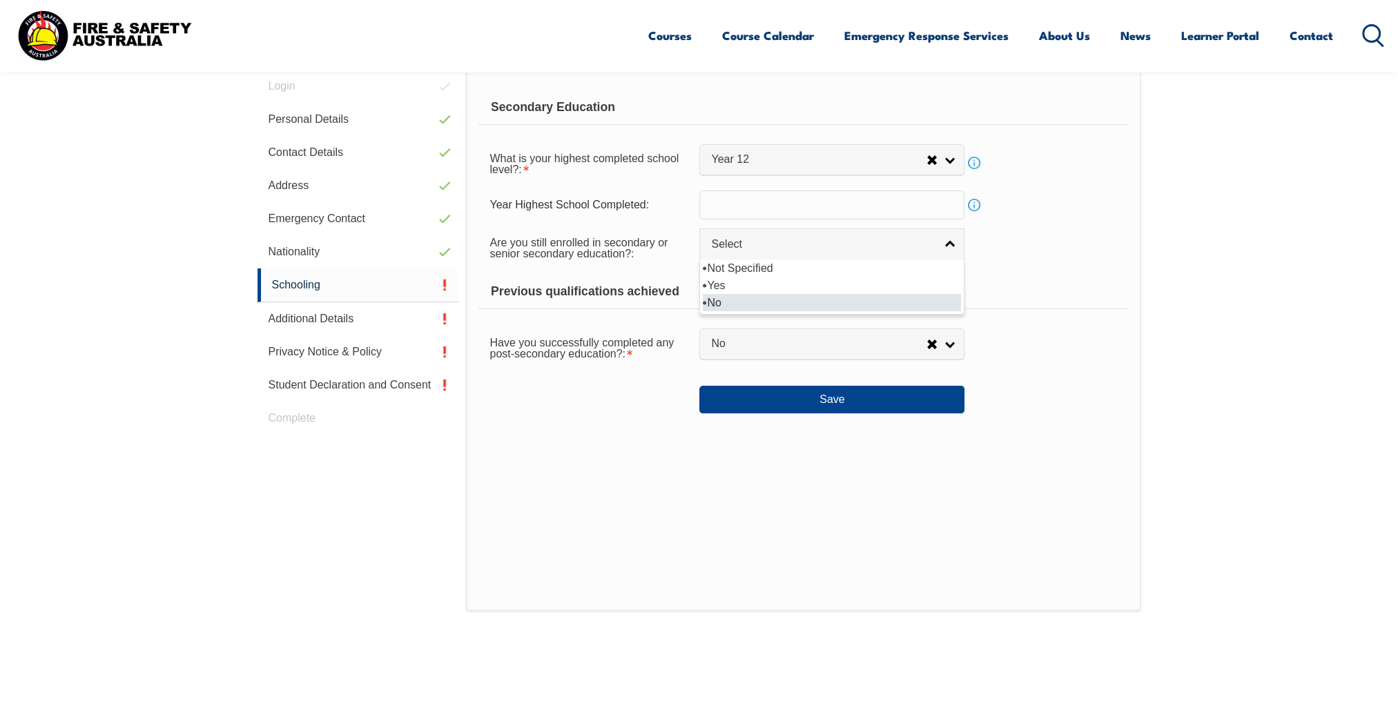
click at [761, 297] on li "No" at bounding box center [832, 302] width 258 height 17
select select "false"
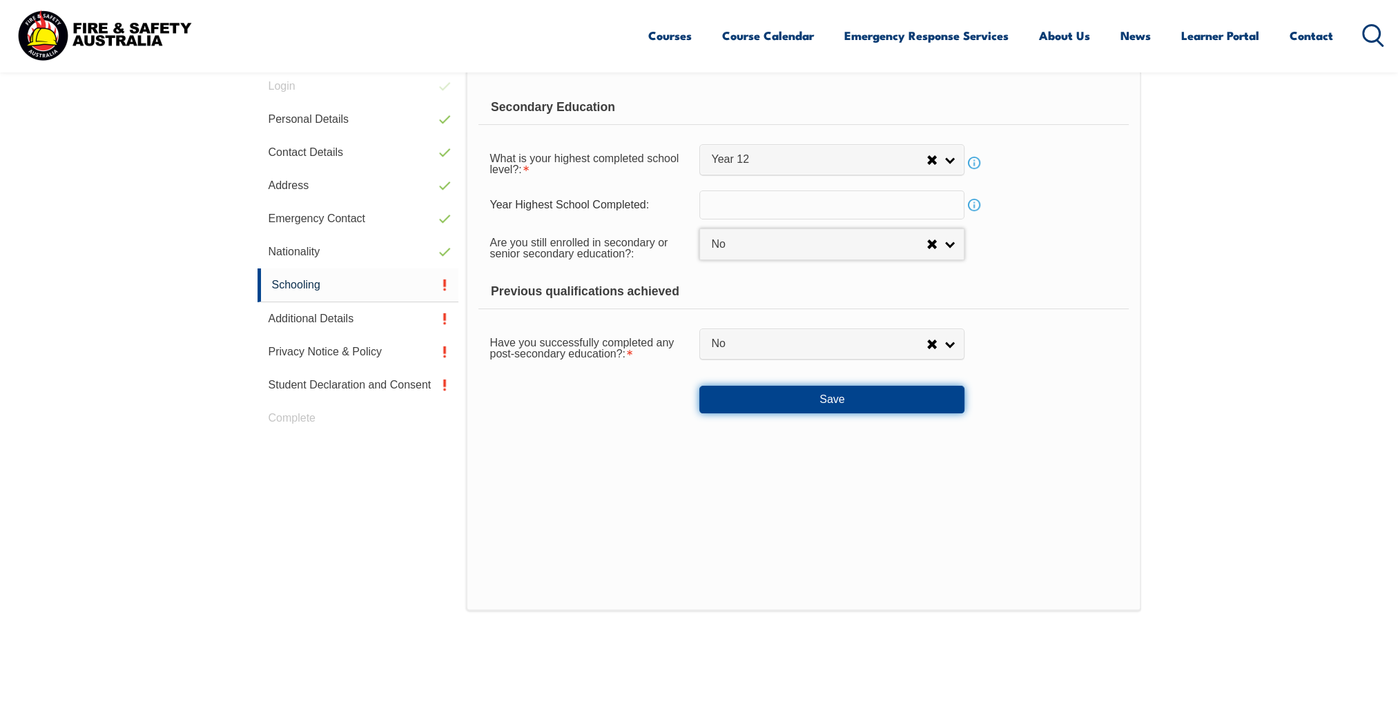
click at [727, 395] on button "Save" at bounding box center [831, 400] width 265 height 28
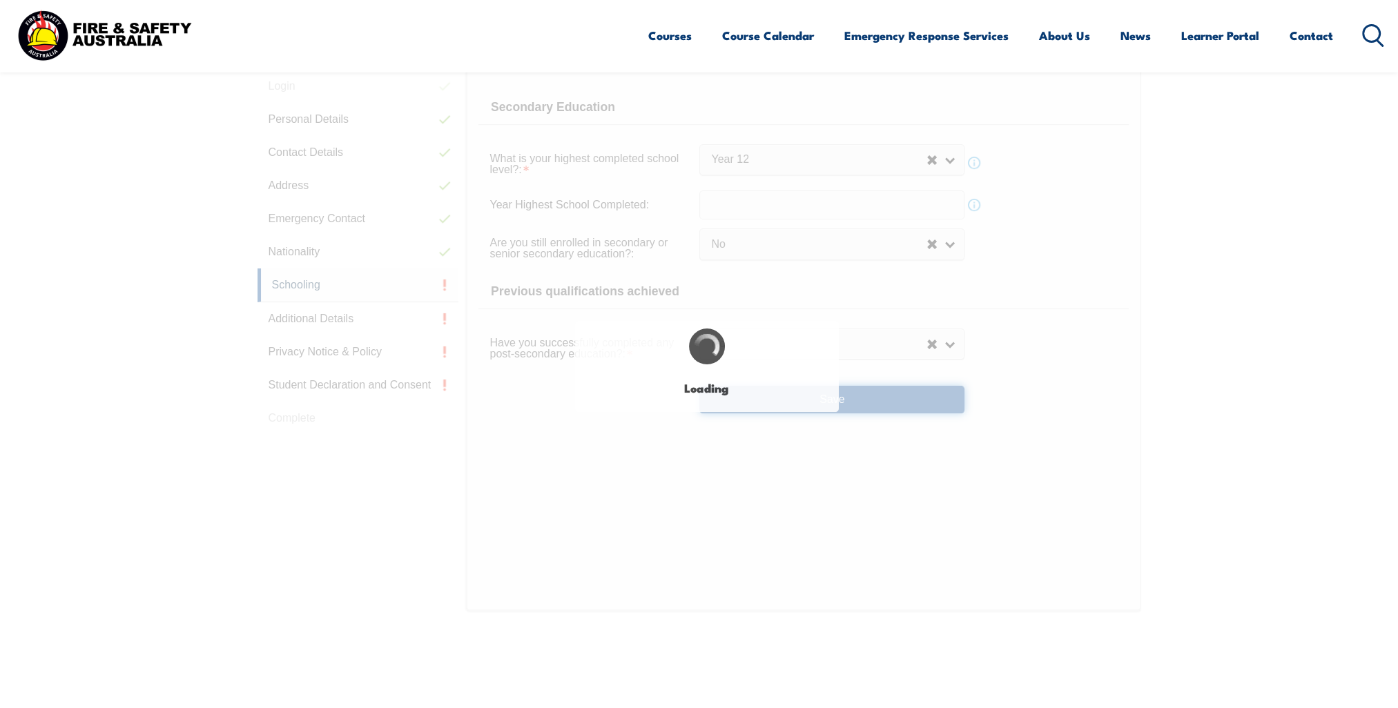
select select
select select "false"
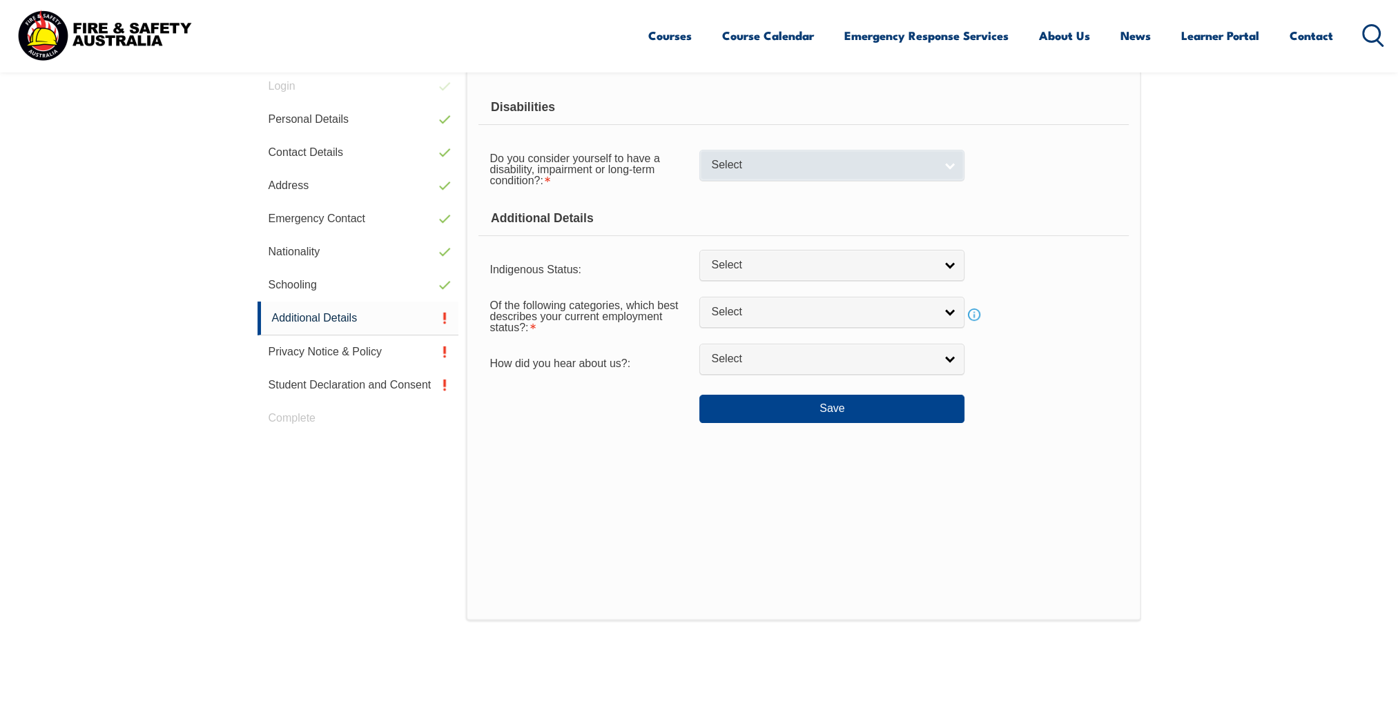
click at [794, 153] on link "Select" at bounding box center [831, 165] width 265 height 31
click at [789, 187] on li "No" at bounding box center [832, 188] width 258 height 17
select select "false"
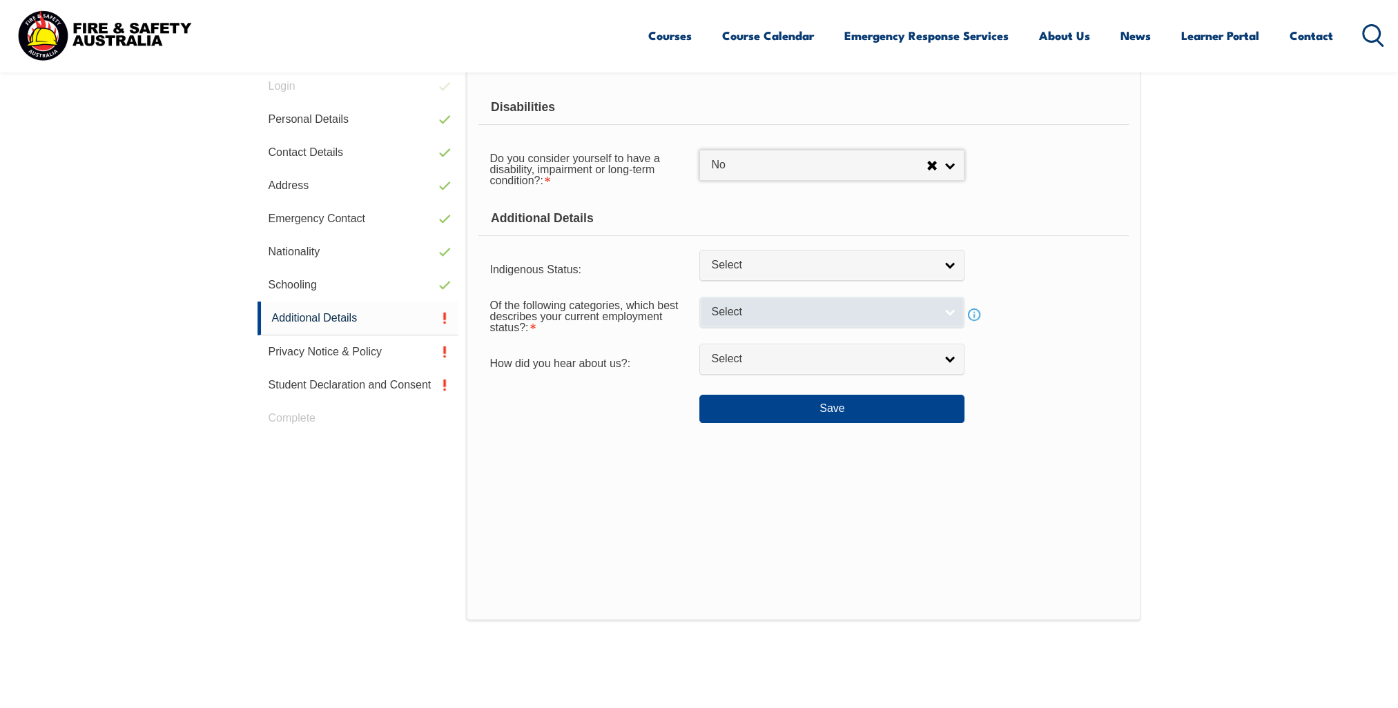
click at [807, 321] on link "Select" at bounding box center [831, 312] width 265 height 31
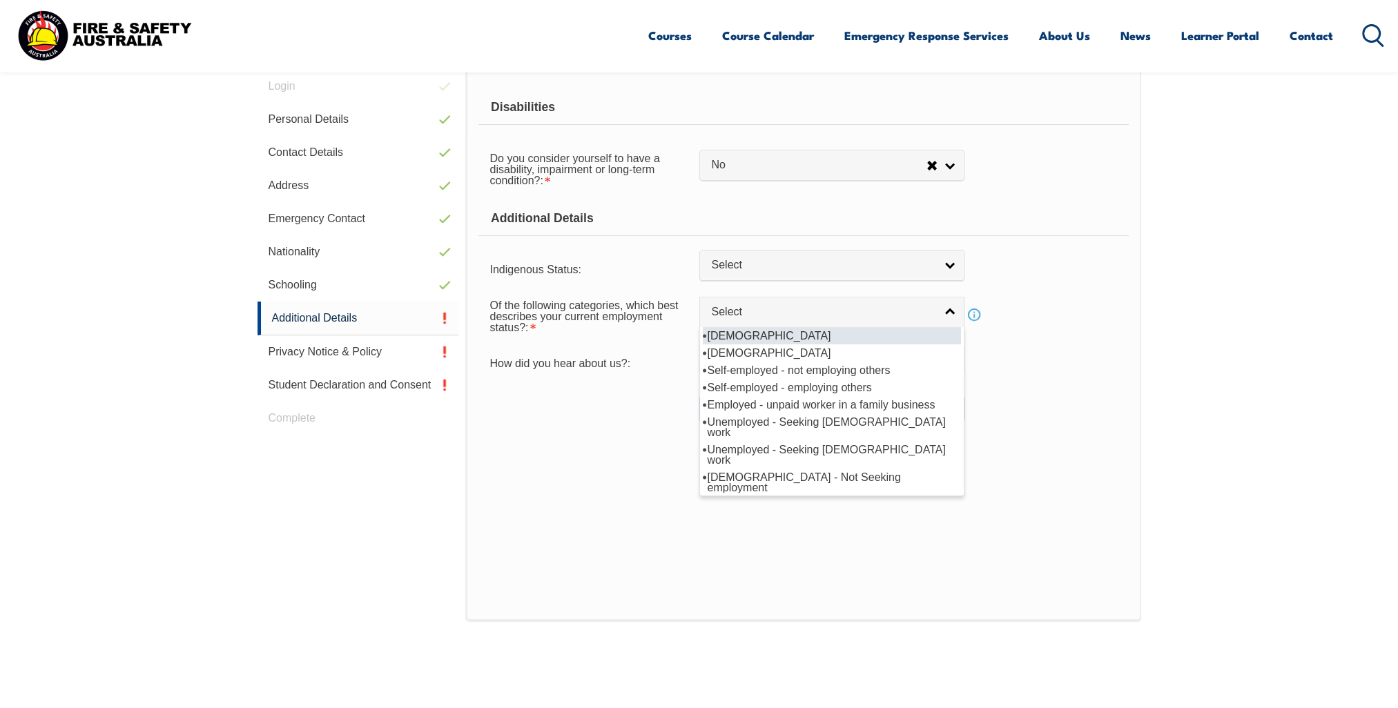
click at [803, 339] on li "[DEMOGRAPHIC_DATA]" at bounding box center [832, 335] width 258 height 17
select select "1"
click at [808, 313] on span "[DEMOGRAPHIC_DATA]" at bounding box center [818, 312] width 215 height 14
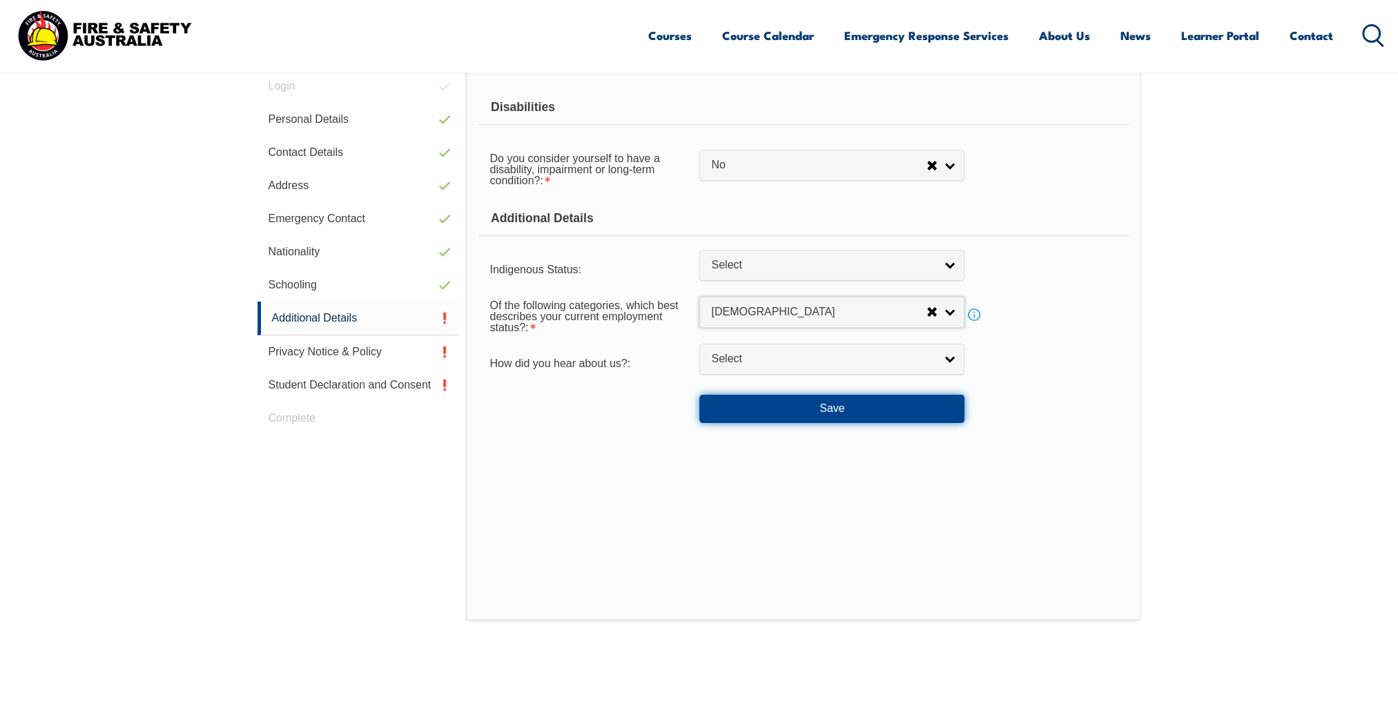
click at [794, 395] on button "Save" at bounding box center [831, 409] width 265 height 28
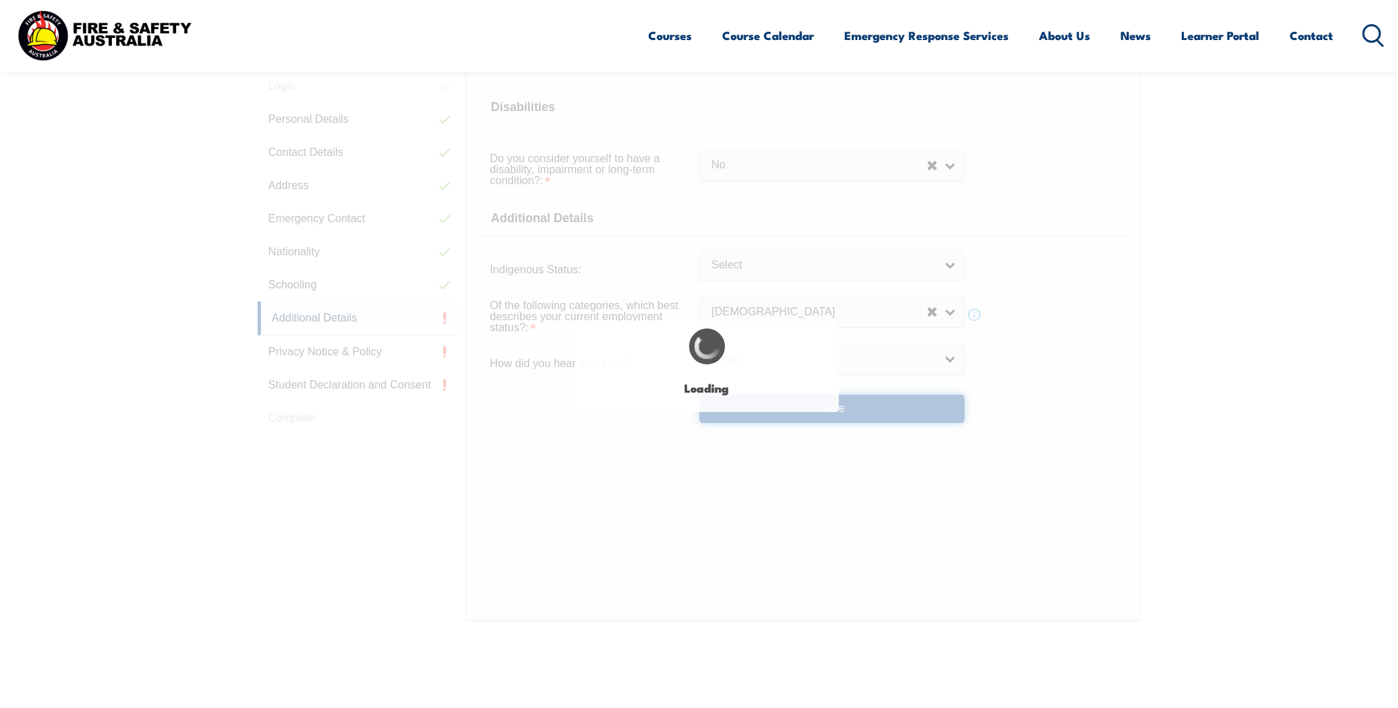
select select "false"
select select
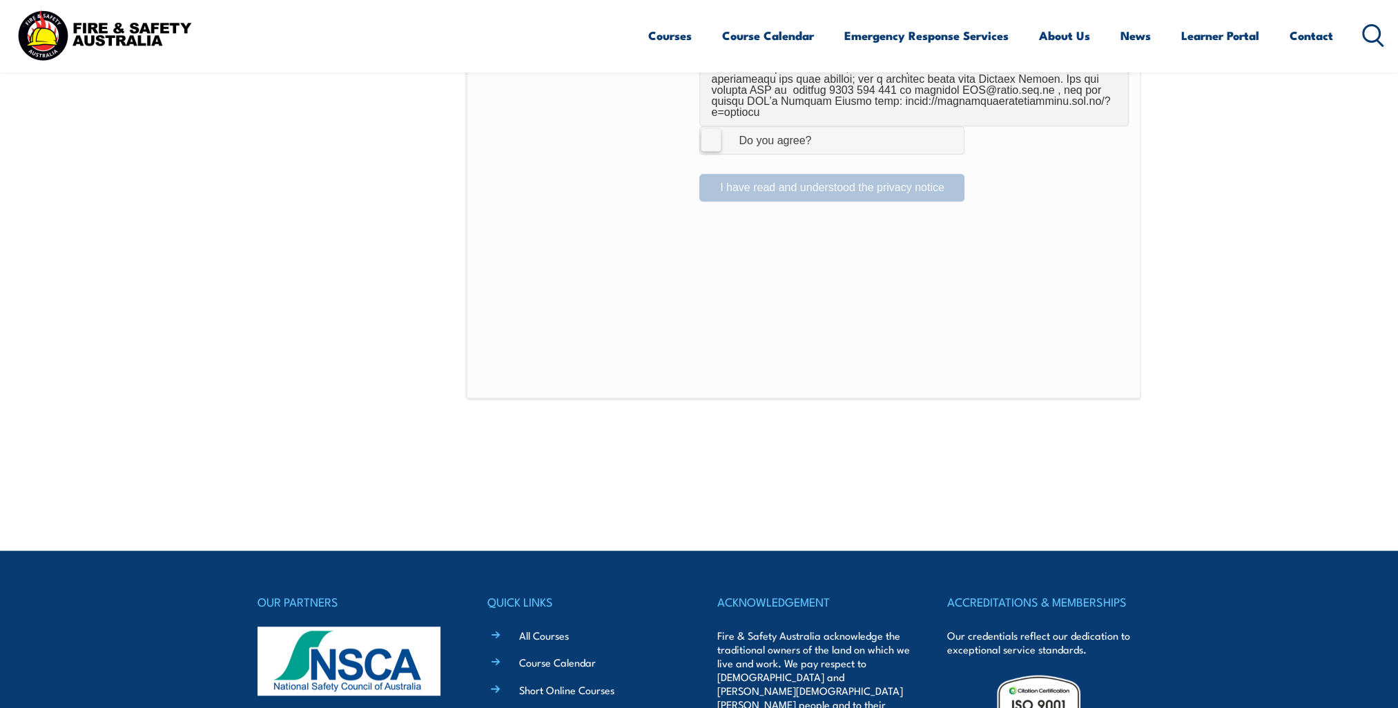
scroll to position [872, 0]
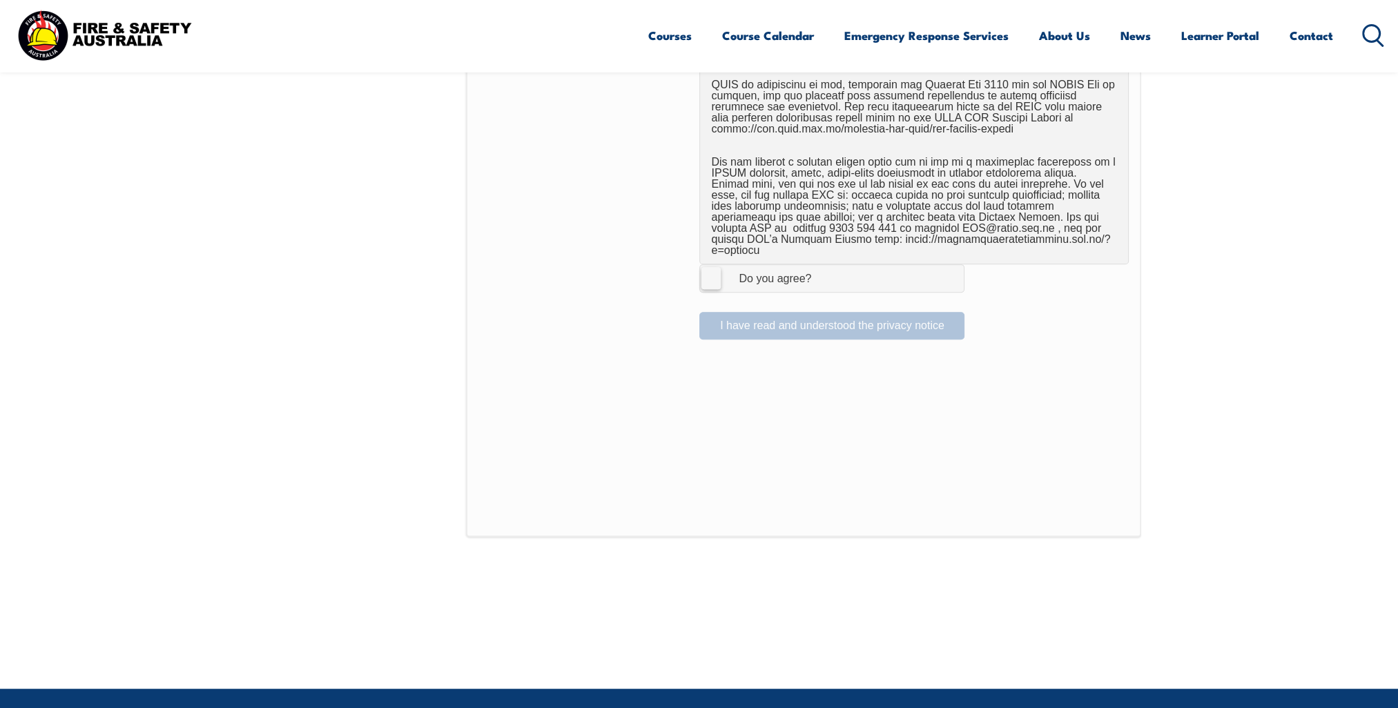
click at [712, 266] on label "I Agree Do you agree?" at bounding box center [831, 278] width 265 height 28
click at [822, 266] on input "I Agree Do you agree?" at bounding box center [833, 278] width 23 height 26
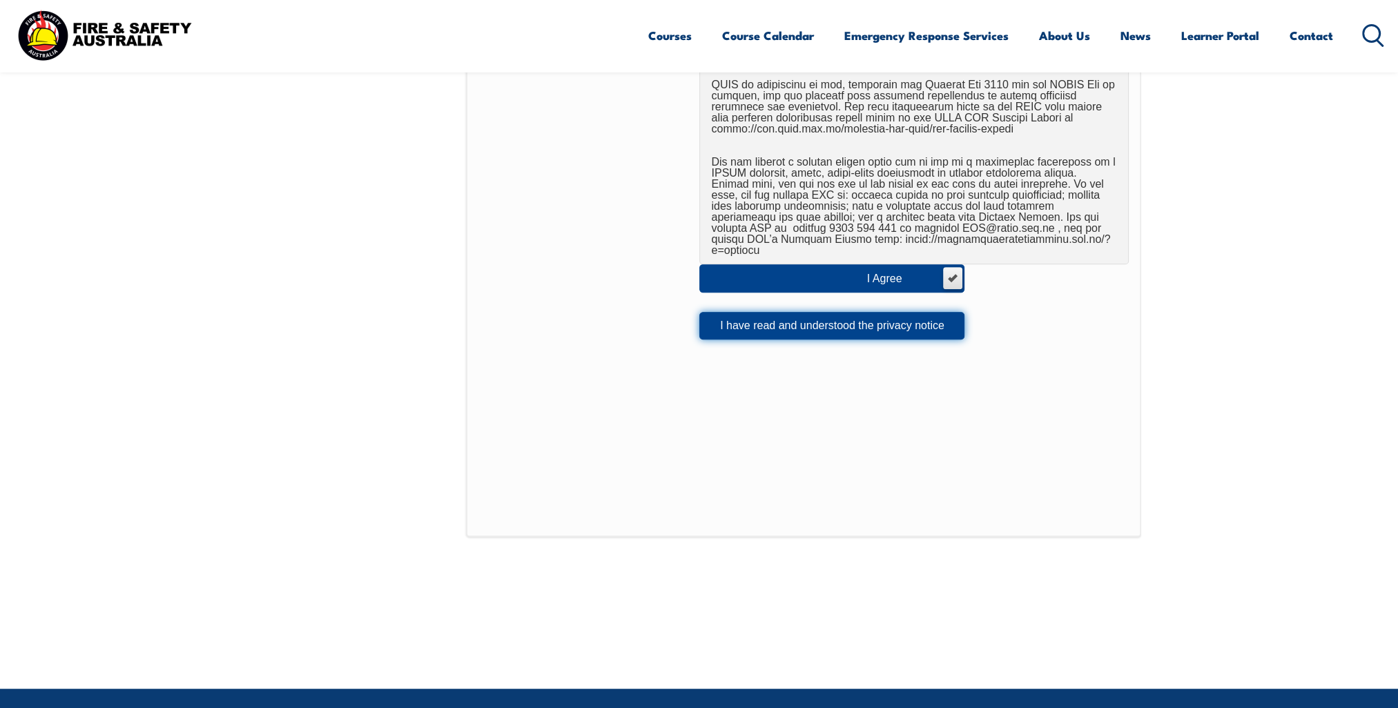
click at [747, 312] on button "I have read and understood the privacy notice" at bounding box center [831, 326] width 265 height 28
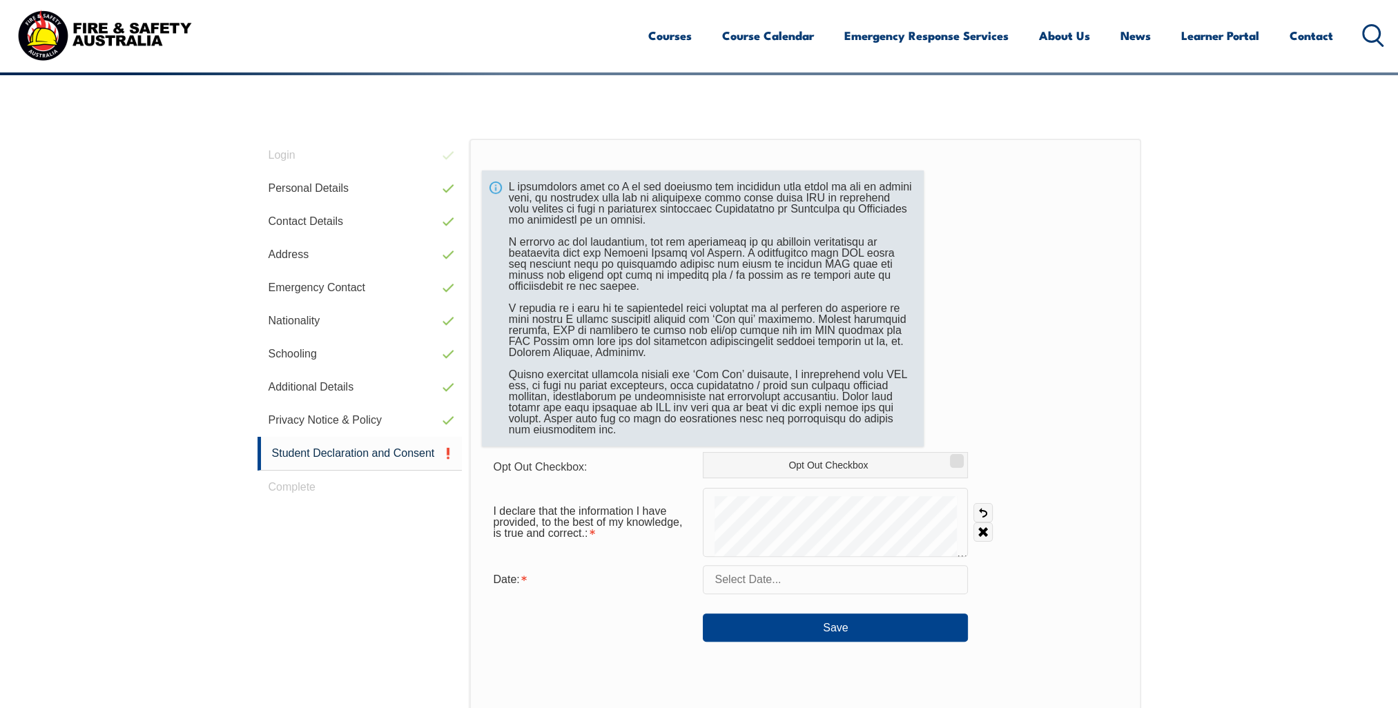
scroll to position [389, 0]
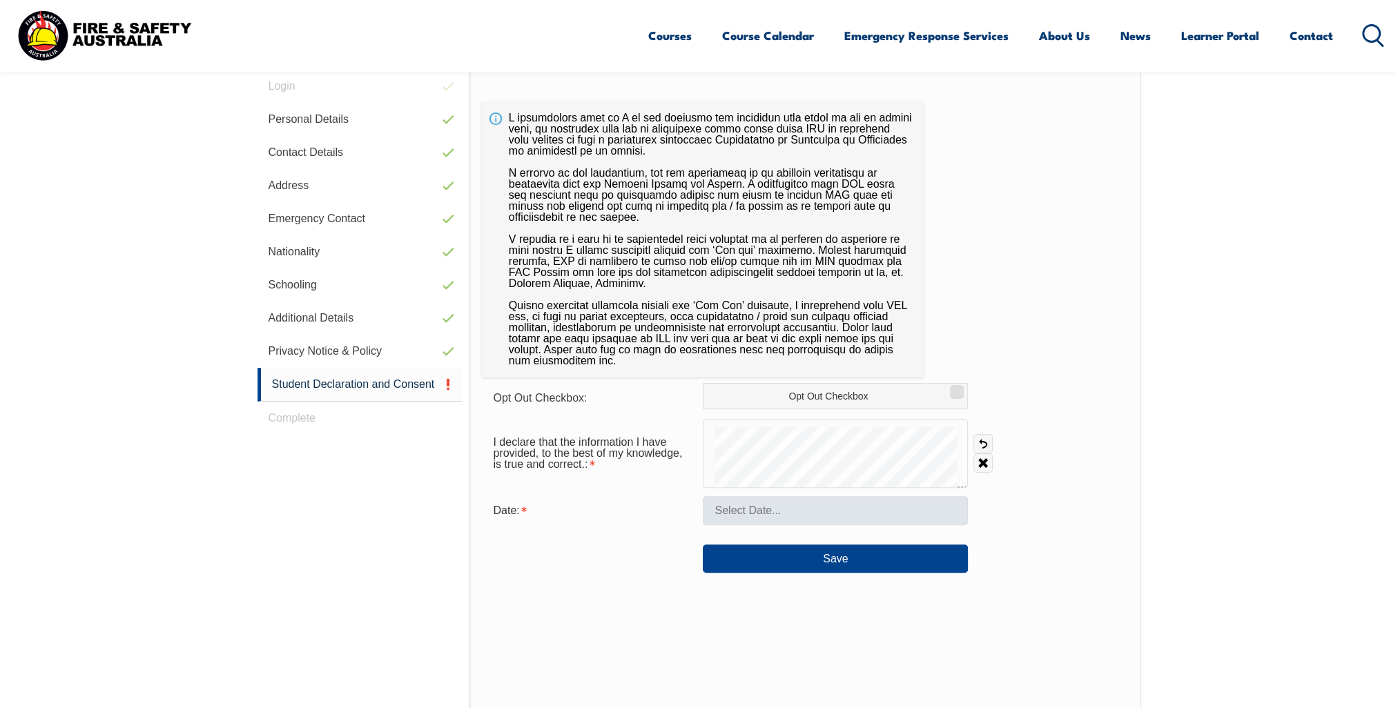
click at [1033, 512] on form "Opt Out Checkbox: Opt Out Checkbox I declare that the information I have provid…" at bounding box center [805, 478] width 646 height 190
click at [849, 511] on input "text" at bounding box center [835, 510] width 265 height 29
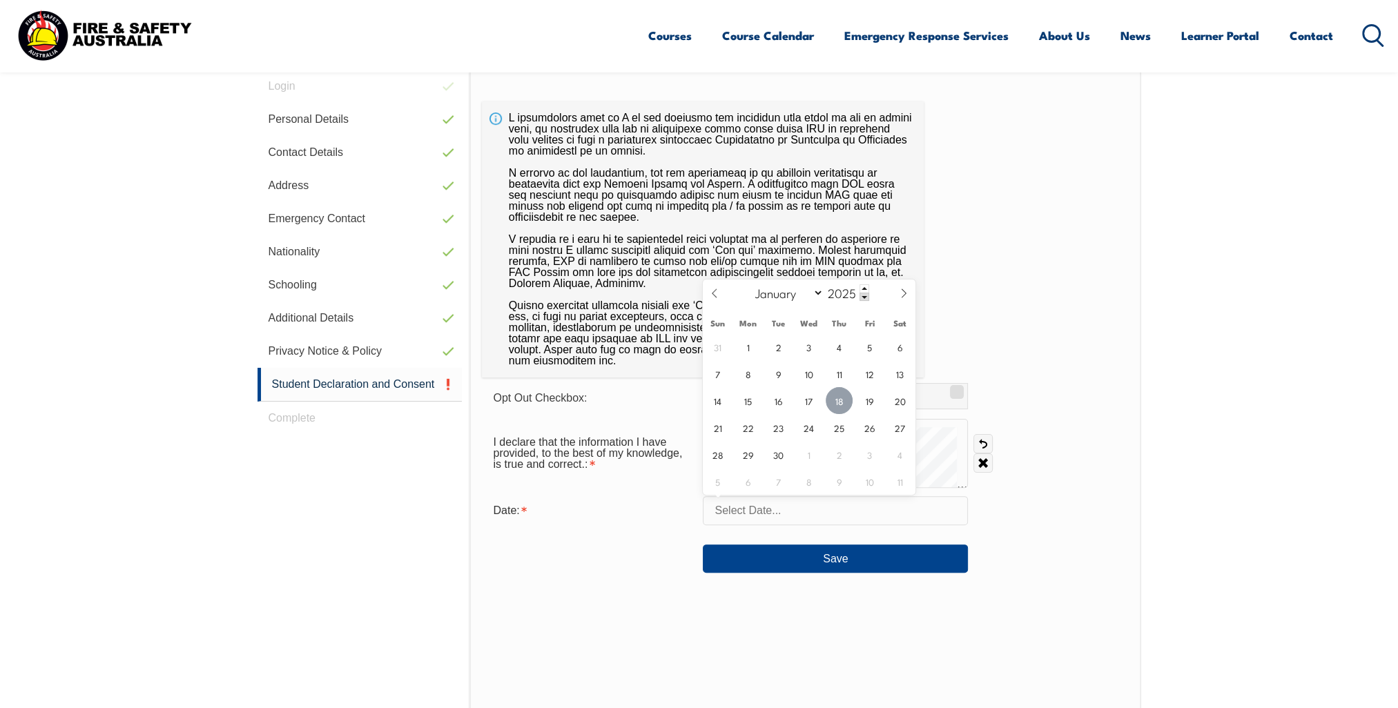
click at [842, 404] on span "18" at bounding box center [838, 400] width 27 height 27
type input "[DATE]"
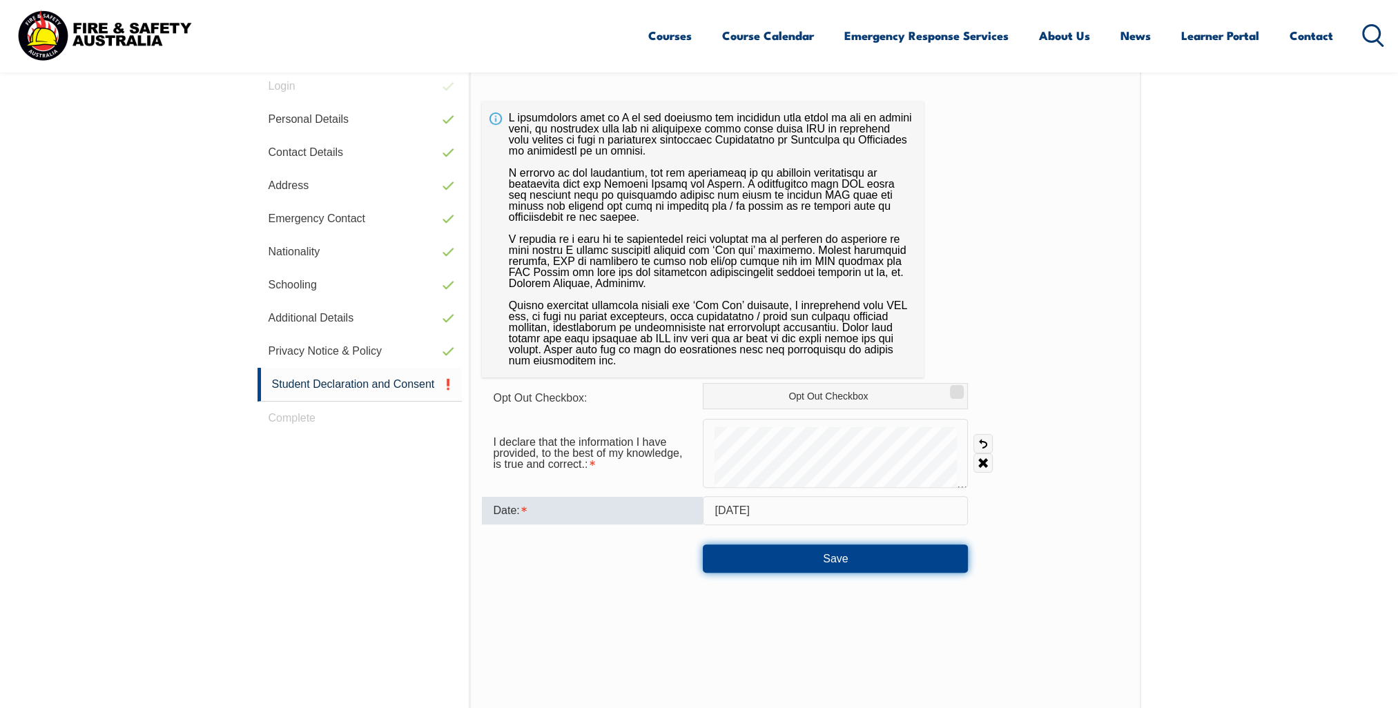
click at [839, 558] on button "Save" at bounding box center [835, 559] width 265 height 28
